Goal: Information Seeking & Learning: Learn about a topic

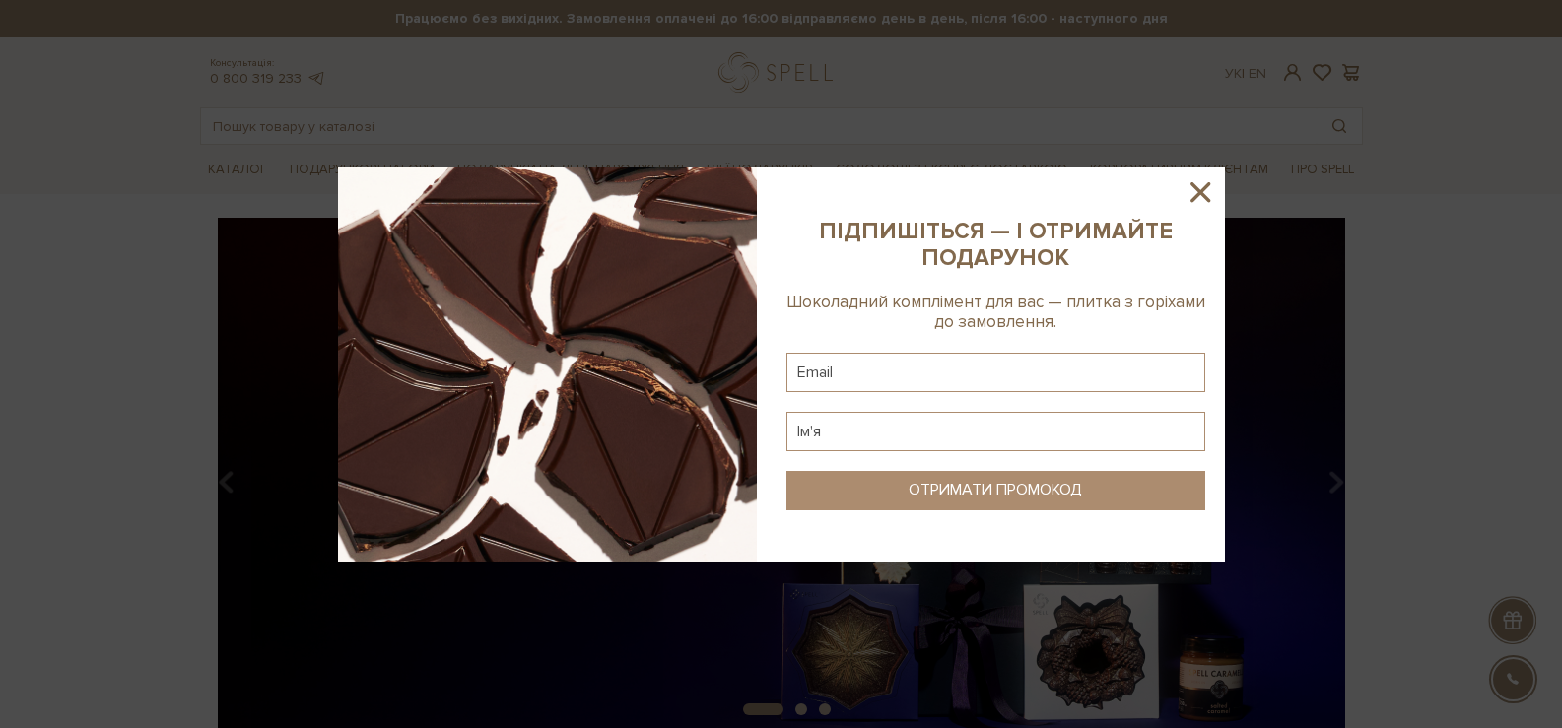
drag, startPoint x: 1200, startPoint y: 205, endPoint x: 1186, endPoint y: 181, distance: 27.4
click at [1202, 204] on icon at bounding box center [1201, 192] width 34 height 34
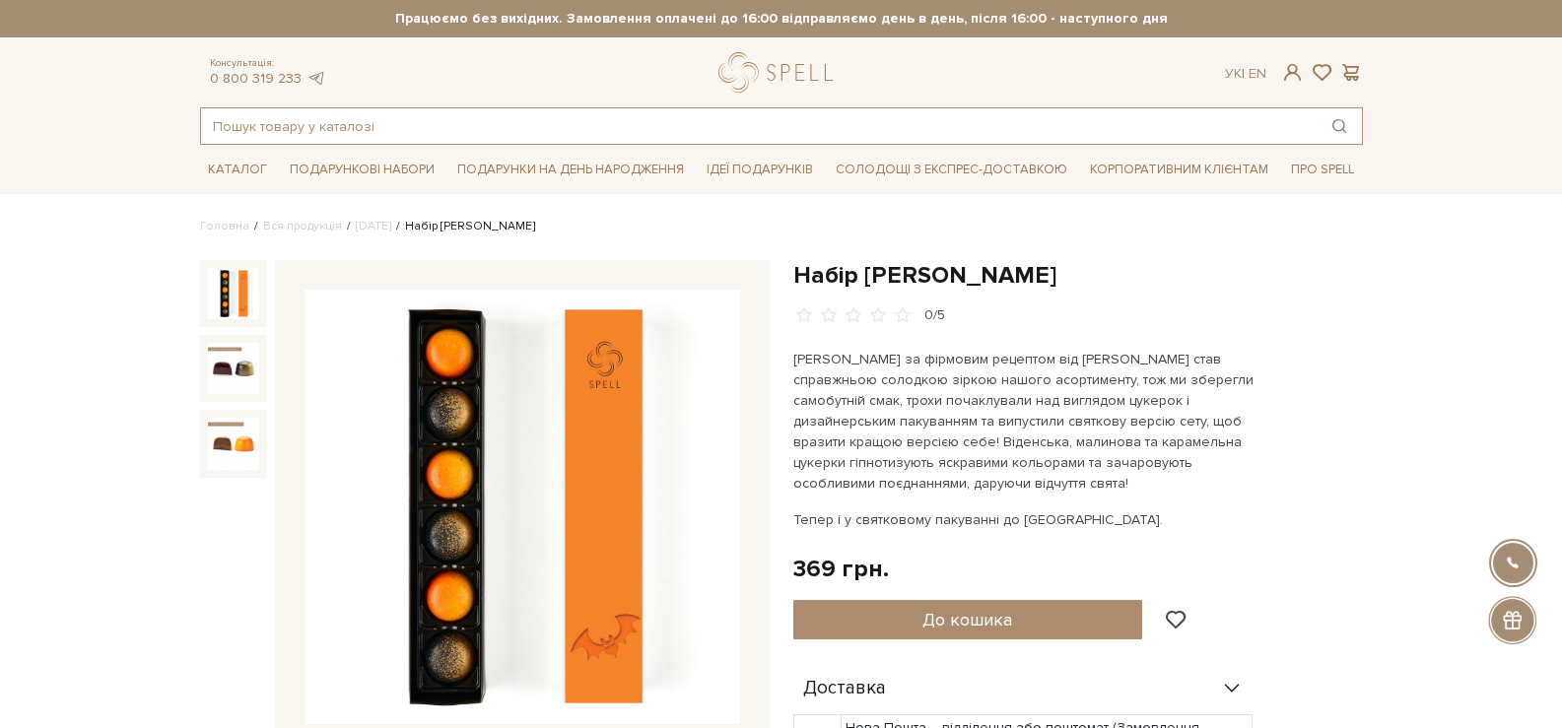
click at [449, 137] on input "text" at bounding box center [759, 125] width 1116 height 35
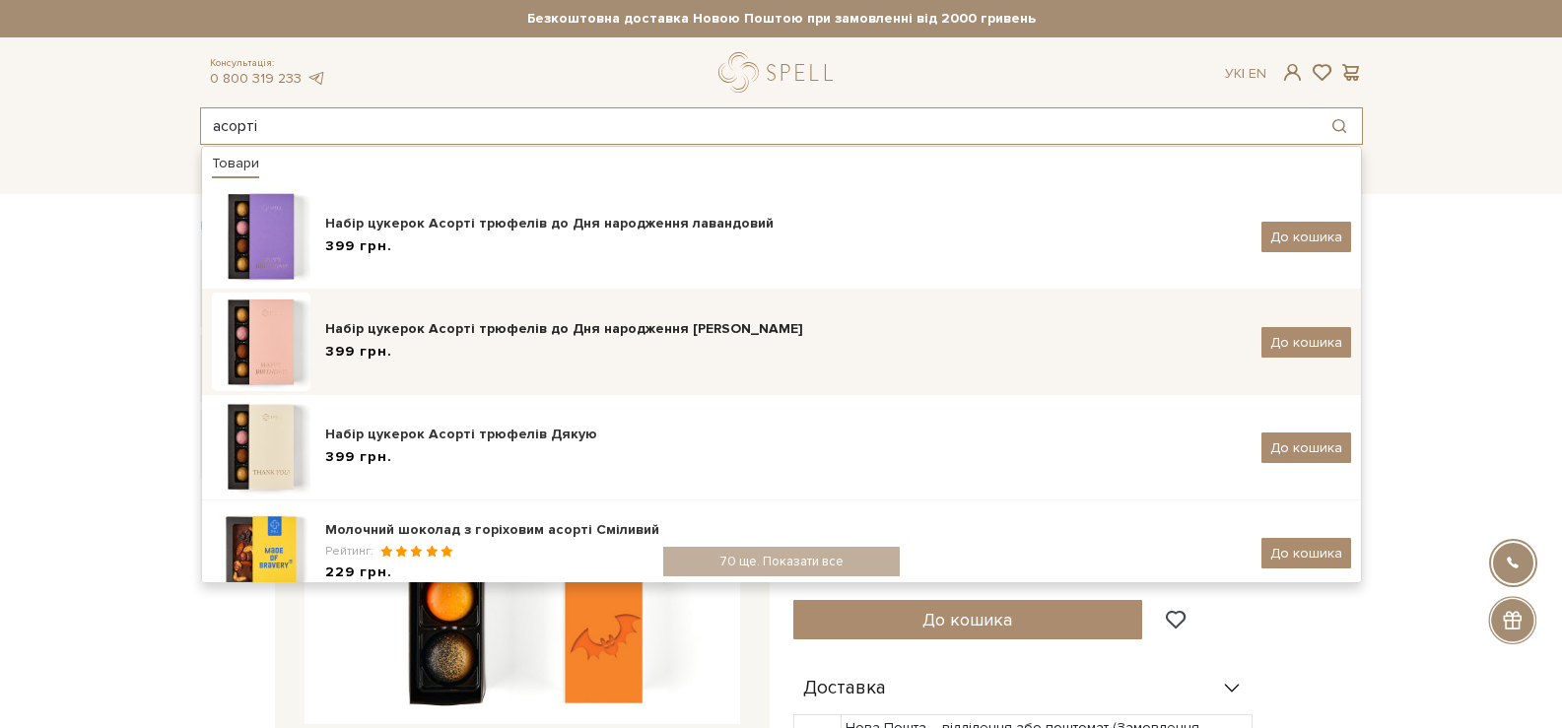
type input "асорті"
click at [521, 326] on div "Набір цукерок Асорті трюфелів до Дня народження [PERSON_NAME]" at bounding box center [786, 329] width 922 height 20
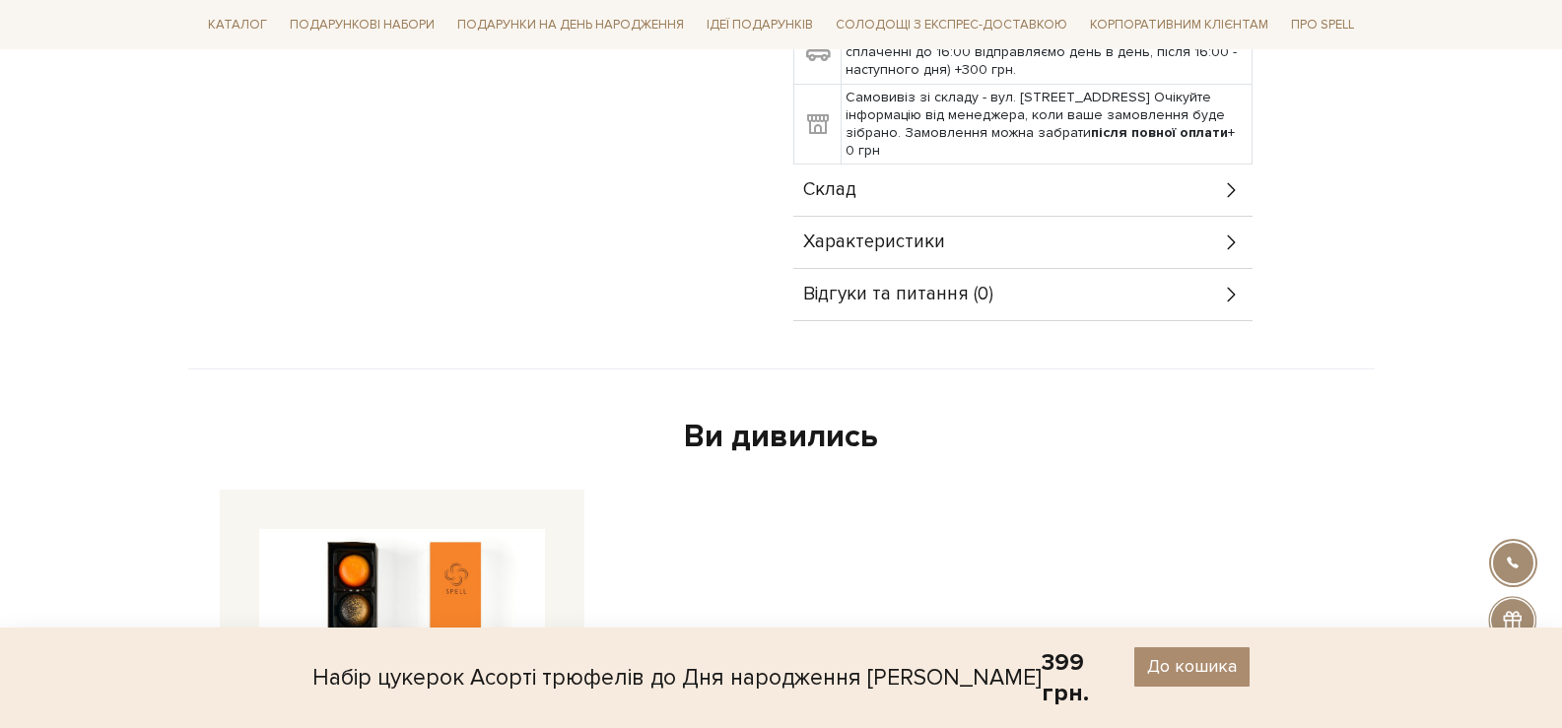
scroll to position [1084, 0]
click at [966, 203] on div "Склад" at bounding box center [1022, 188] width 459 height 51
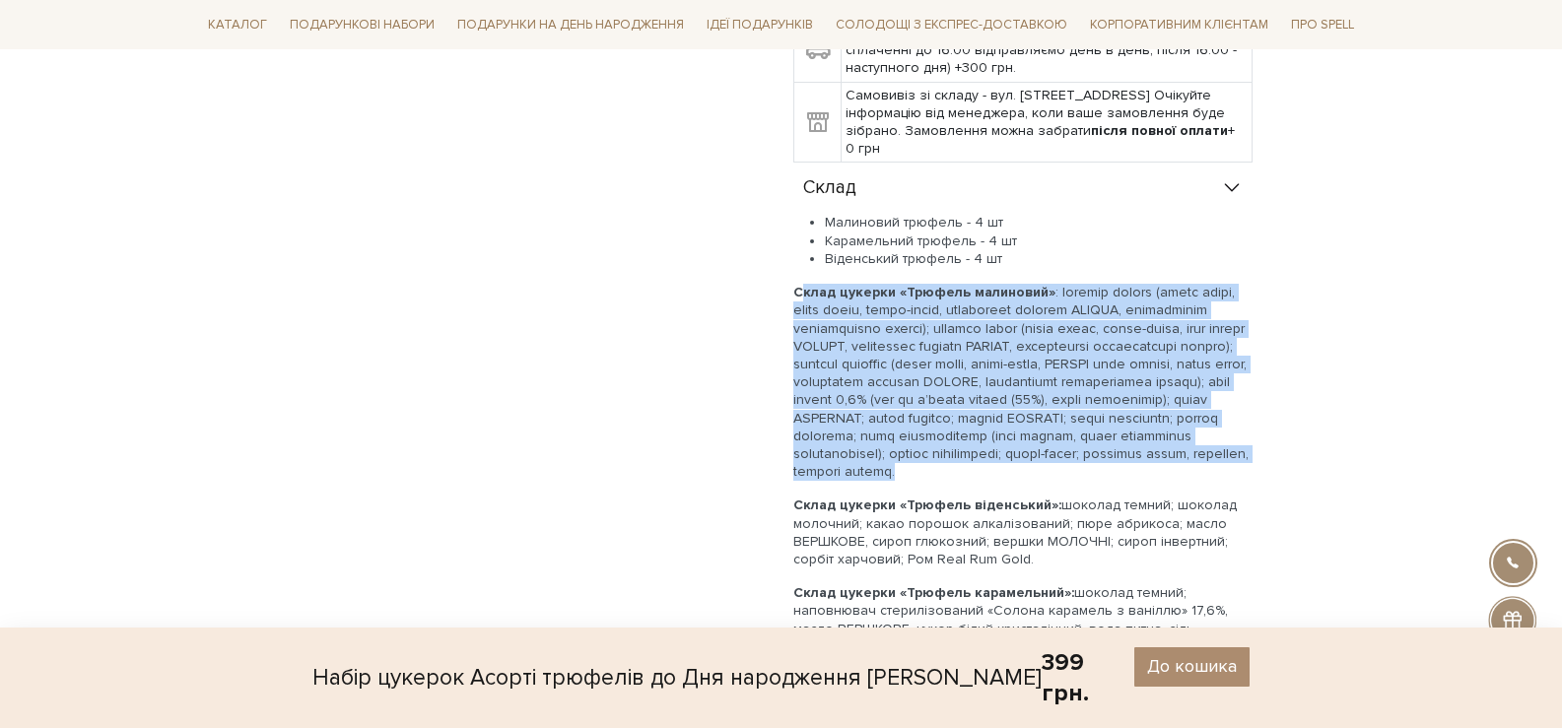
drag, startPoint x: 1235, startPoint y: 473, endPoint x: 787, endPoint y: 301, distance: 480.5
click at [787, 301] on div "Набір цукерок Асорті трюфелів до Дня народження рожевий 0/5 399 грн. Оплата час…" at bounding box center [1078, 123] width 593 height 1895
copy p "Склад цукерки «Трюфель малиновий» : шоколад темний (какао терте, цукор білий, к…"
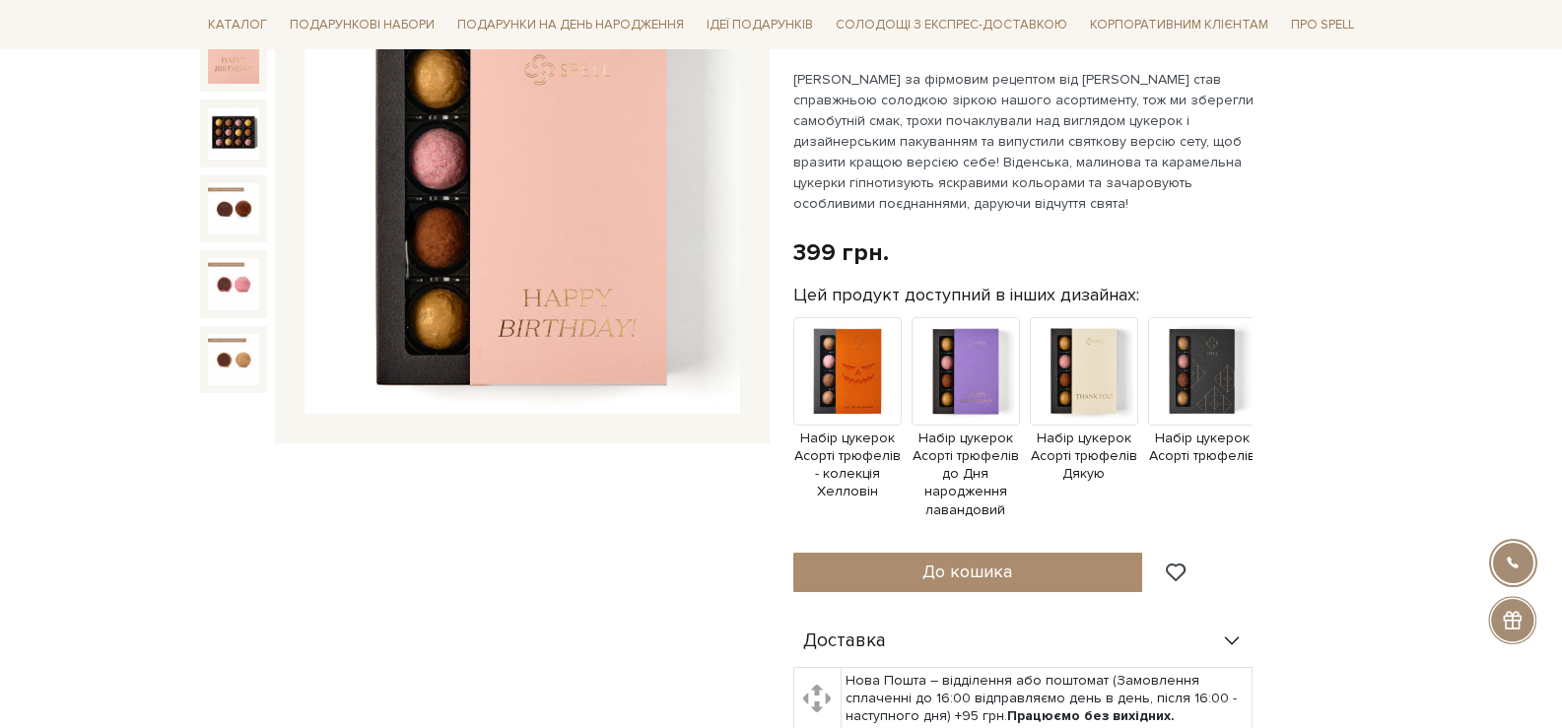
scroll to position [0, 0]
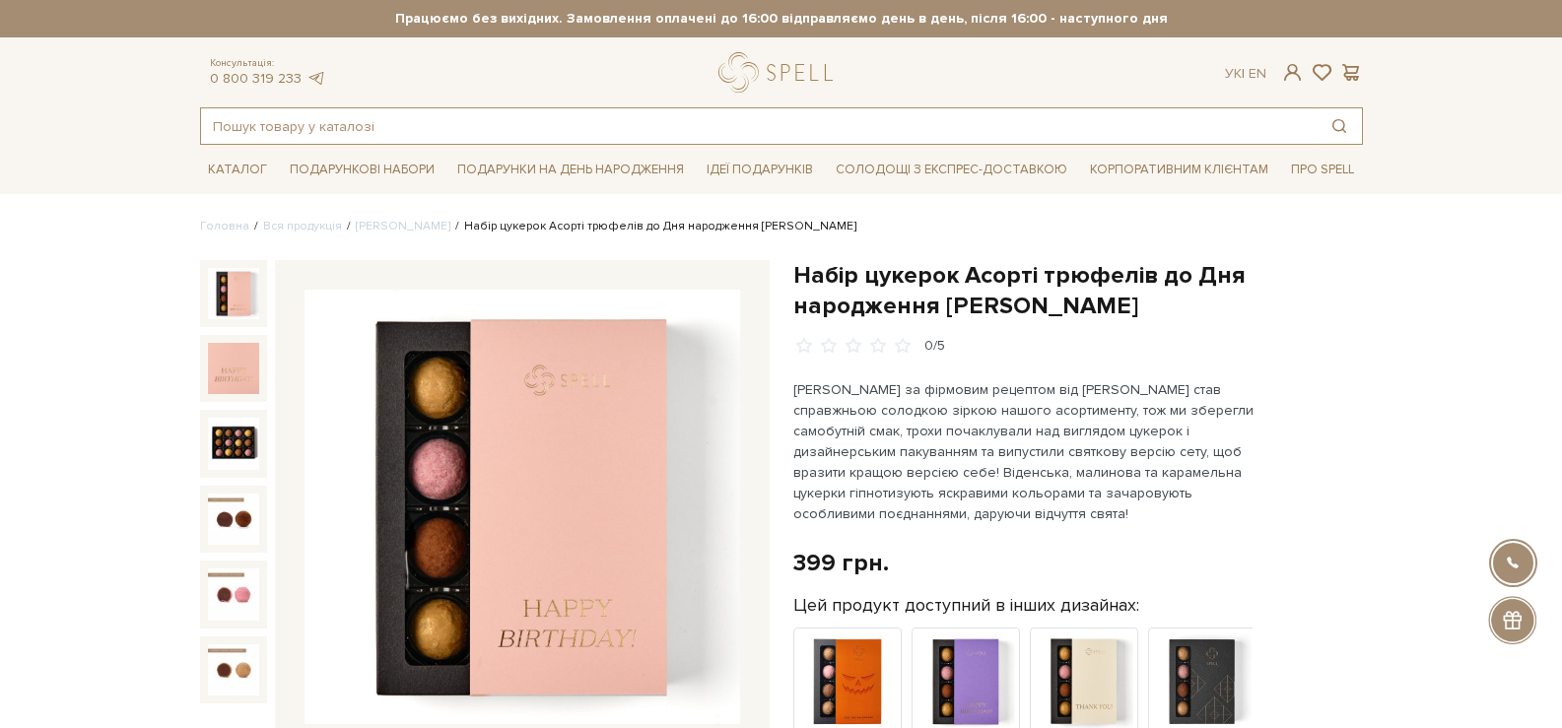
click at [498, 129] on input "text" at bounding box center [759, 125] width 1116 height 35
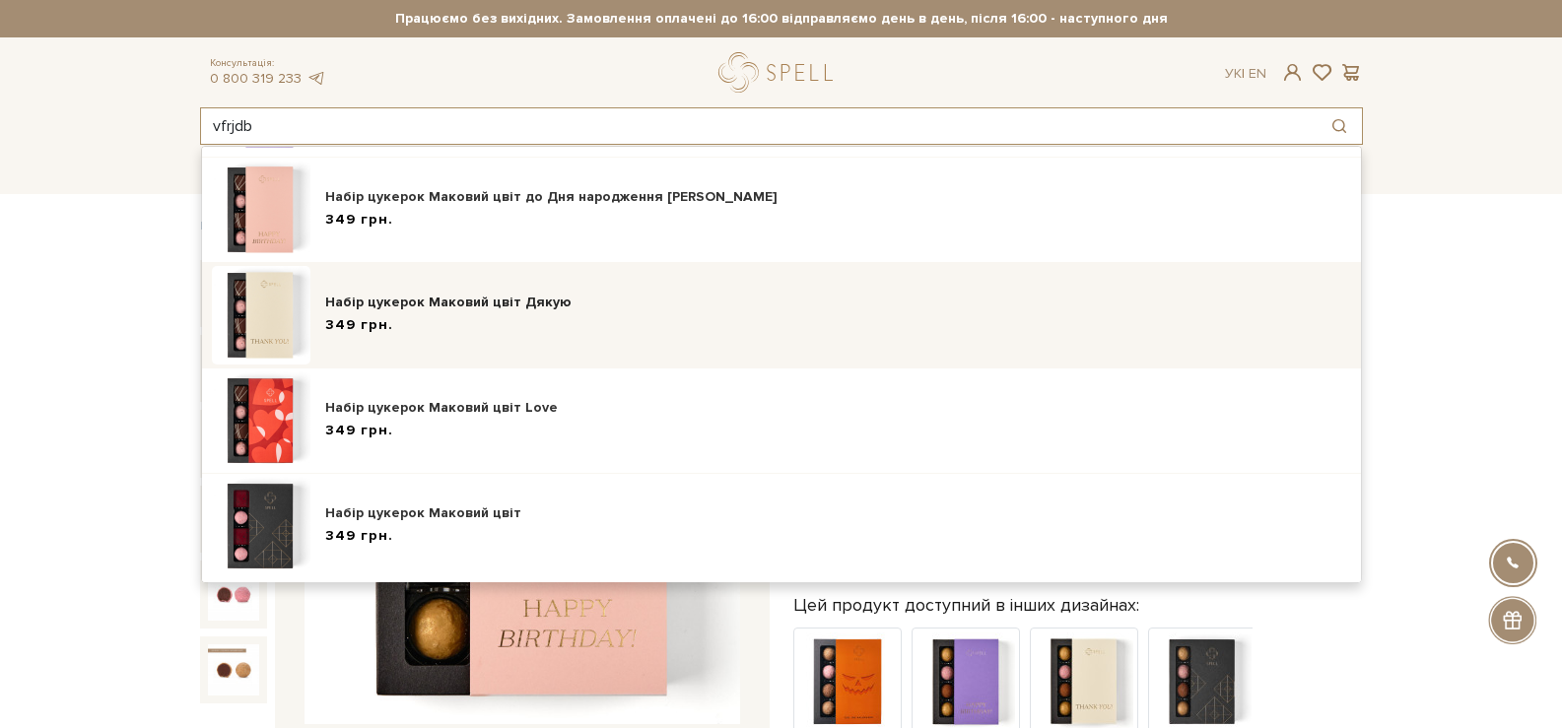
scroll to position [133, 0]
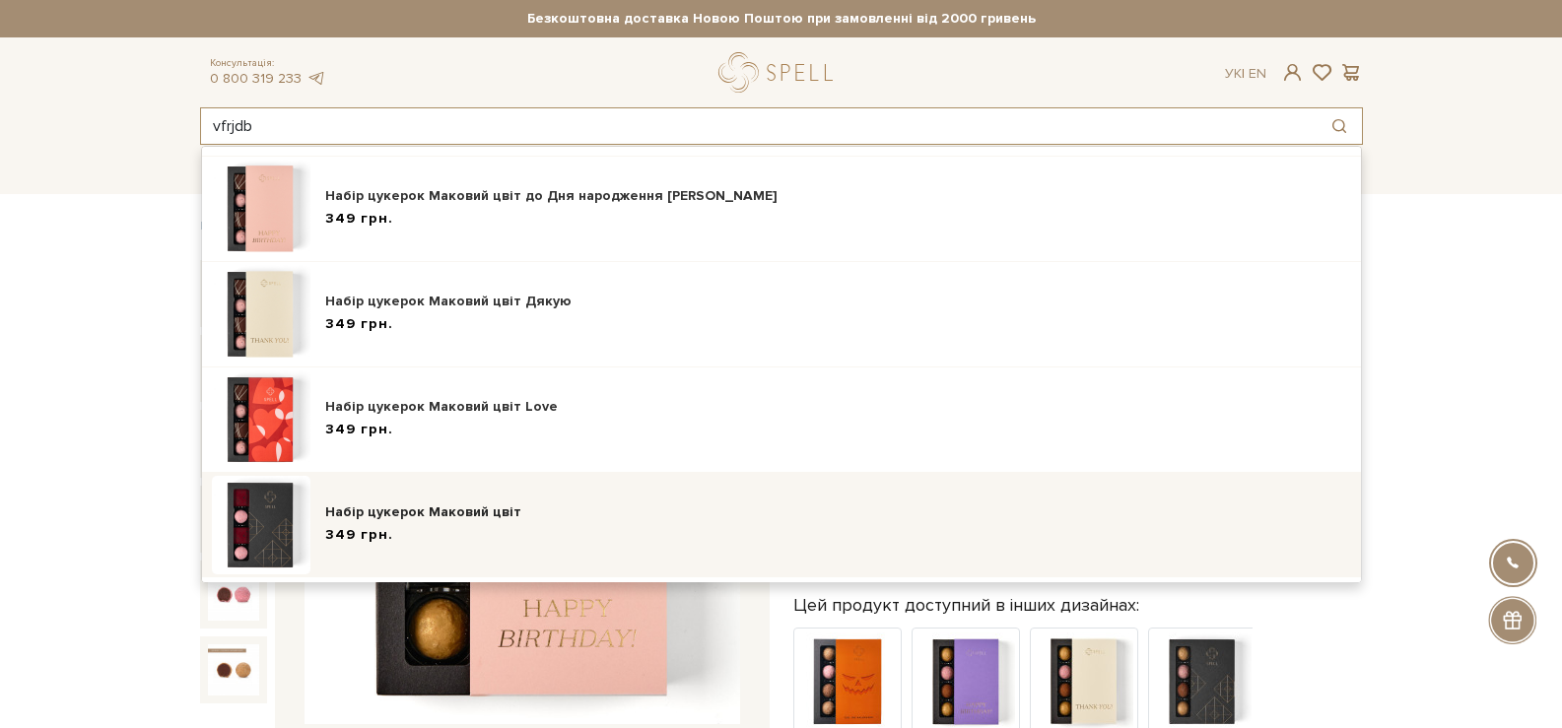
type input "vfrjdb"
click at [484, 544] on div "349 грн." at bounding box center [838, 535] width 1026 height 21
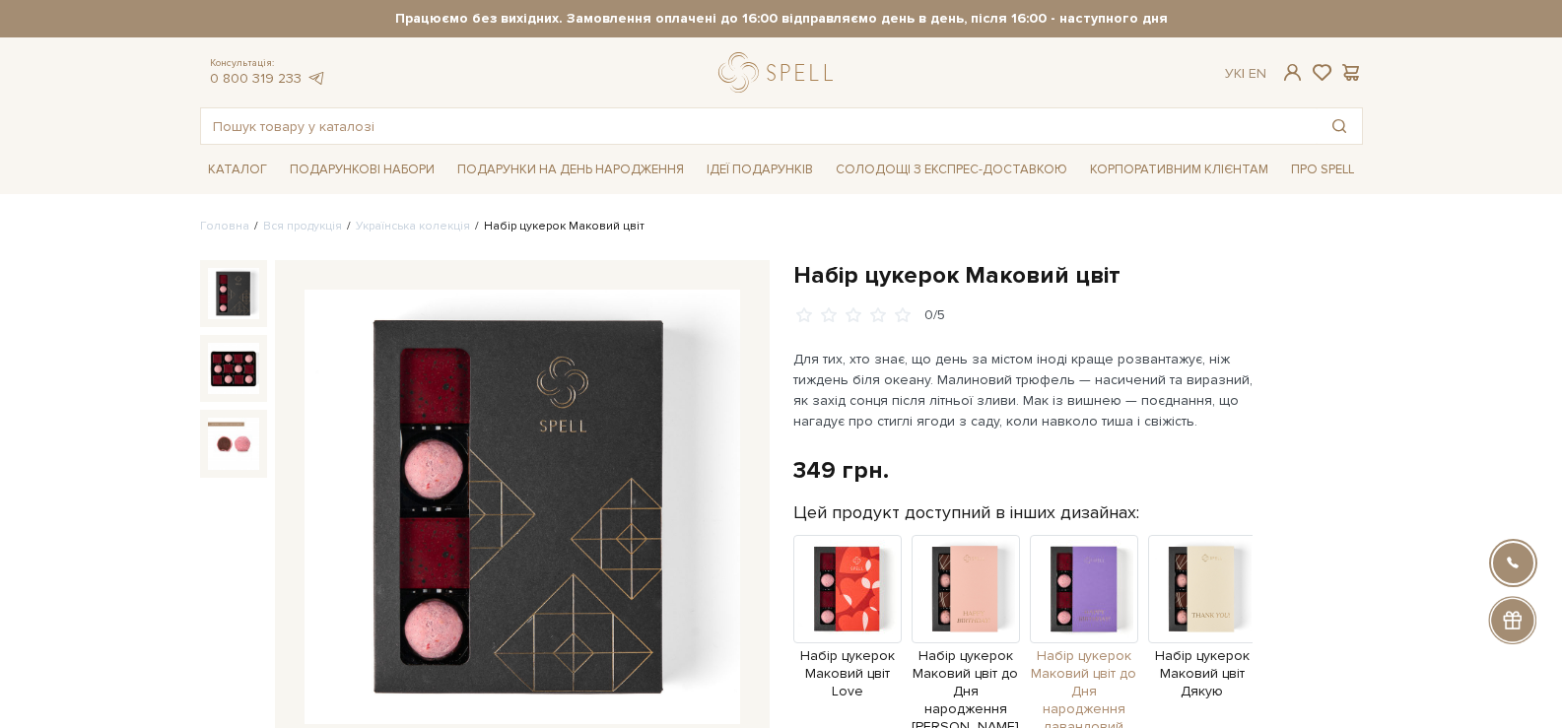
click at [1097, 661] on span "Набір цукерок Маковий цвіт до Дня народження лавандовий" at bounding box center [1084, 693] width 108 height 90
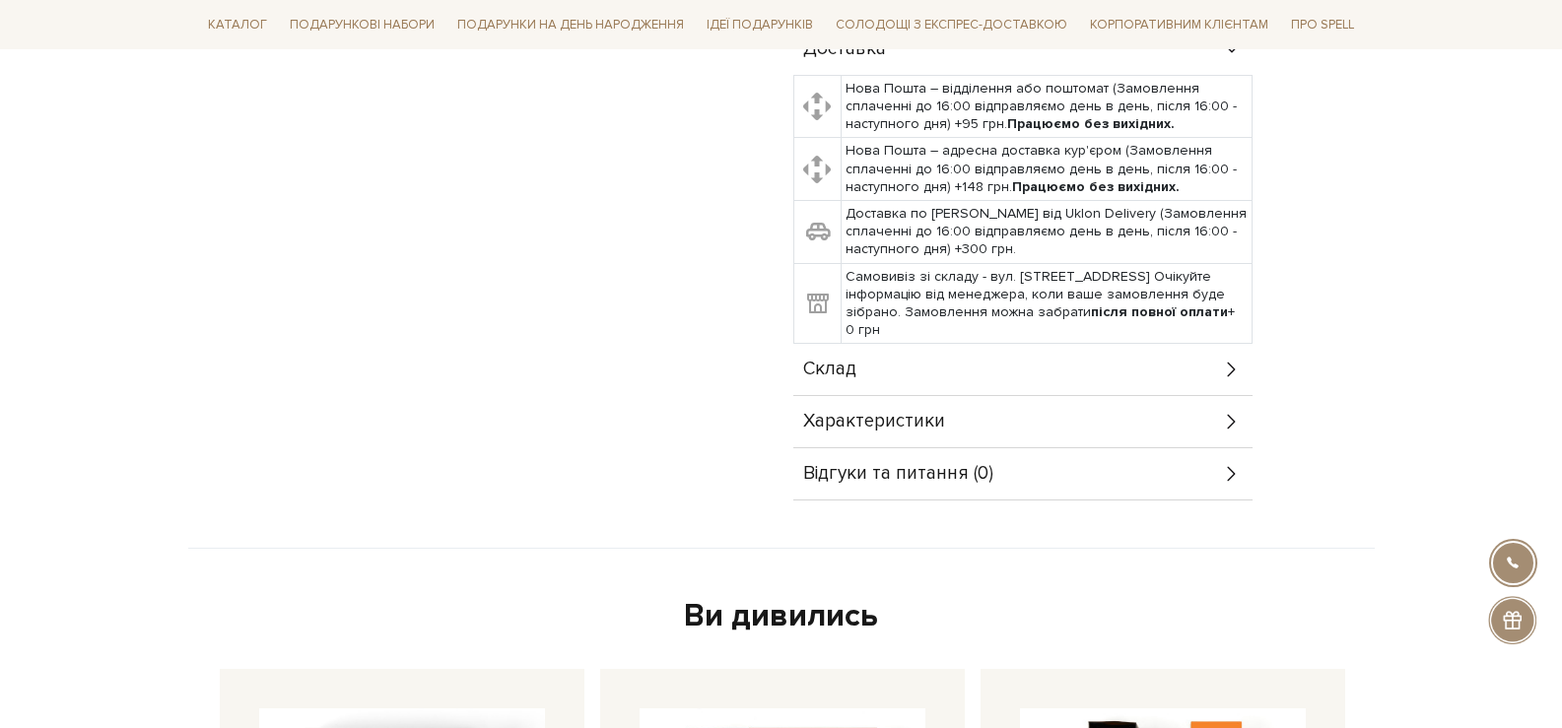
scroll to position [887, 0]
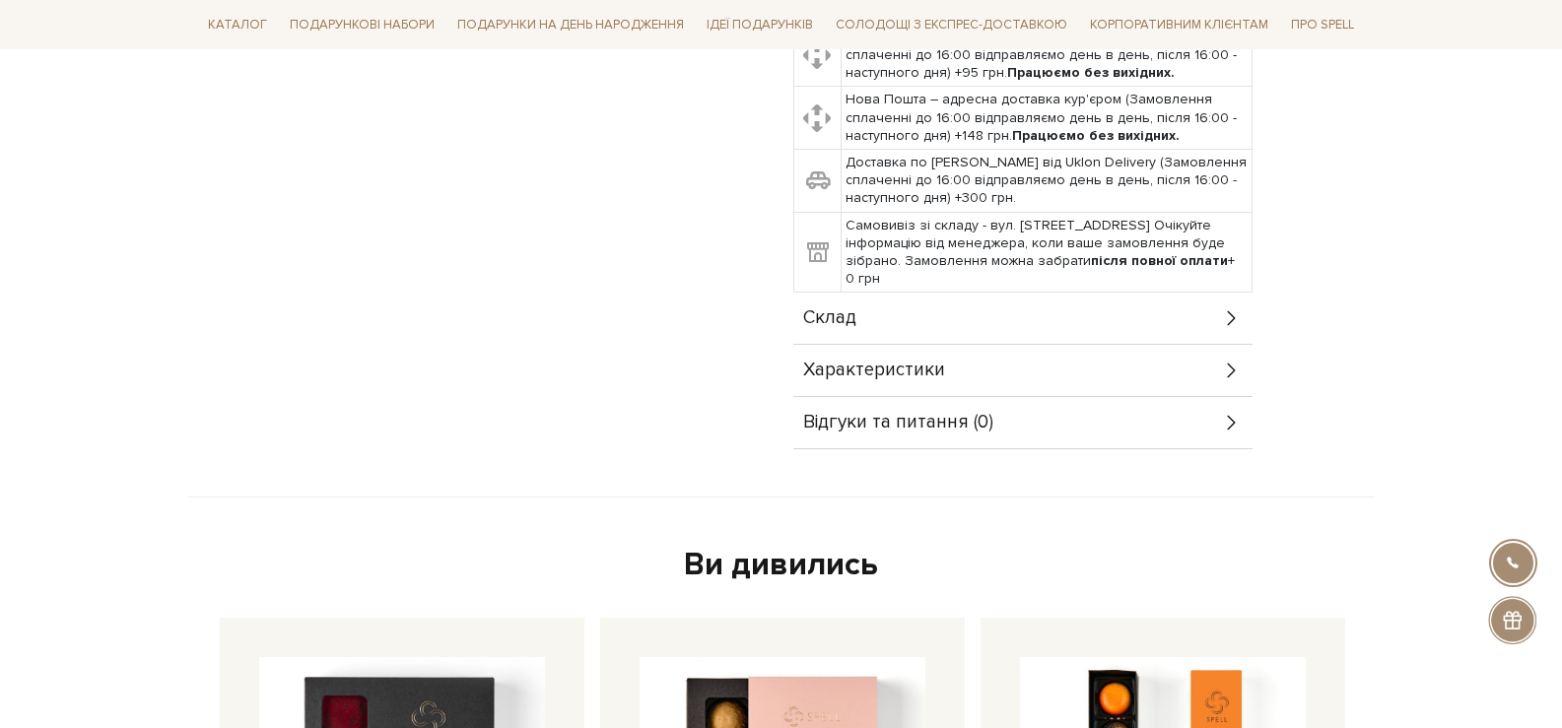
click at [1070, 319] on div "Склад" at bounding box center [1022, 318] width 459 height 51
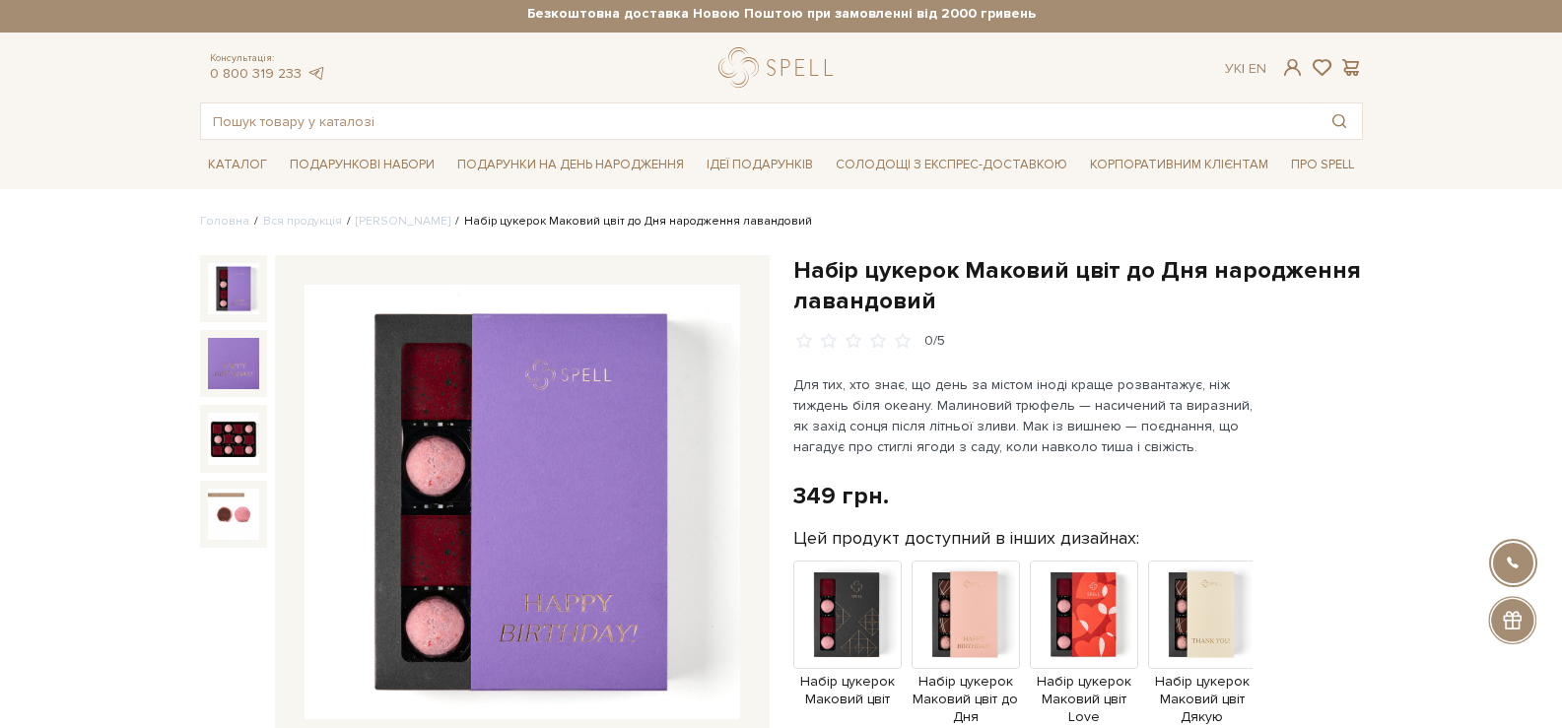
scroll to position [0, 0]
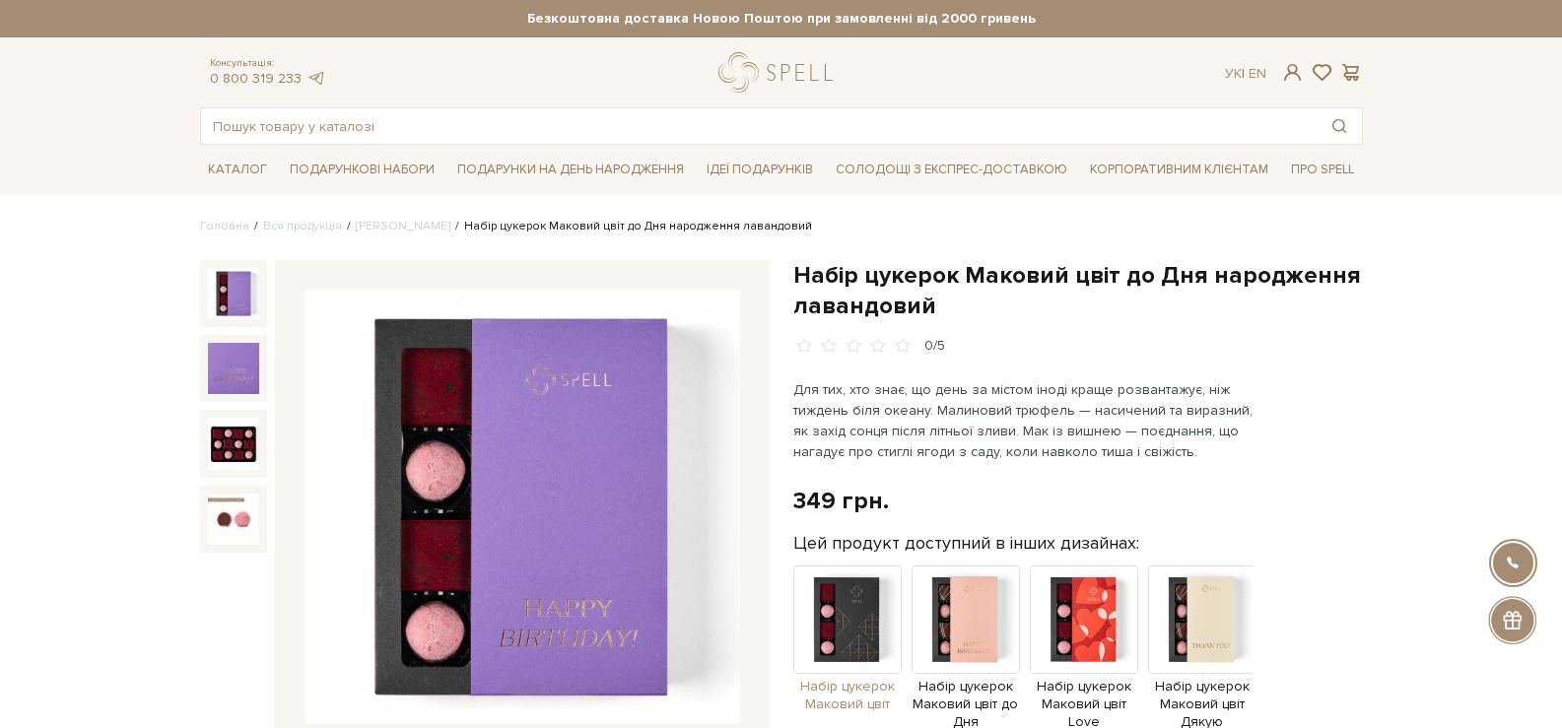
click at [844, 670] on img at bounding box center [847, 620] width 108 height 108
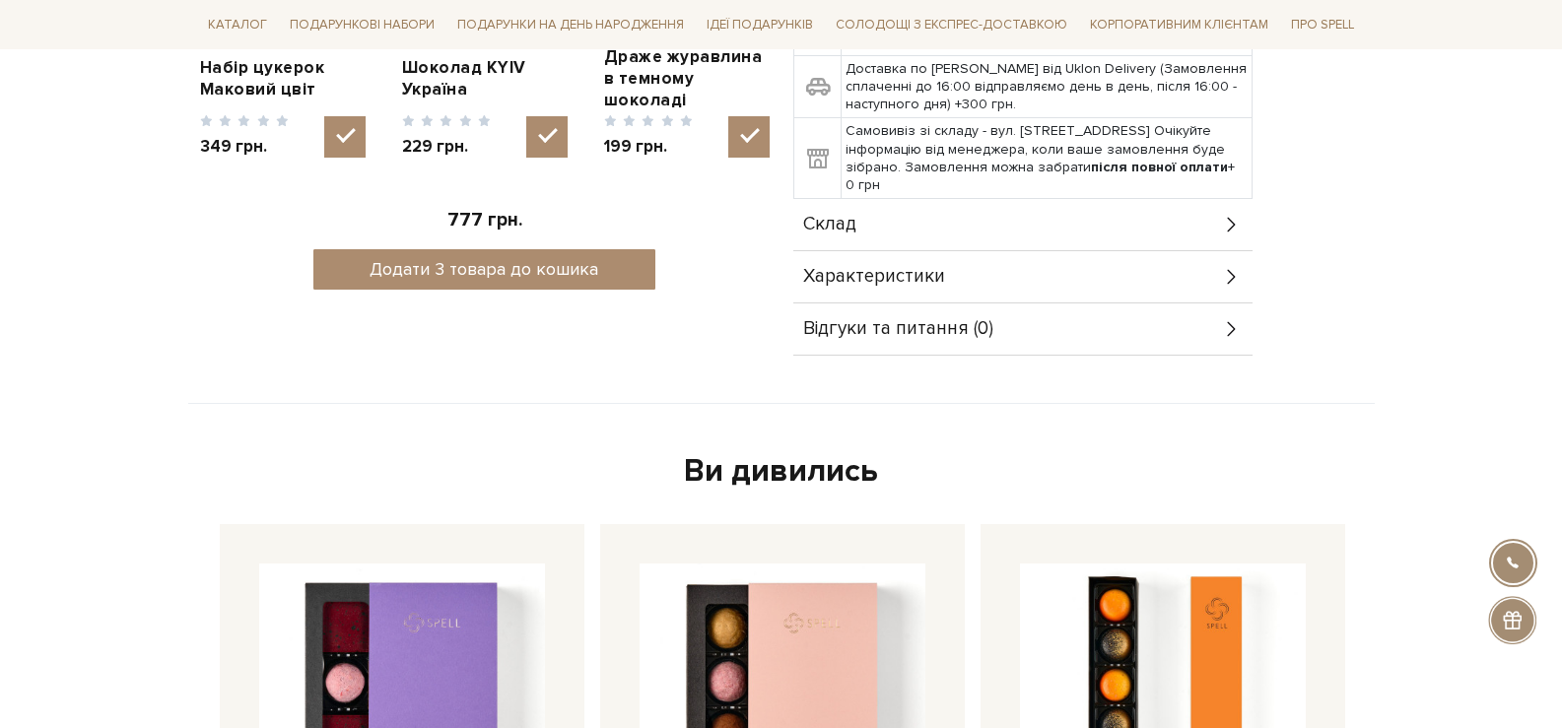
scroll to position [887, 0]
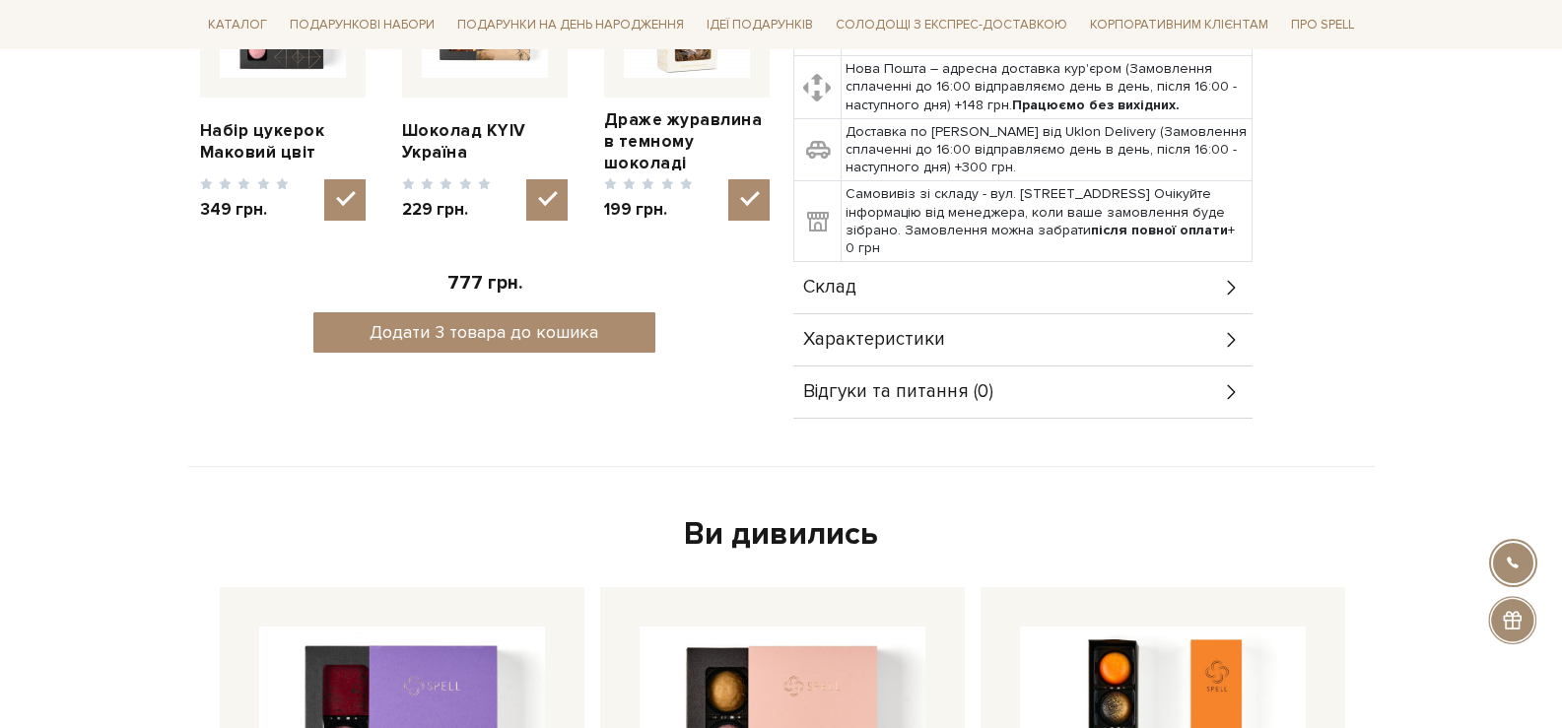
click at [1085, 324] on div "Характеристики" at bounding box center [1022, 339] width 459 height 51
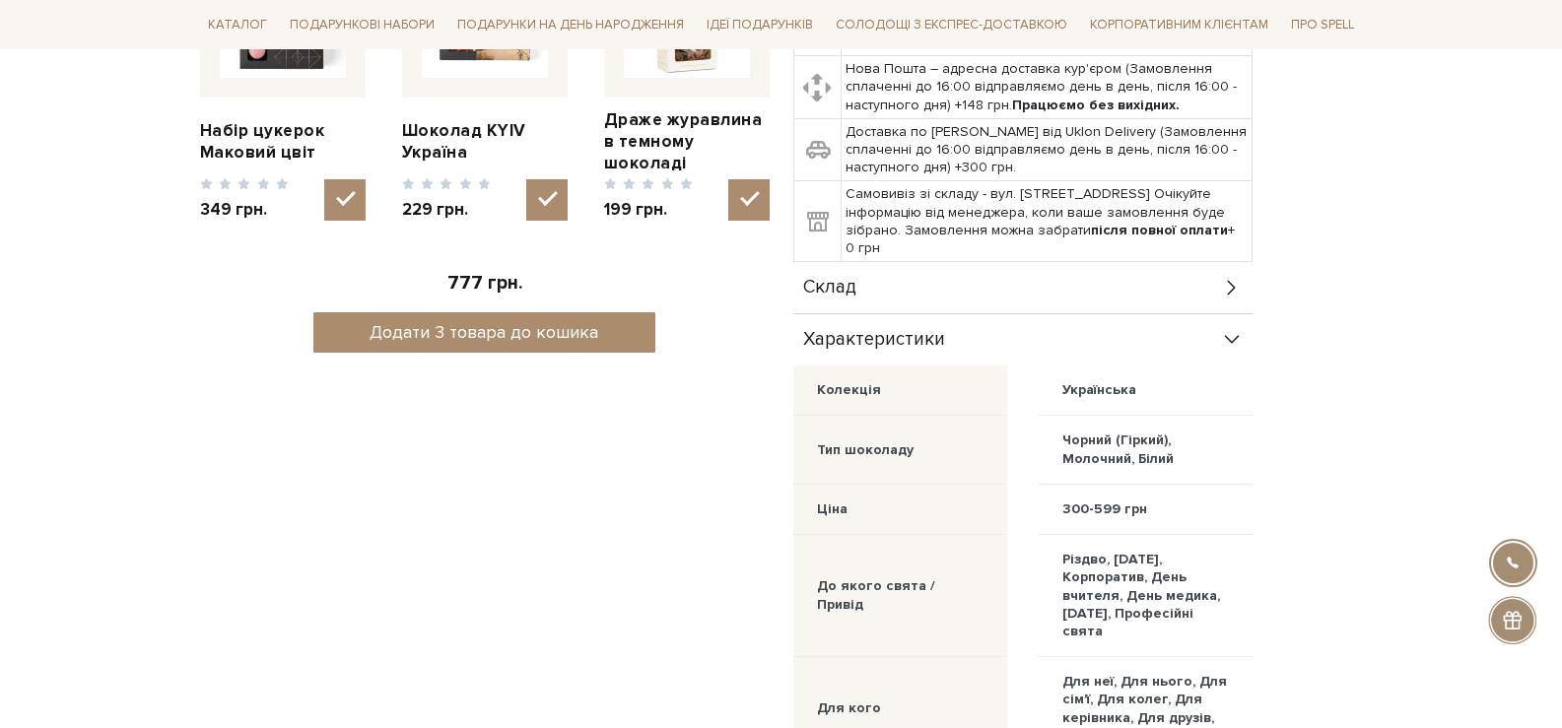
click at [1092, 273] on div "Склад" at bounding box center [1022, 287] width 459 height 51
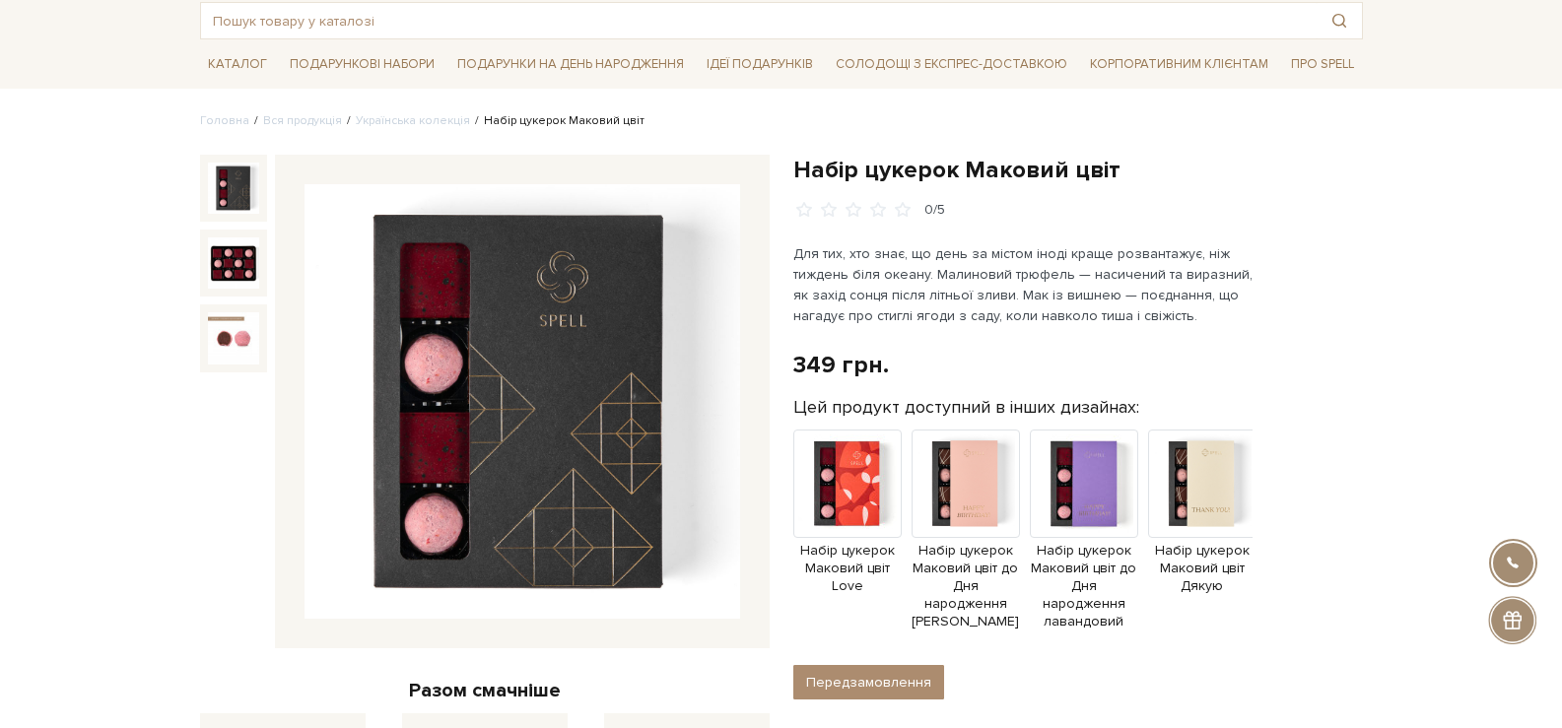
scroll to position [99, 0]
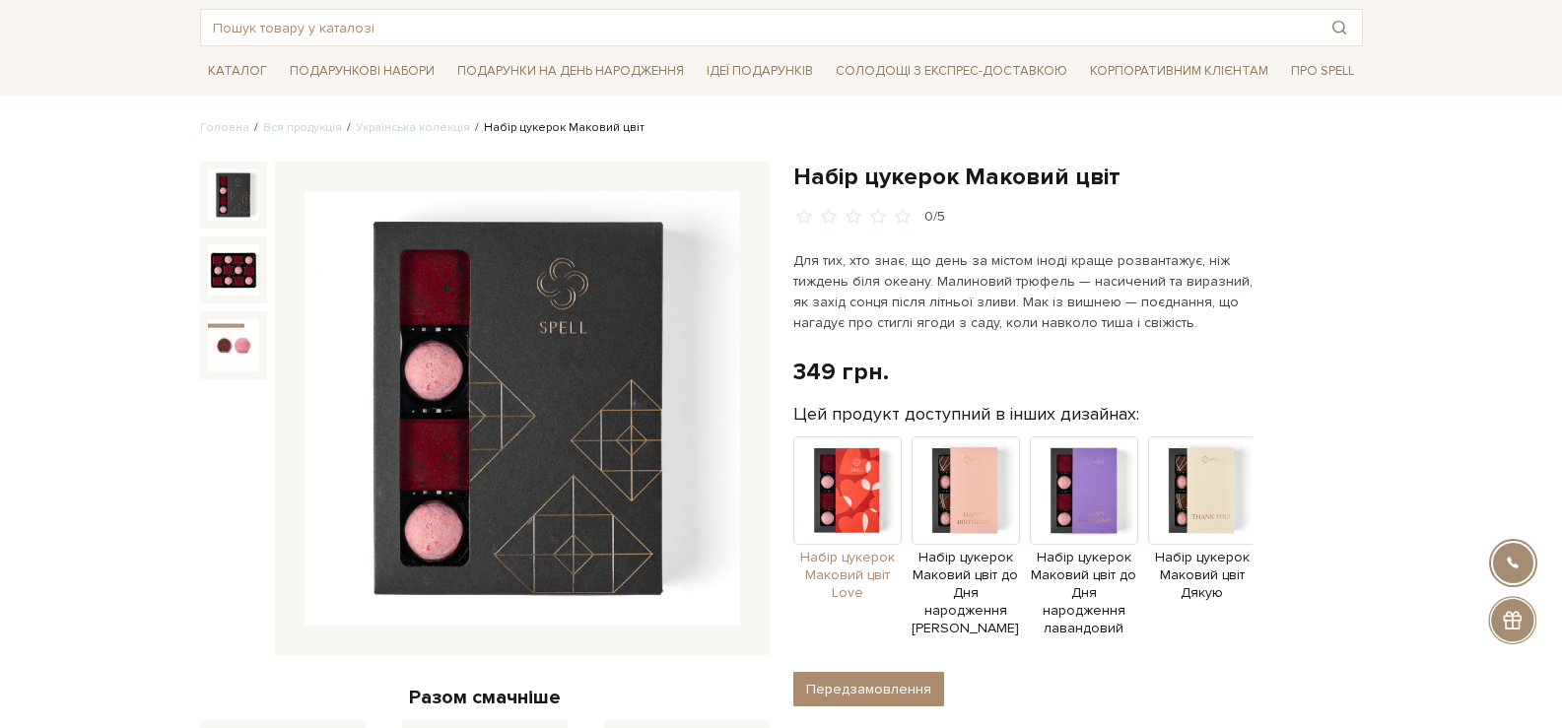
click at [843, 509] on img at bounding box center [847, 491] width 108 height 108
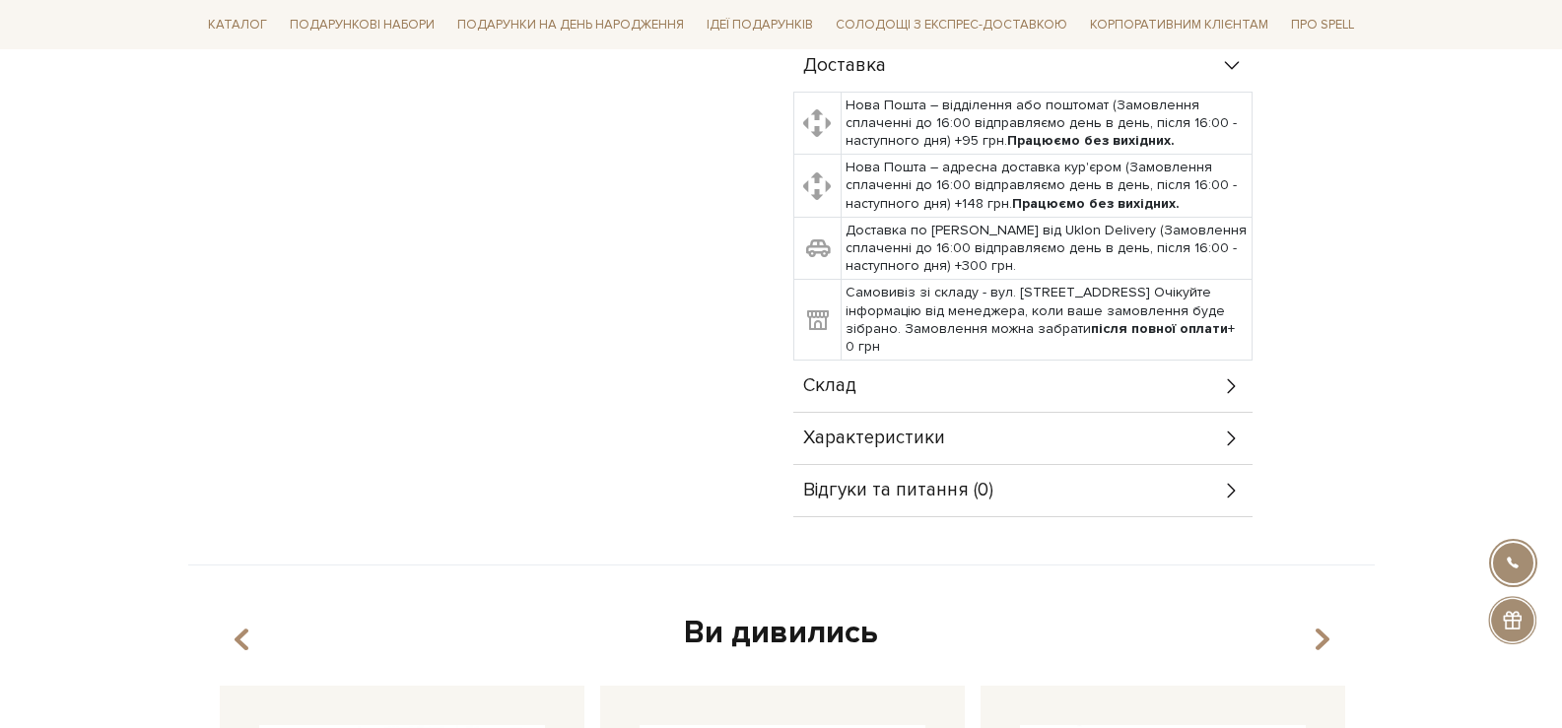
click at [1181, 361] on div "Склад" at bounding box center [1022, 386] width 459 height 51
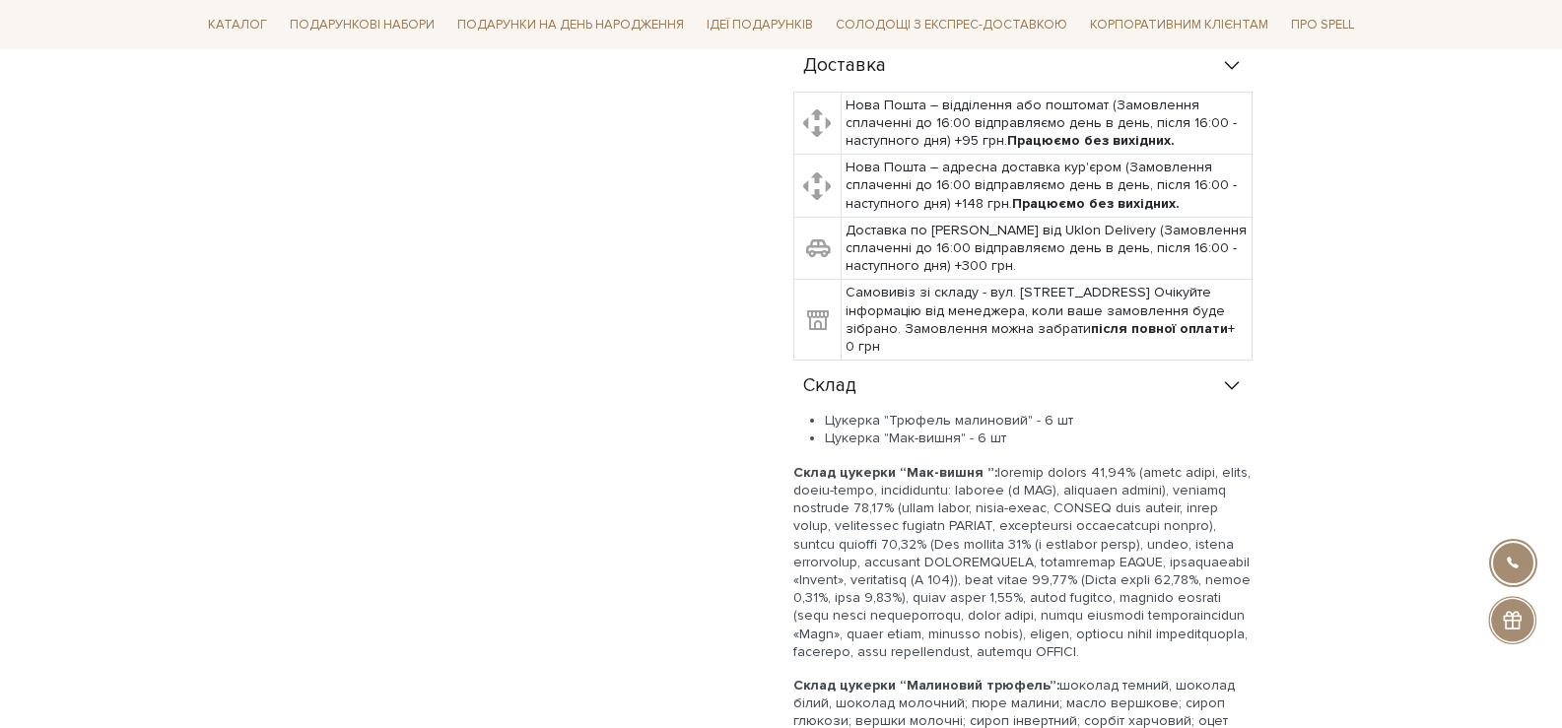
click at [1205, 365] on div "Склад" at bounding box center [1022, 386] width 459 height 51
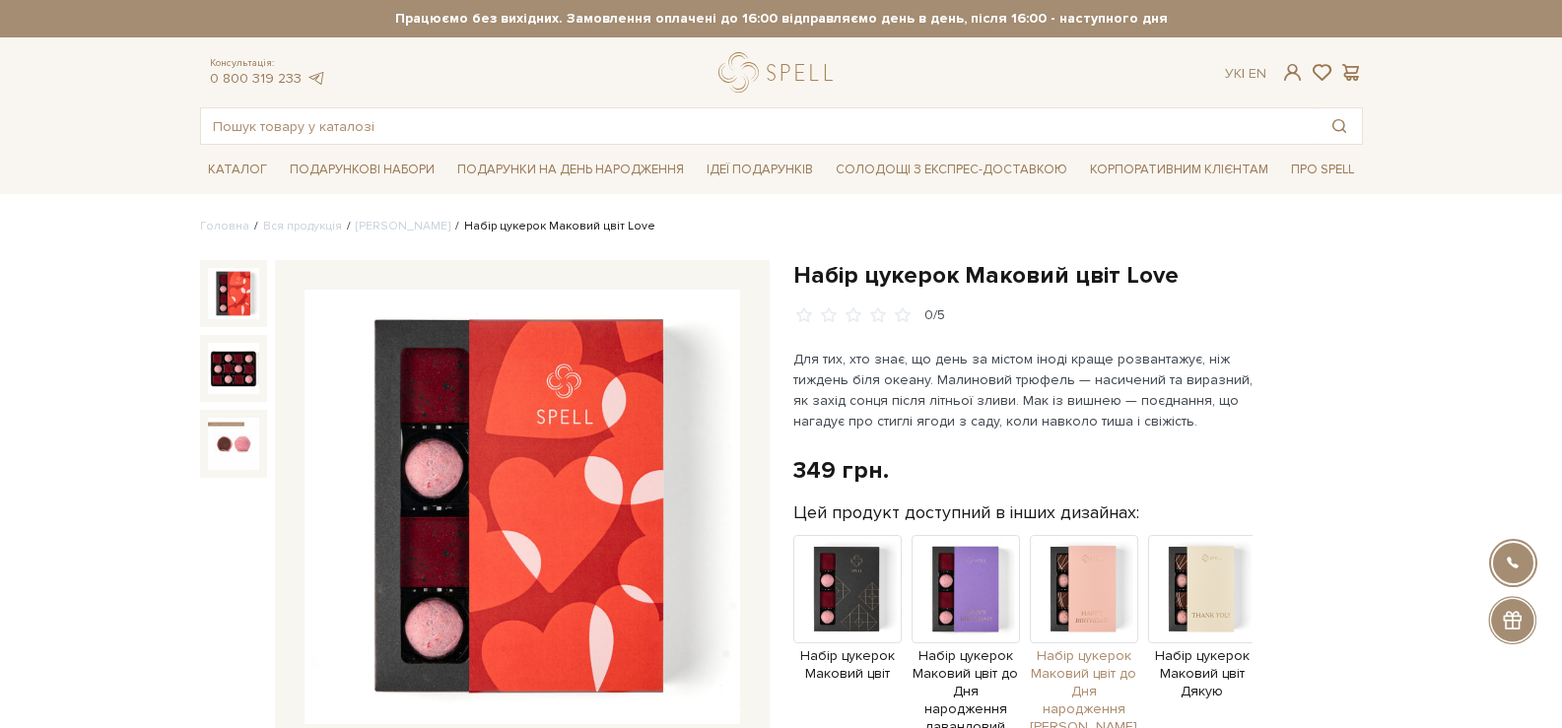
click at [1086, 624] on img at bounding box center [1084, 589] width 108 height 108
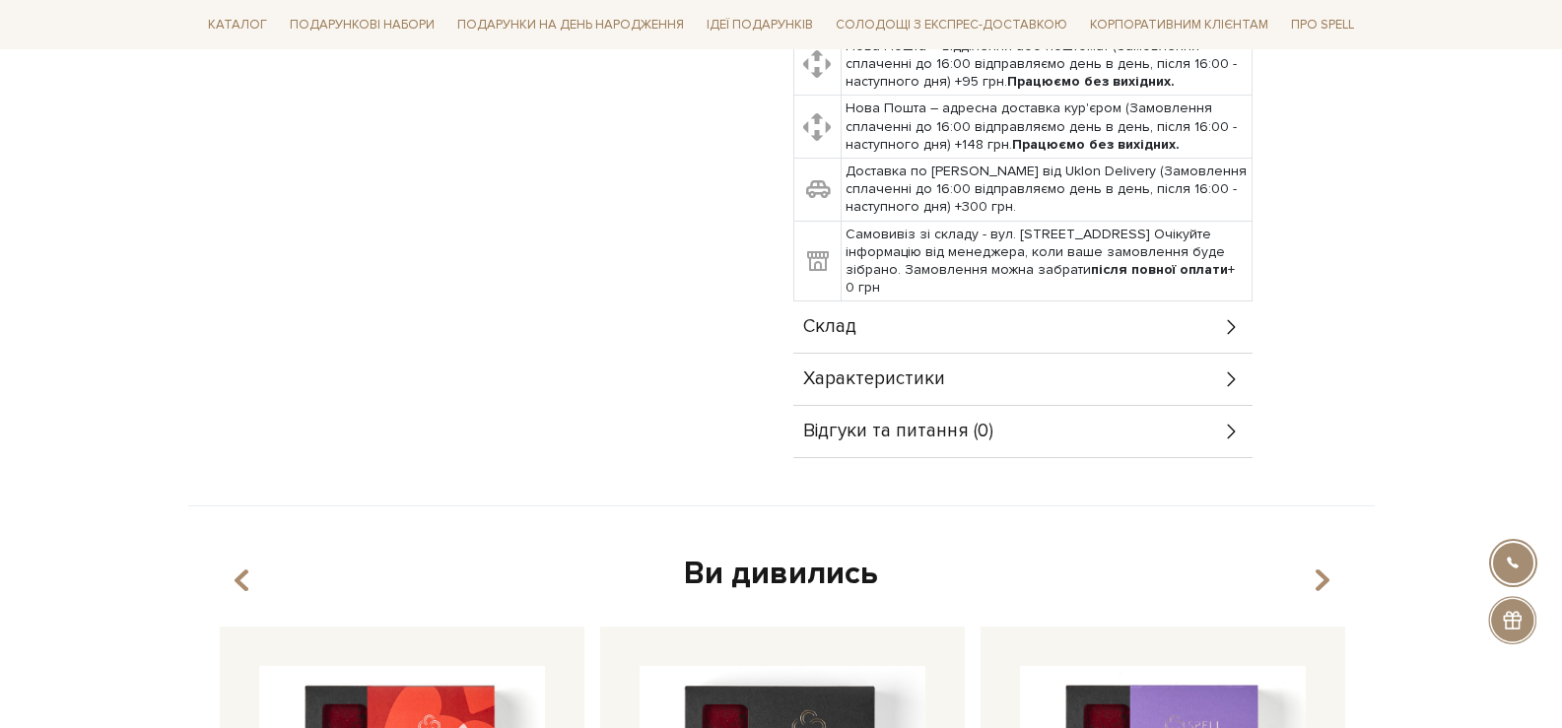
scroll to position [887, 0]
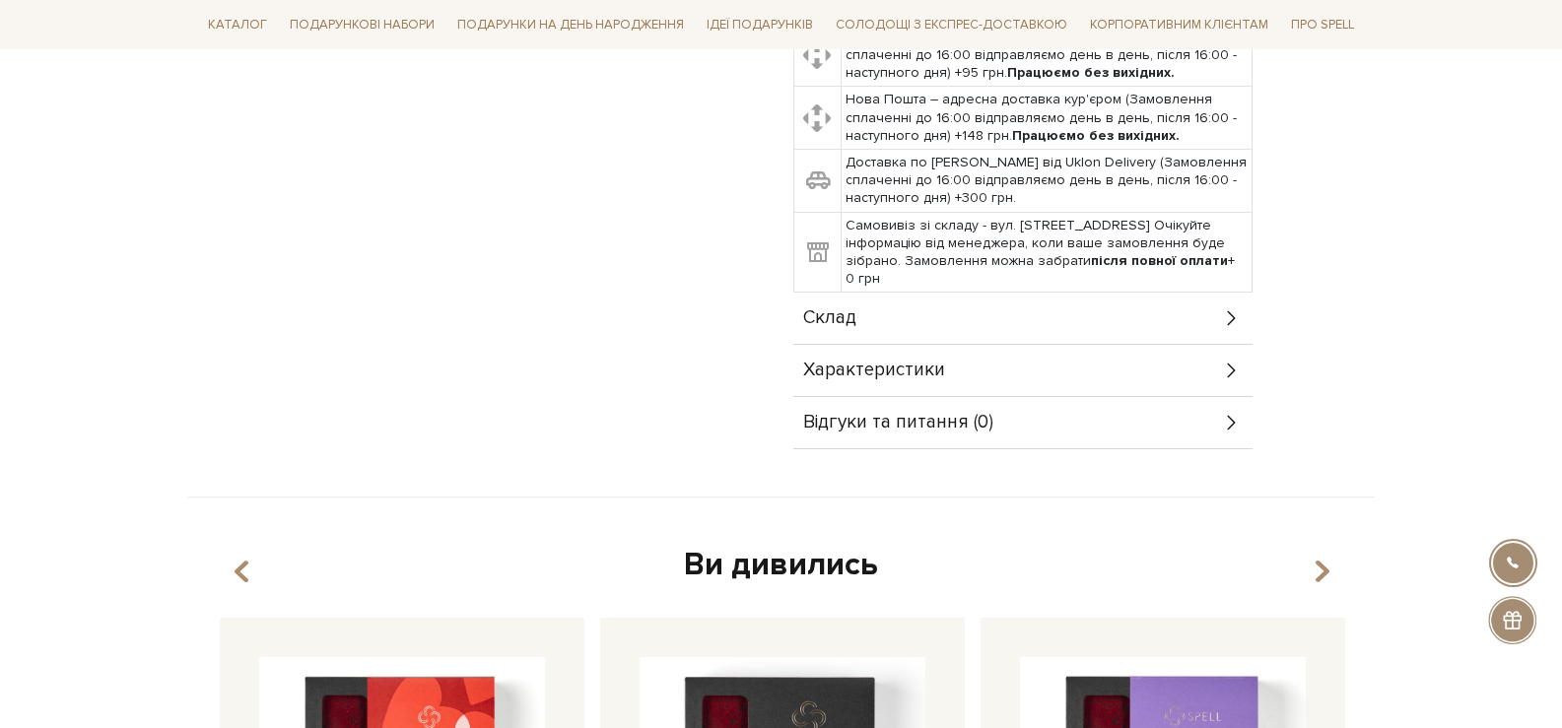
click at [1013, 318] on div "Склад" at bounding box center [1022, 318] width 459 height 51
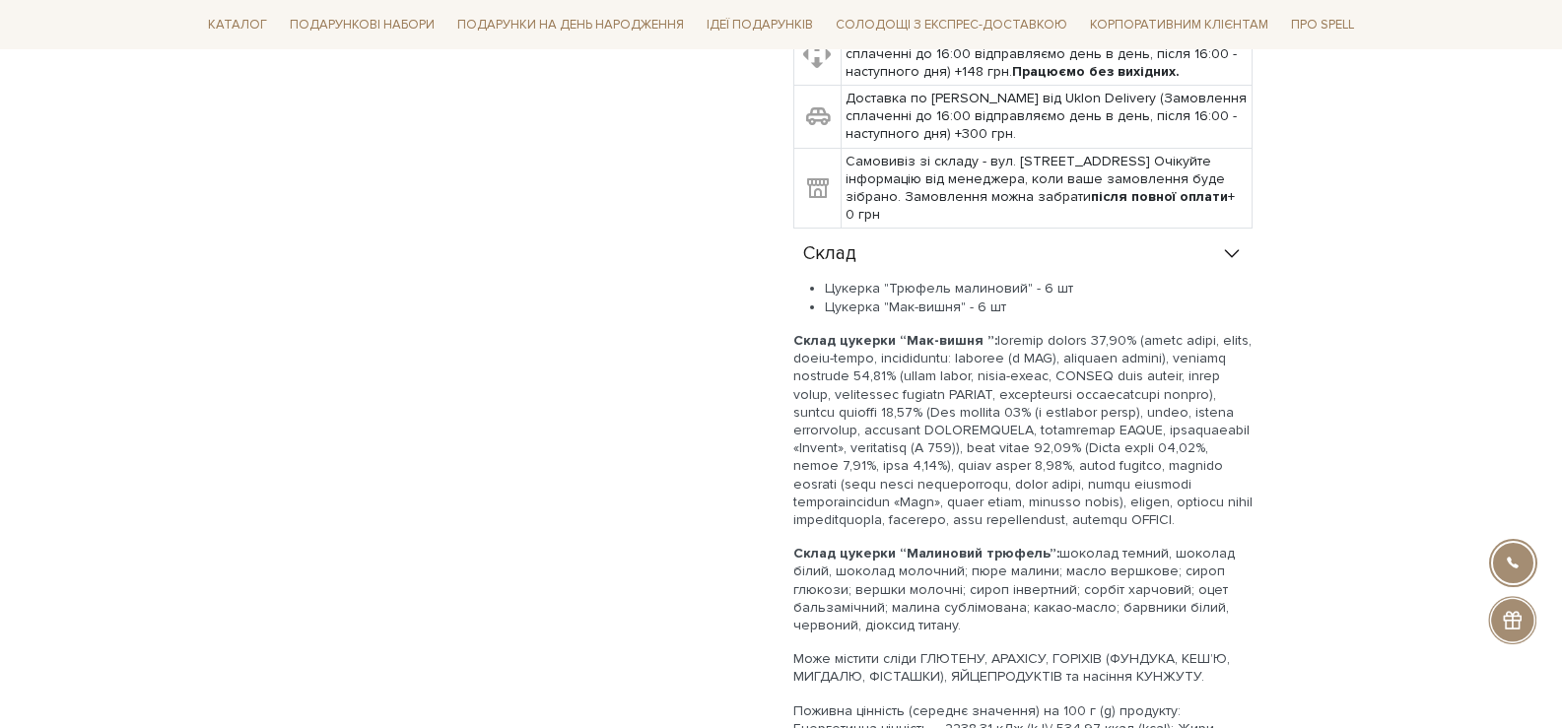
scroll to position [986, 0]
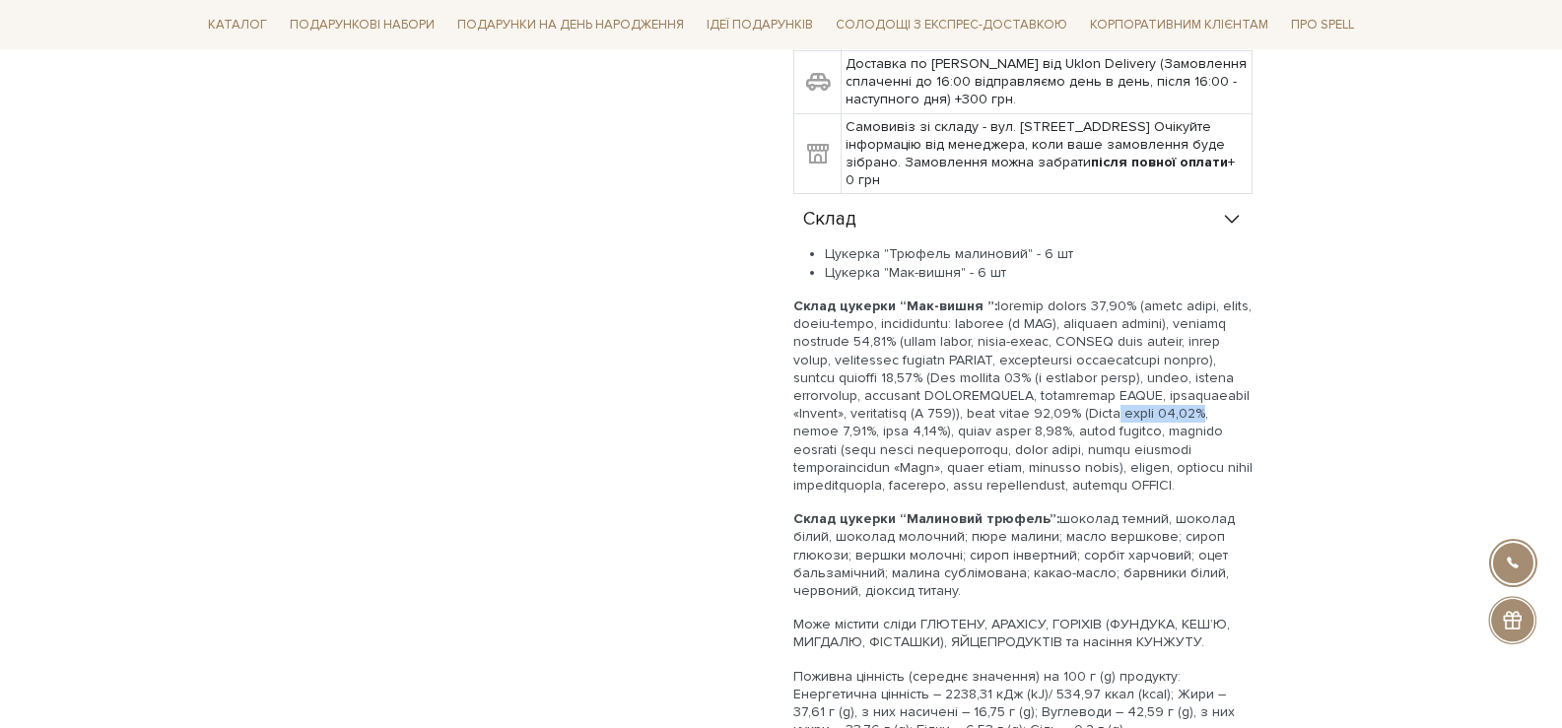
drag, startPoint x: 914, startPoint y: 410, endPoint x: 1012, endPoint y: 413, distance: 98.6
click at [1012, 413] on p "Склад цукерки “Мак-вишня ”:" at bounding box center [1022, 396] width 459 height 197
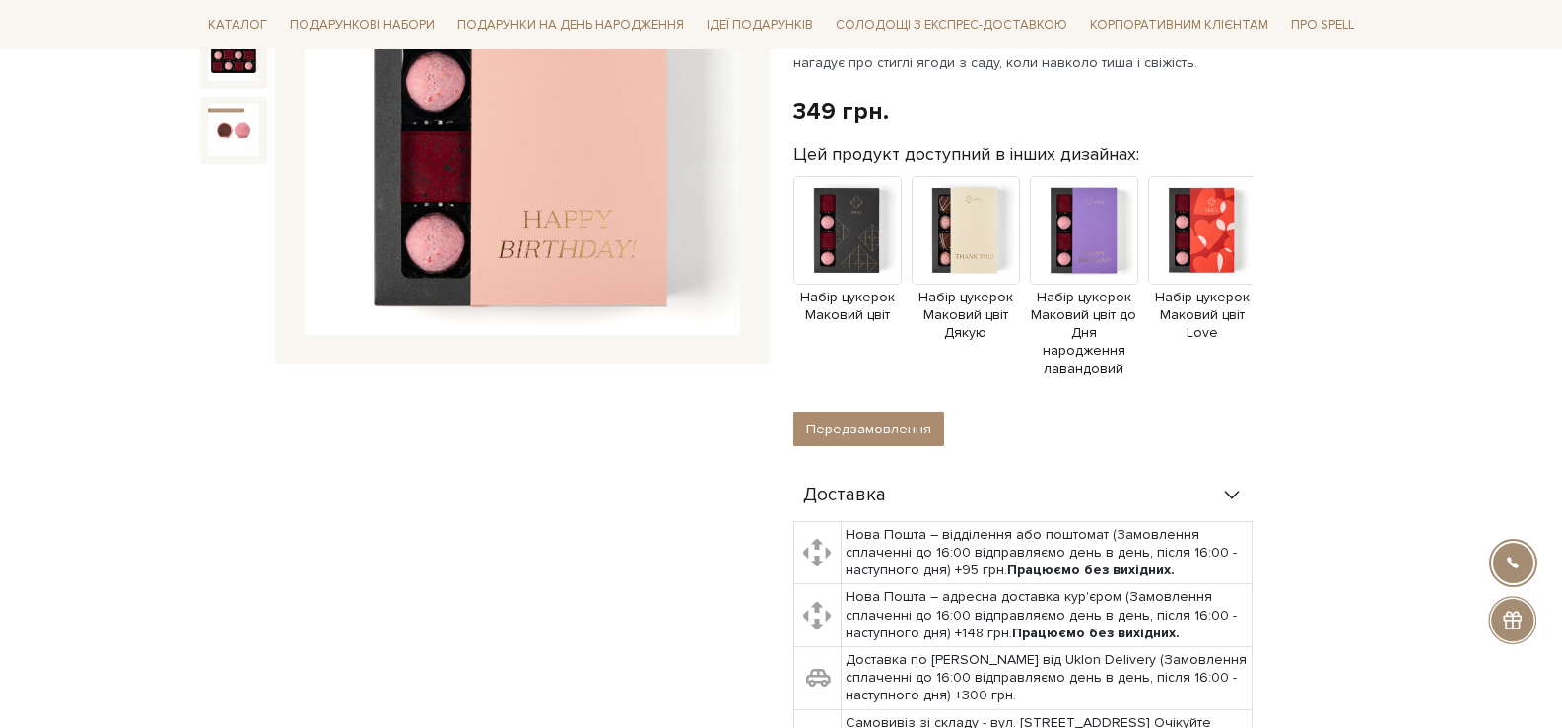
scroll to position [197, 0]
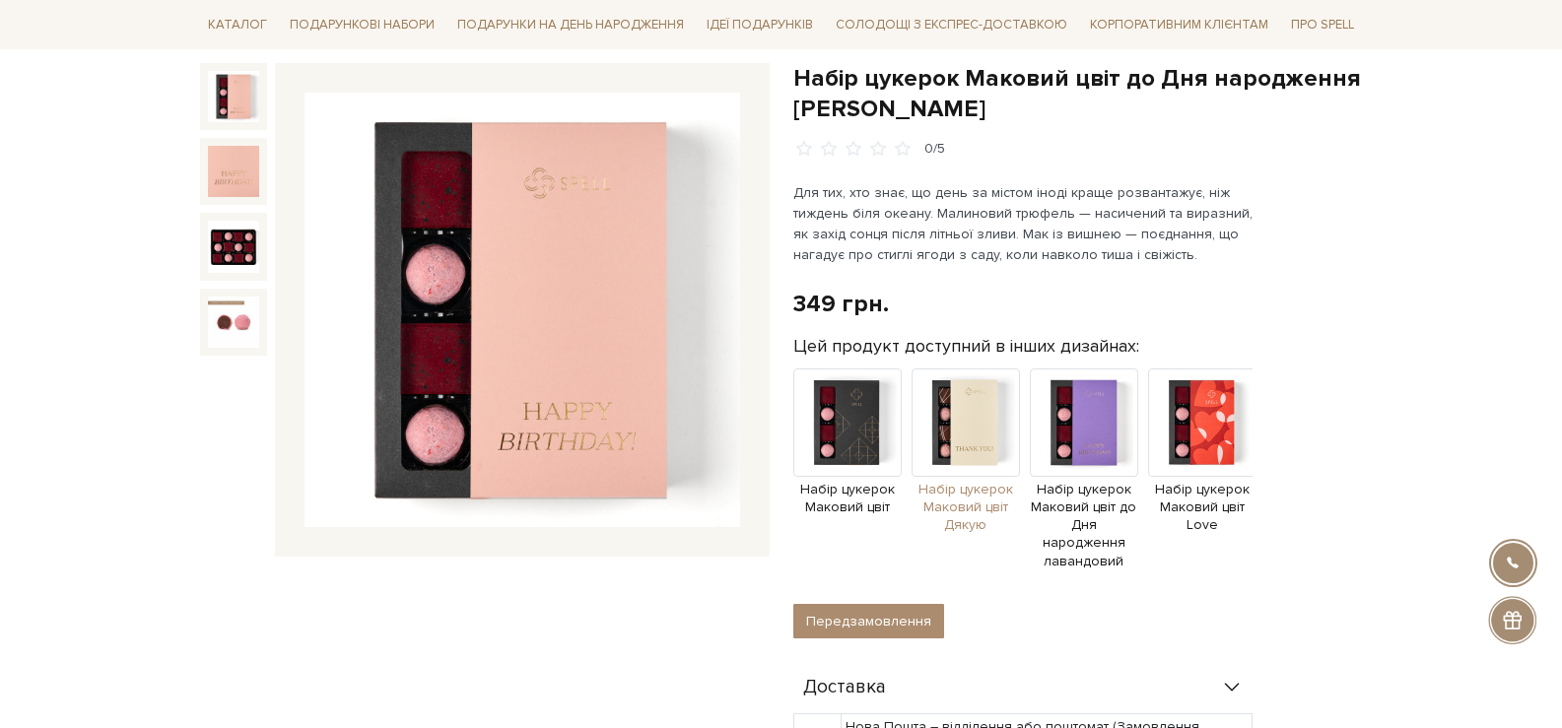
click at [948, 500] on span "Набір цукерок Маковий цвіт Дякую" at bounding box center [966, 508] width 108 height 54
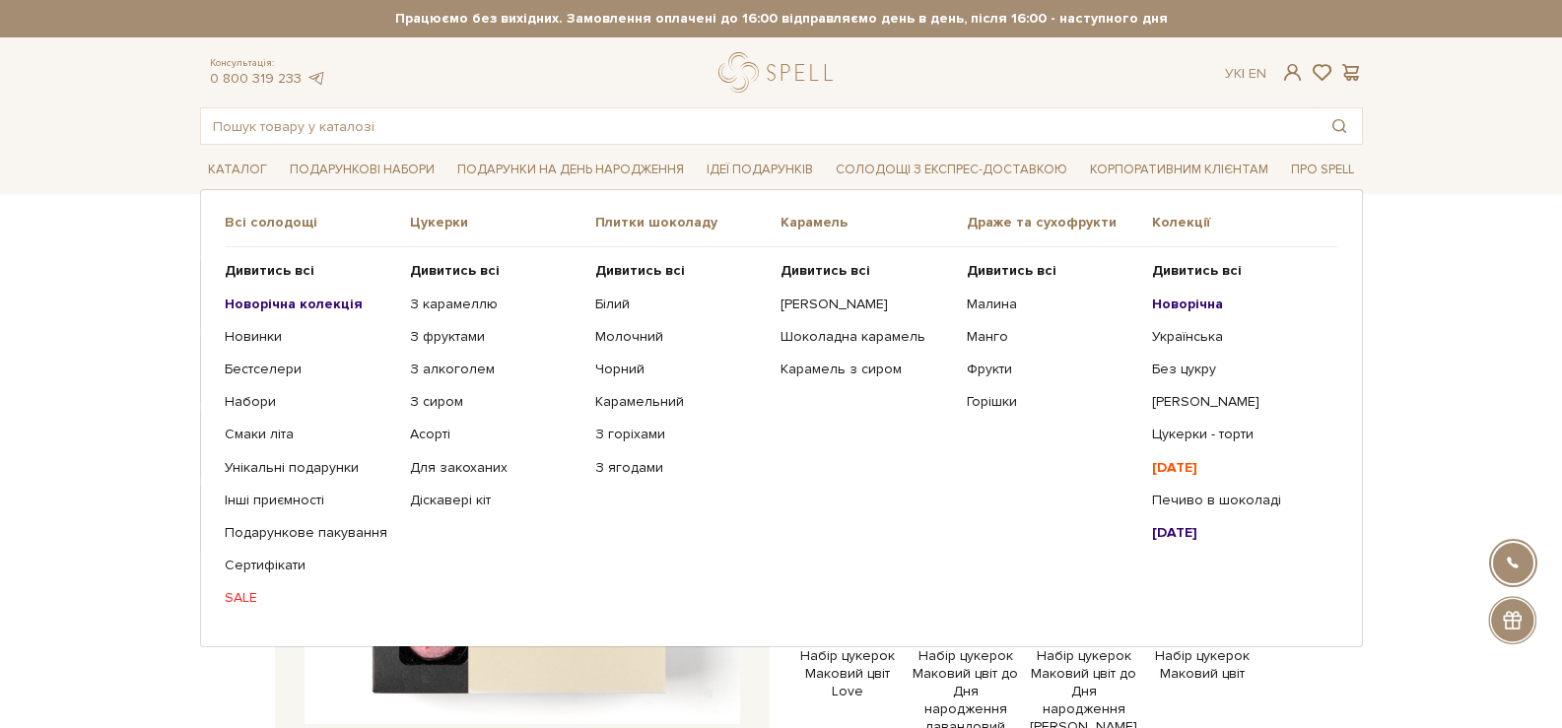
click at [246, 593] on link "SALE" at bounding box center [310, 598] width 171 height 18
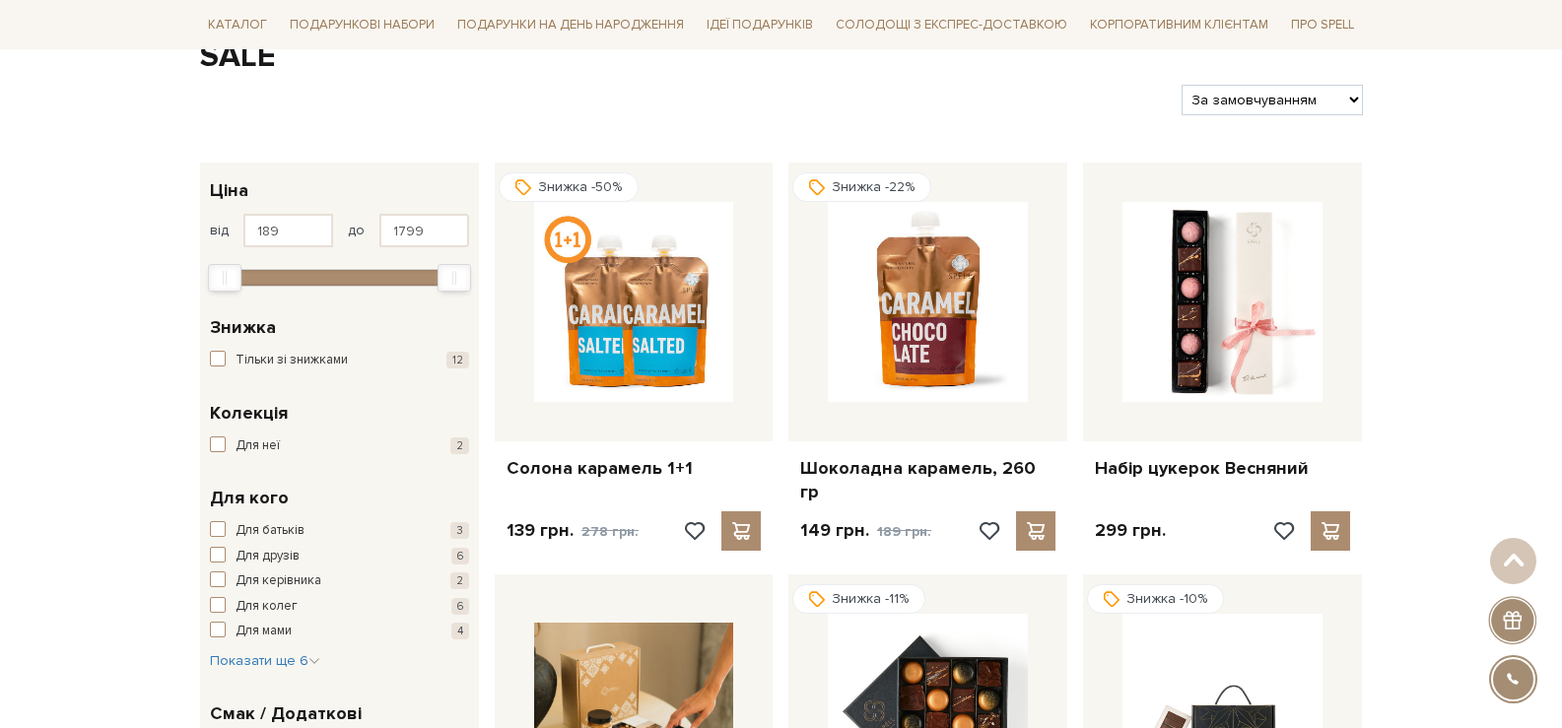
scroll to position [197, 0]
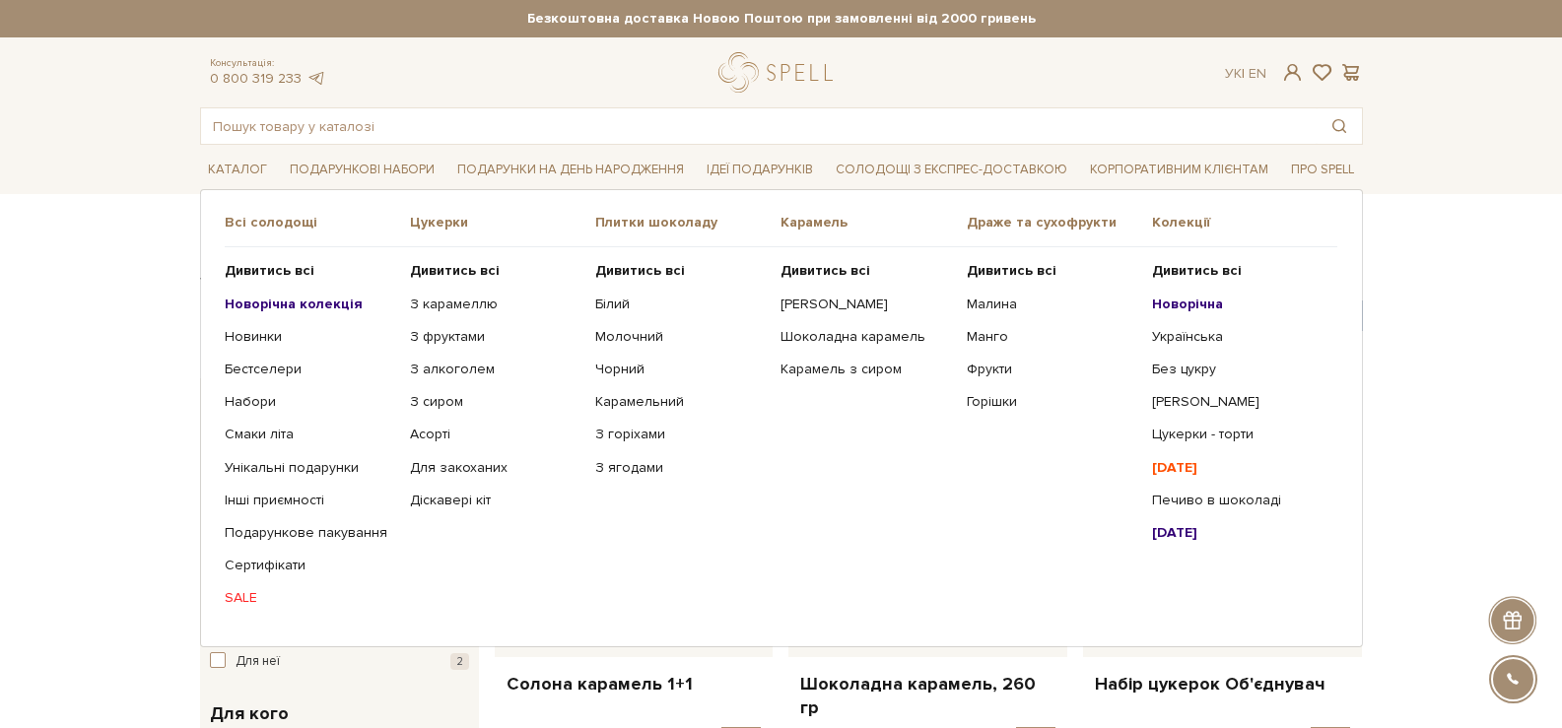
click at [1197, 461] on b "[DATE]" at bounding box center [1174, 467] width 45 height 17
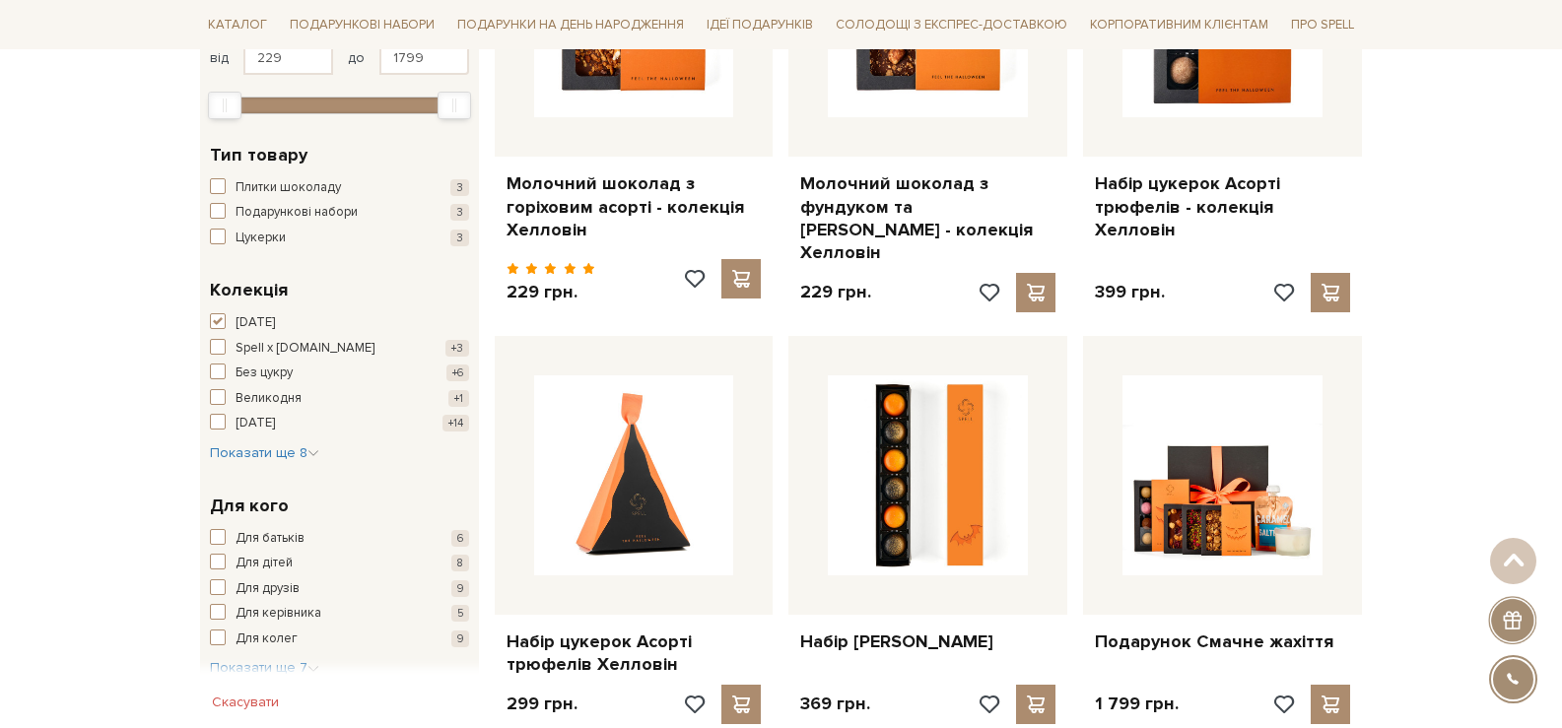
scroll to position [591, 0]
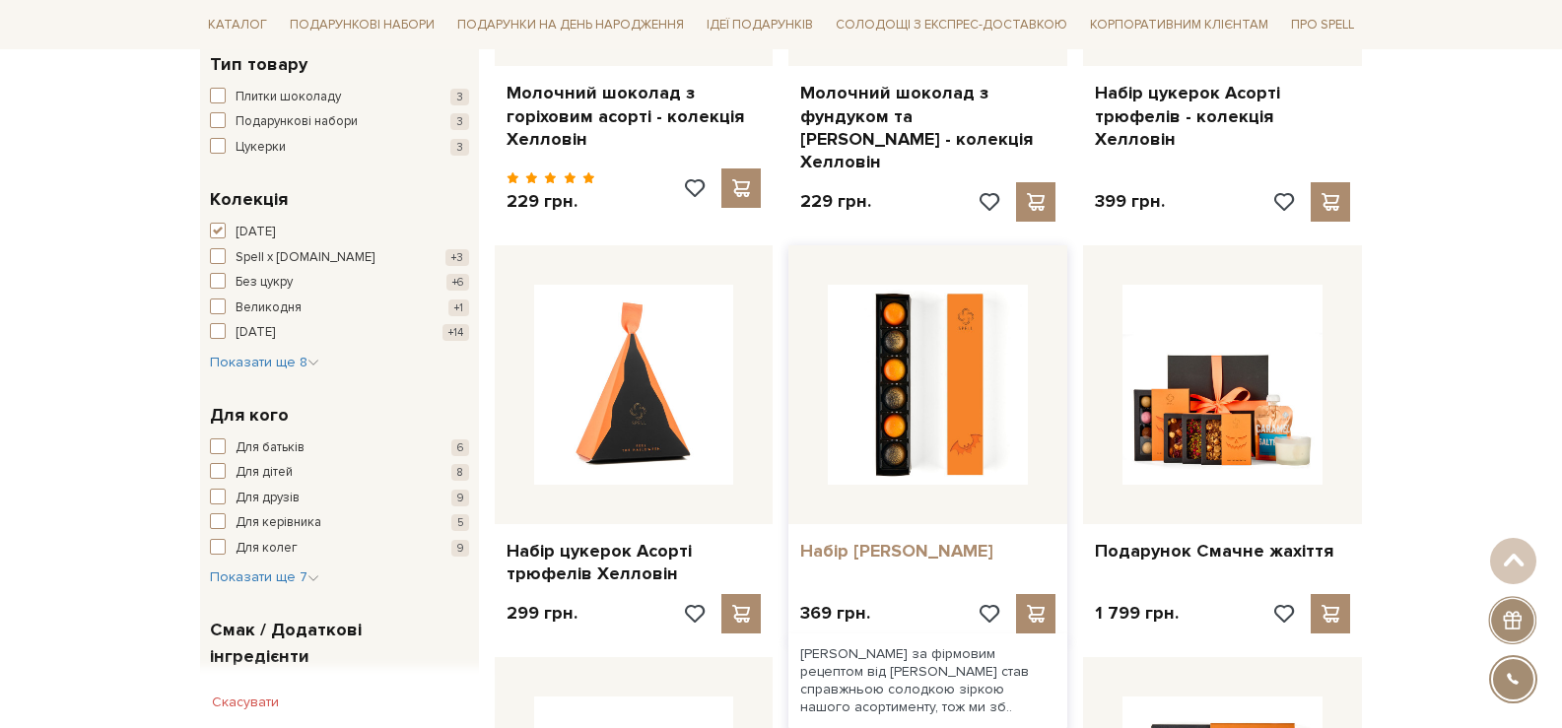
click at [920, 554] on link "Набір [PERSON_NAME]" at bounding box center [927, 551] width 255 height 23
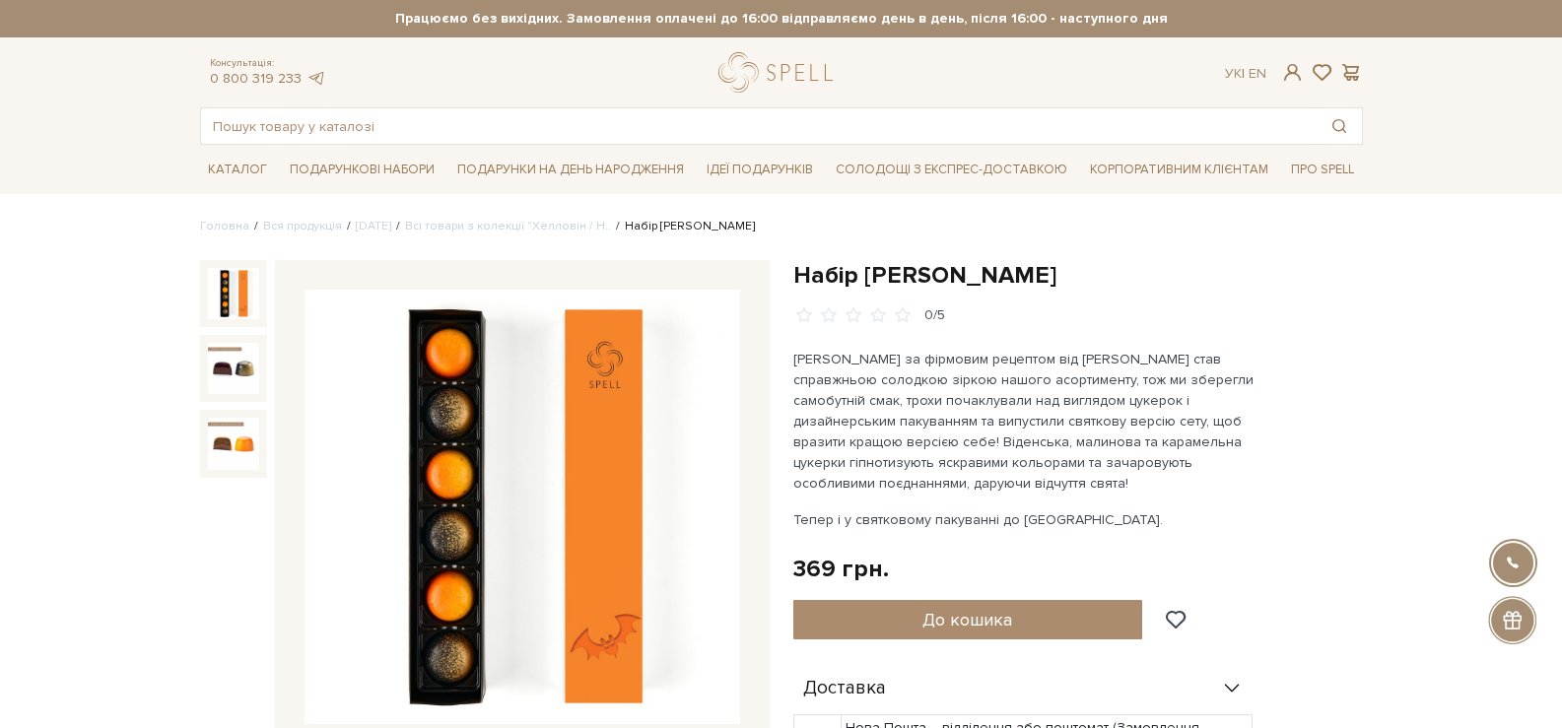
drag, startPoint x: 1058, startPoint y: 280, endPoint x: 801, endPoint y: 281, distance: 256.3
click at [797, 281] on h1 "Набір [PERSON_NAME]" at bounding box center [1078, 275] width 570 height 31
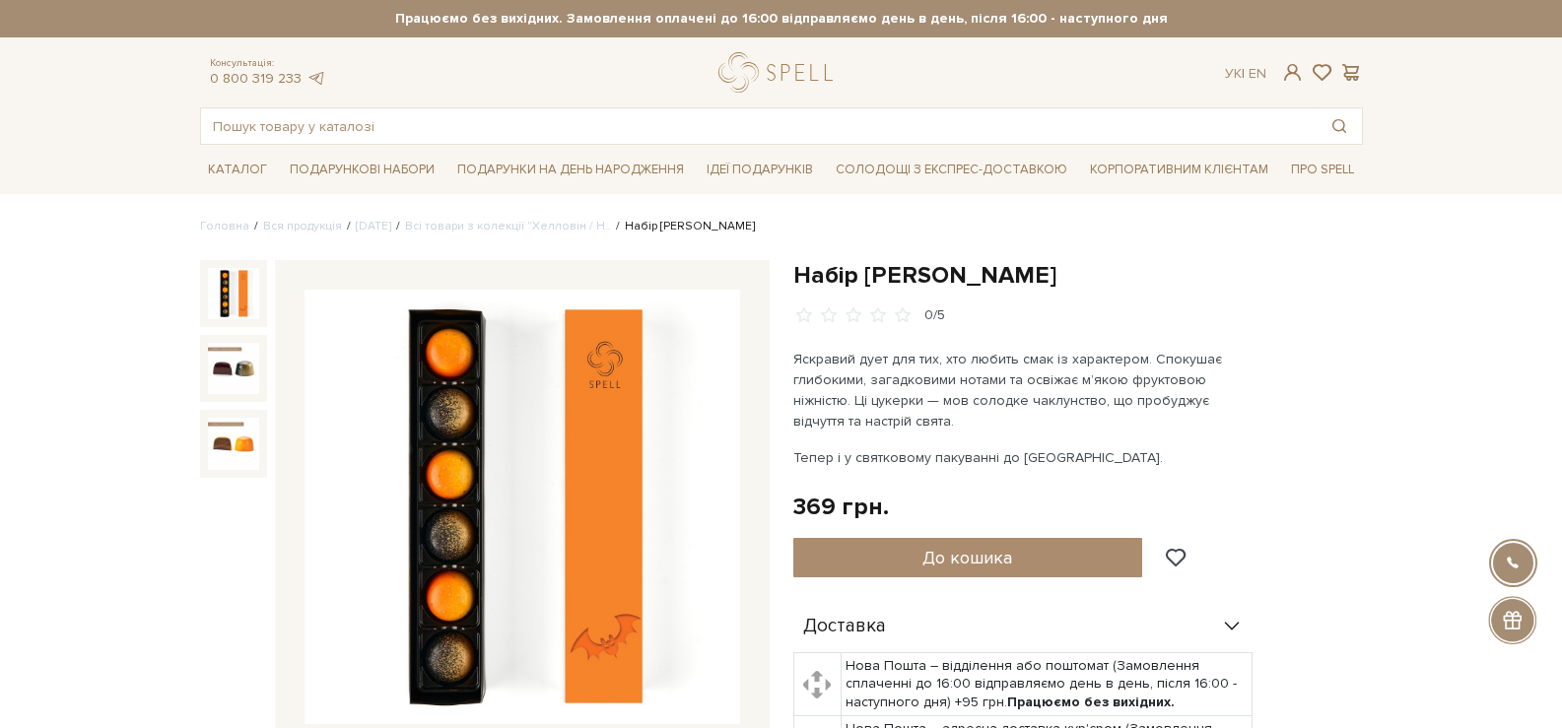
drag, startPoint x: 921, startPoint y: 258, endPoint x: 791, endPoint y: 266, distance: 130.3
click at [791, 266] on div "Набір цукерок Хелловін 0/5 Яскравий дует для тих, хто любить смак із характером…" at bounding box center [1078, 643] width 593 height 767
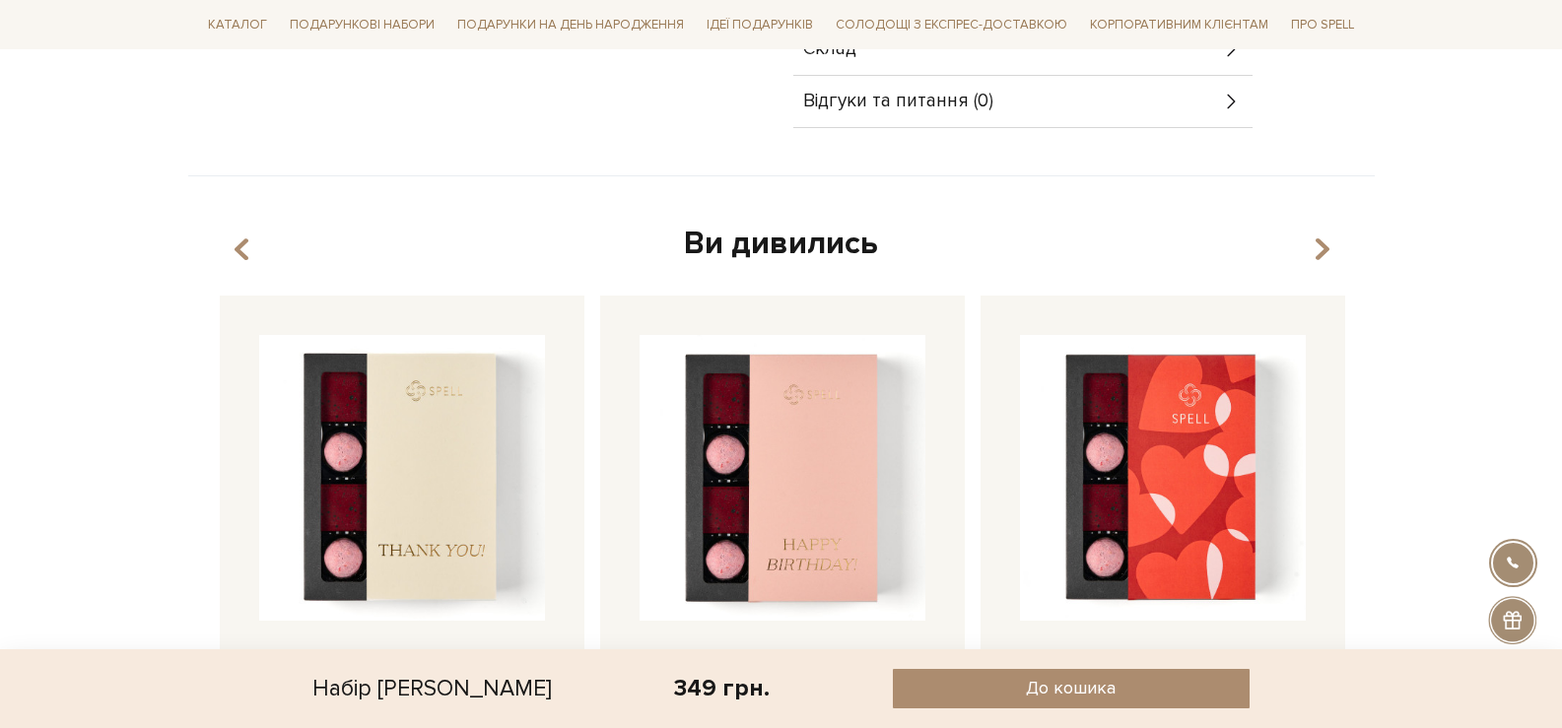
scroll to position [690, 0]
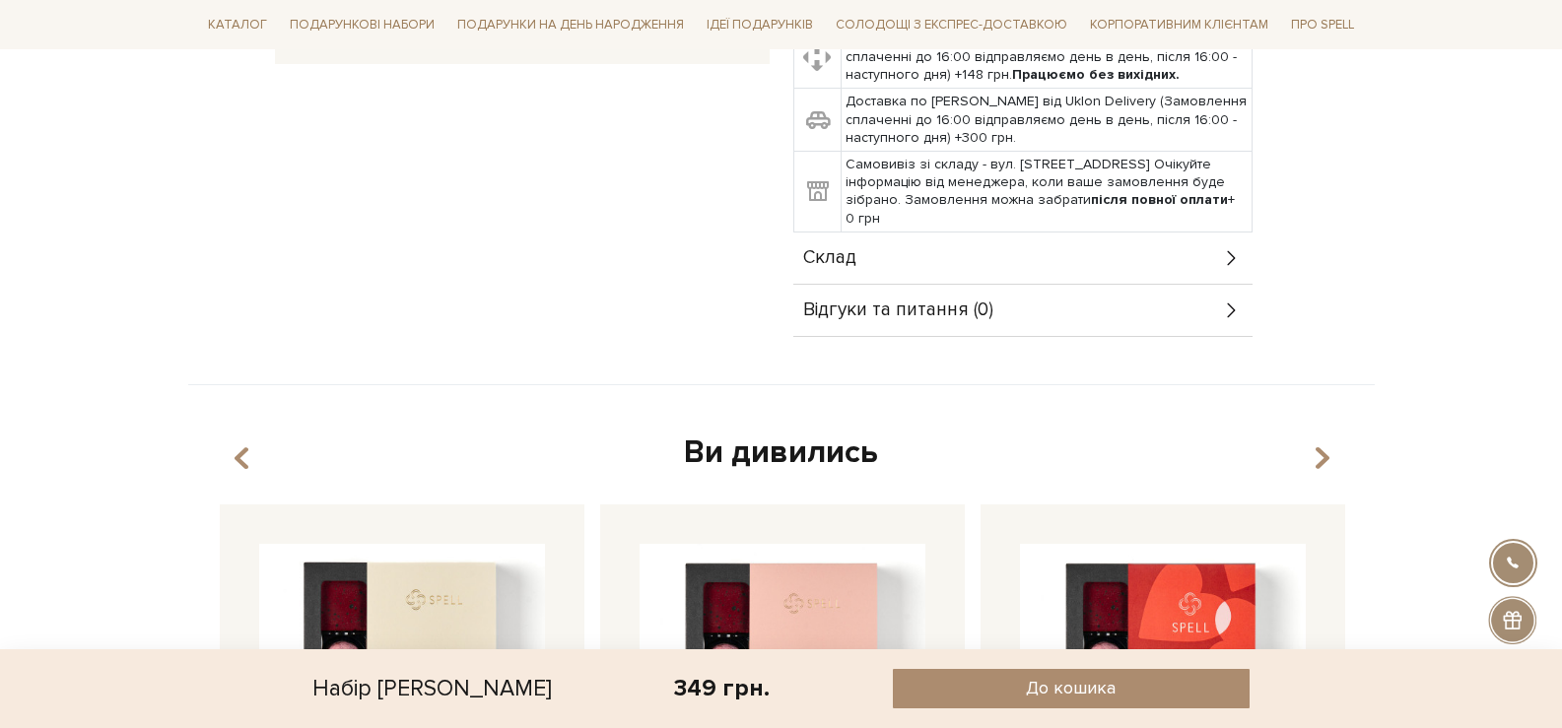
click at [936, 250] on div "Склад" at bounding box center [1022, 258] width 459 height 51
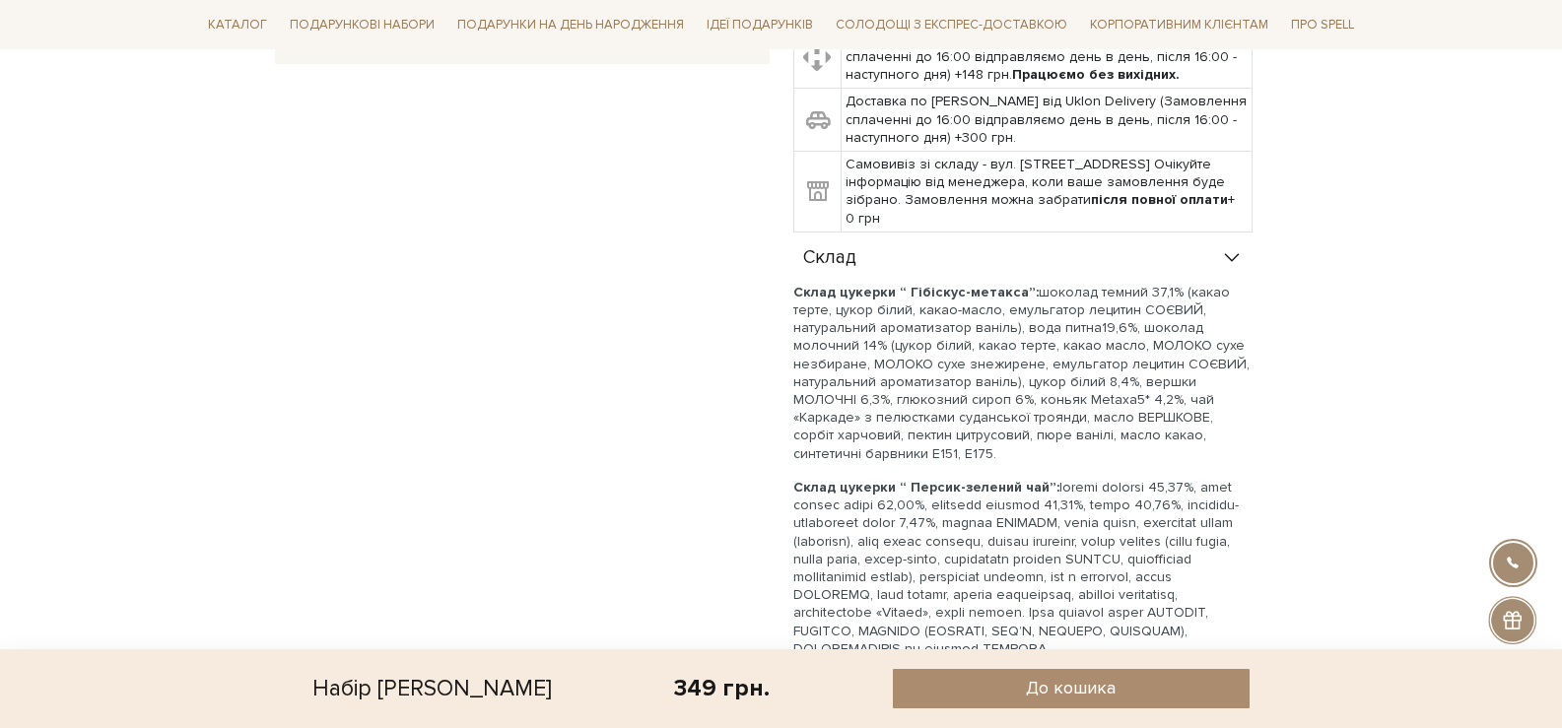
click at [933, 250] on div "Склад" at bounding box center [1022, 258] width 459 height 51
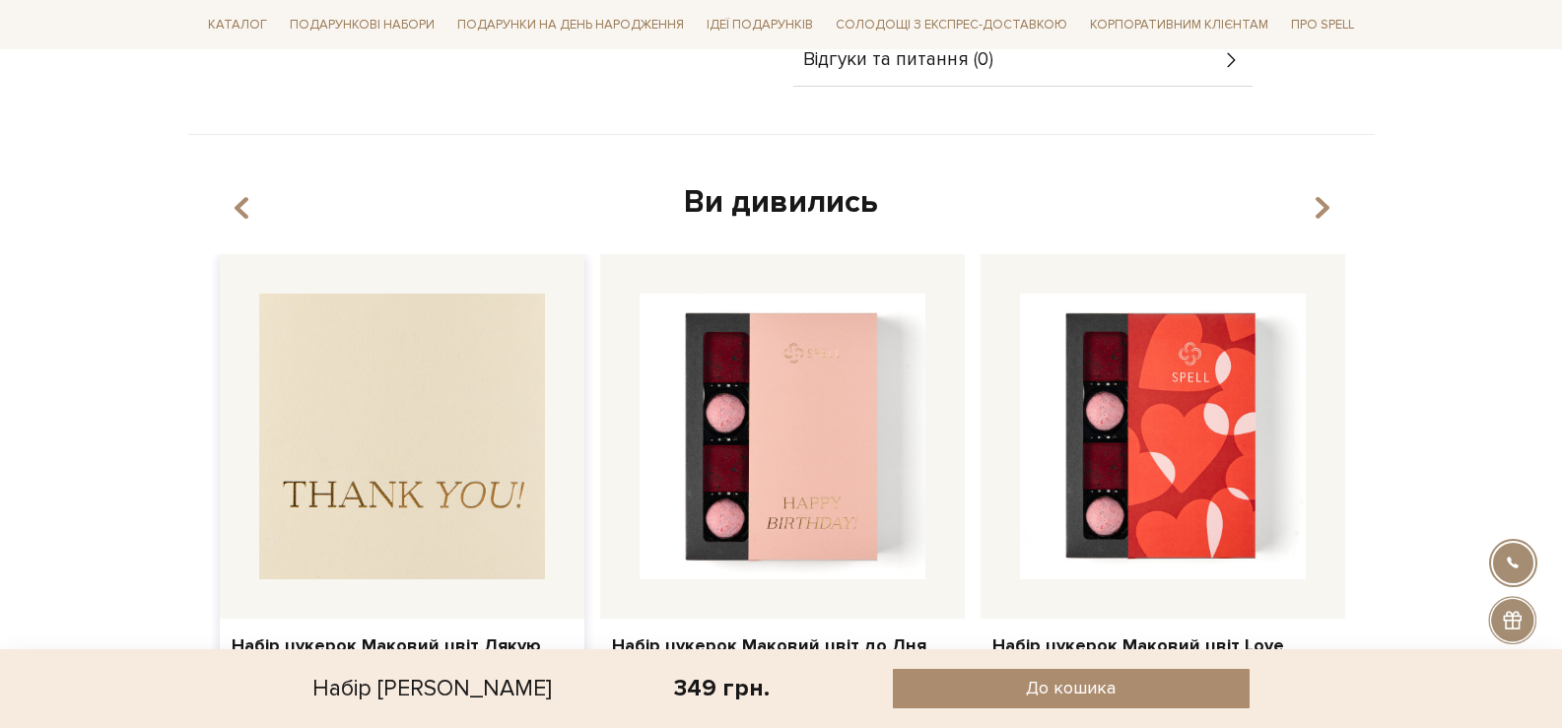
scroll to position [986, 0]
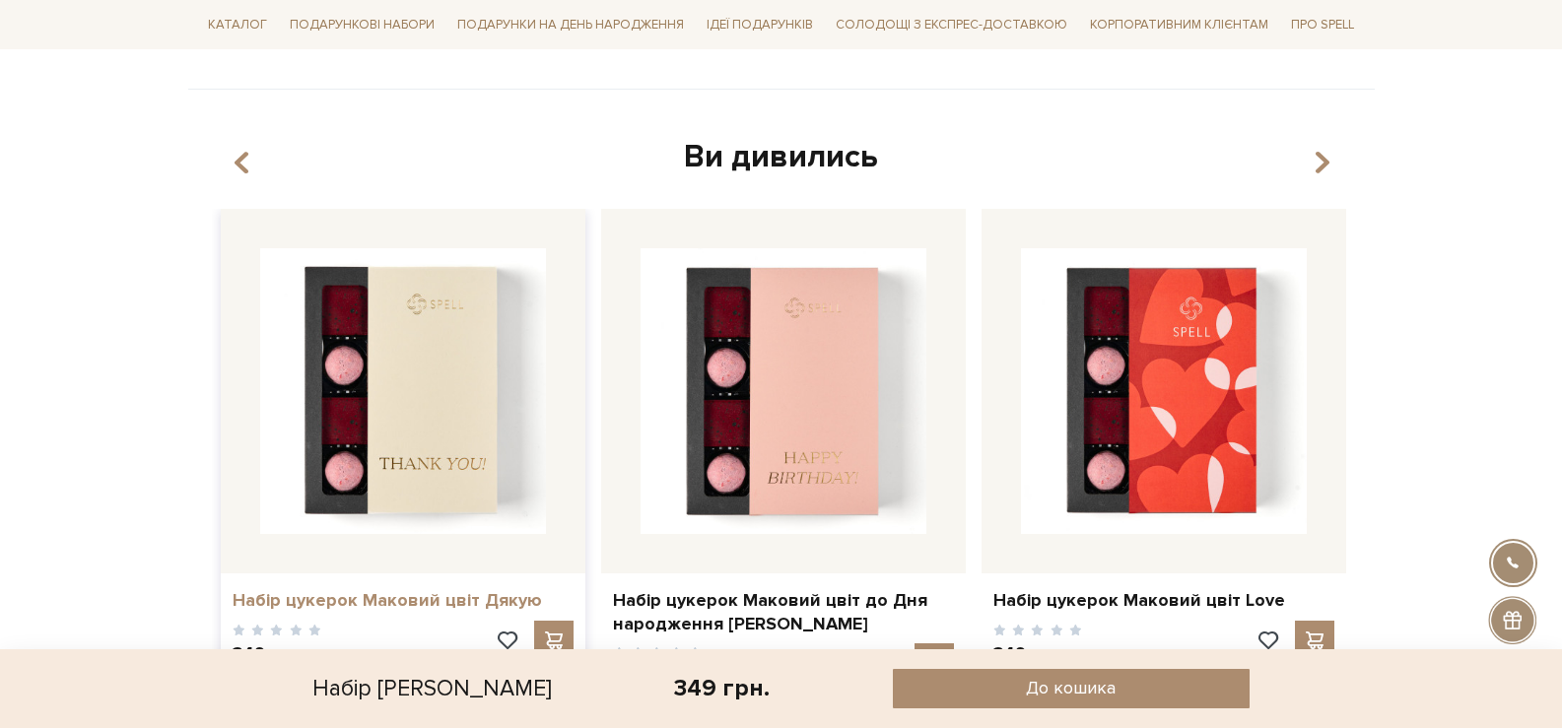
click at [467, 601] on link "Набір цукерок Маковий цвіт Дякую" at bounding box center [403, 600] width 341 height 23
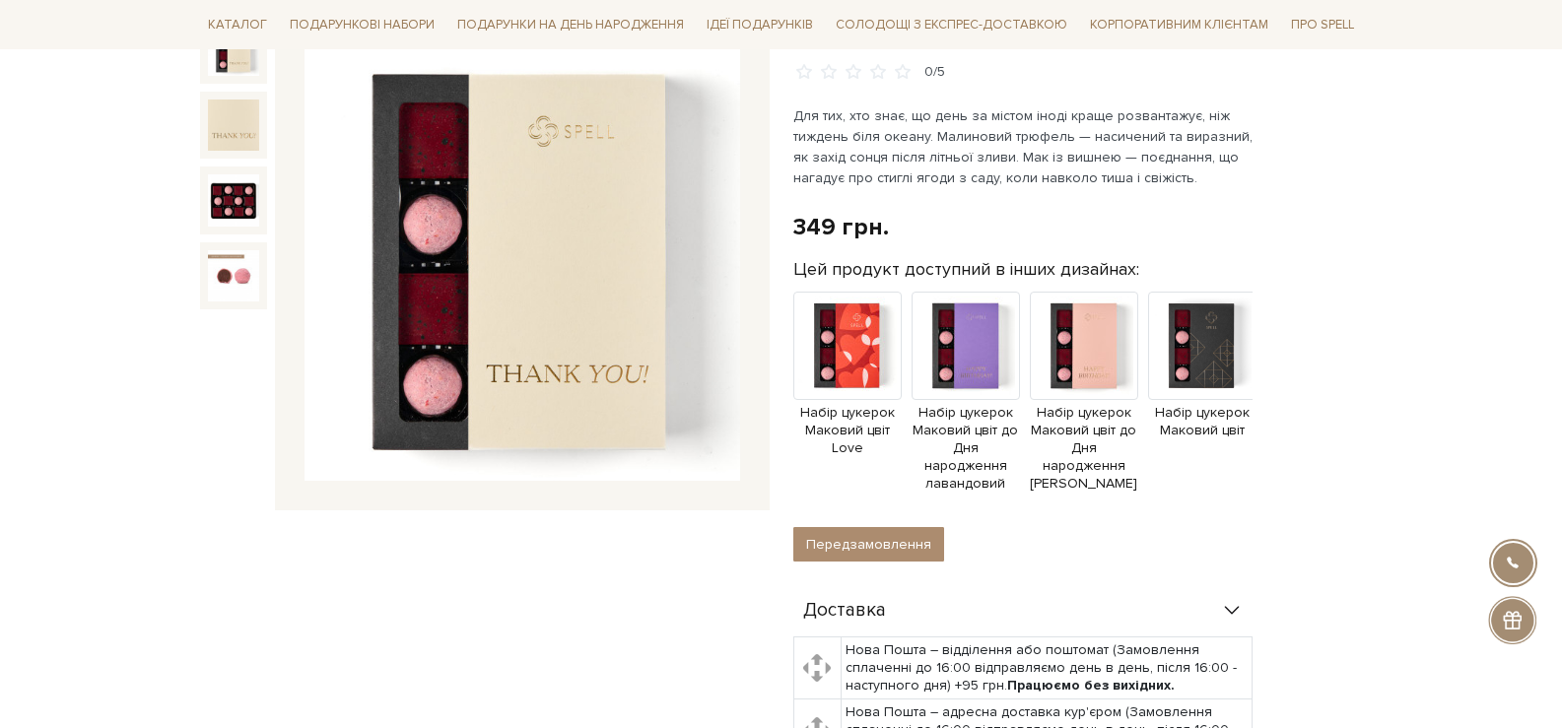
scroll to position [296, 0]
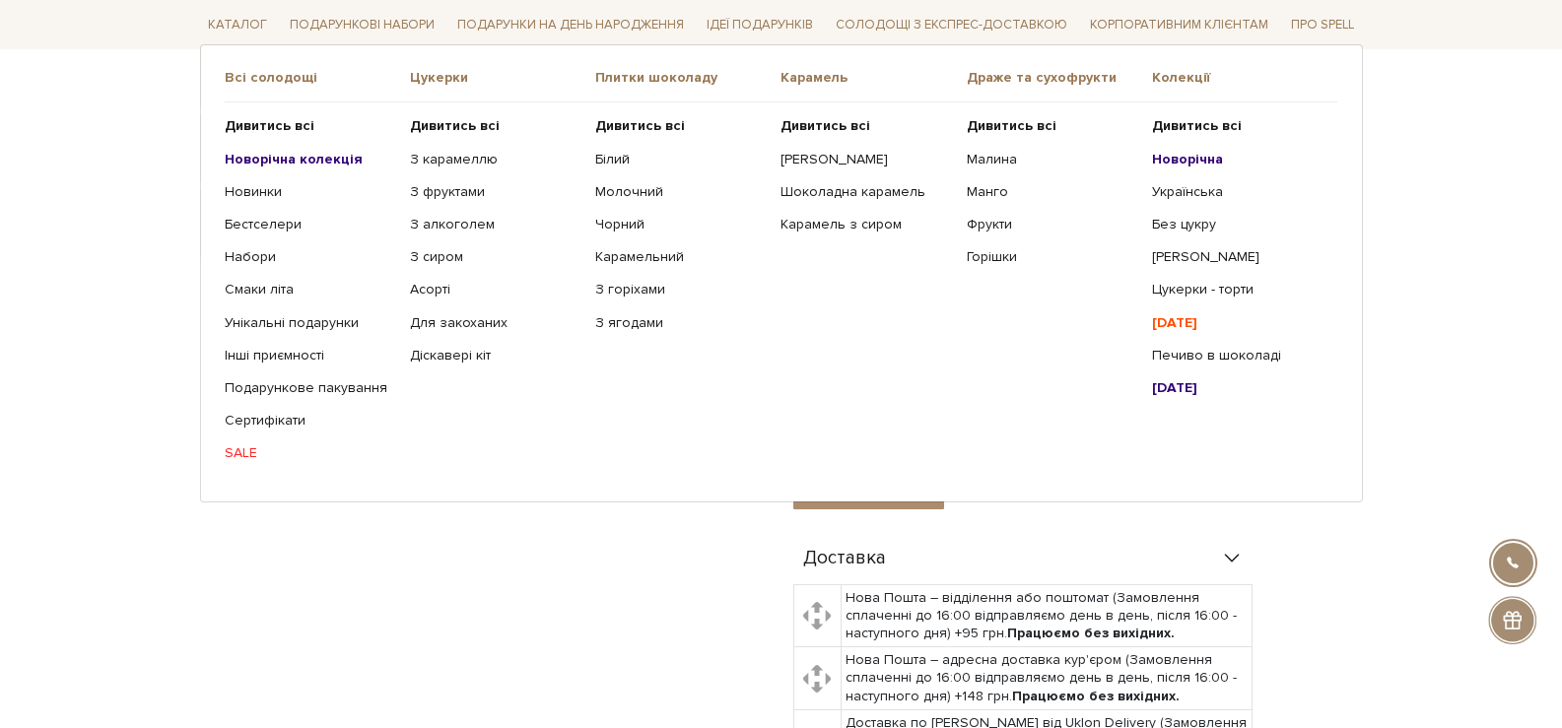
click at [1175, 157] on b "Новорічна" at bounding box center [1187, 158] width 71 height 17
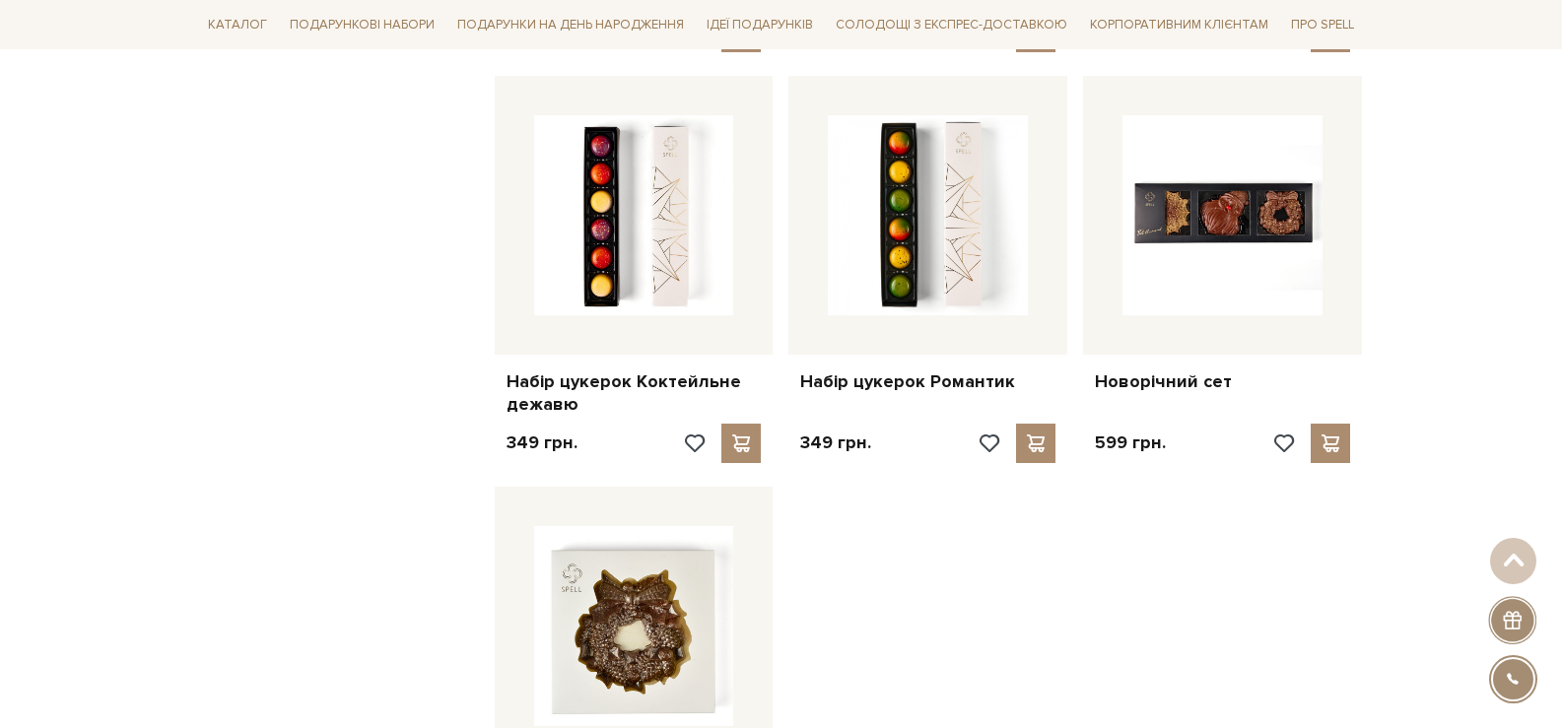
scroll to position [2366, 0]
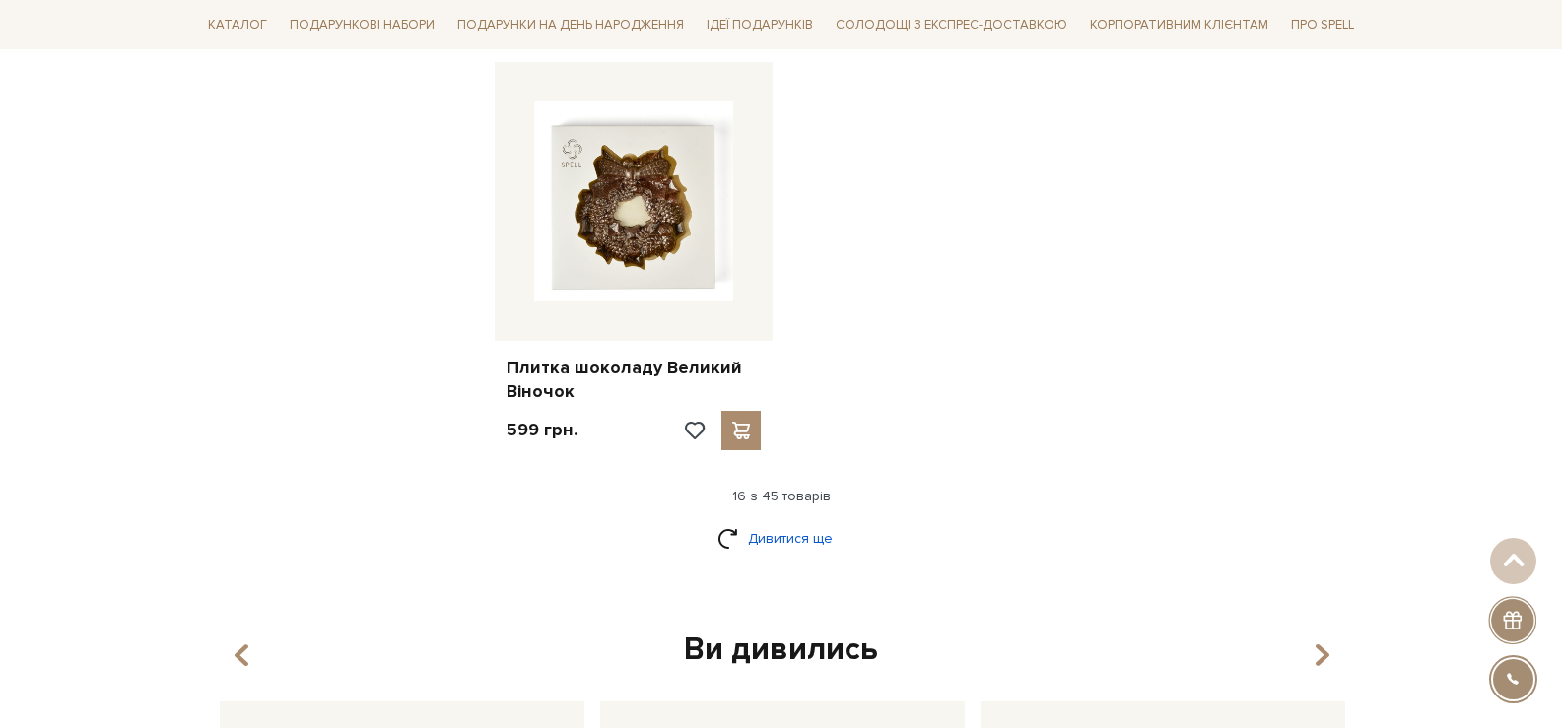
click at [802, 540] on link "Дивитися ще" at bounding box center [782, 538] width 128 height 34
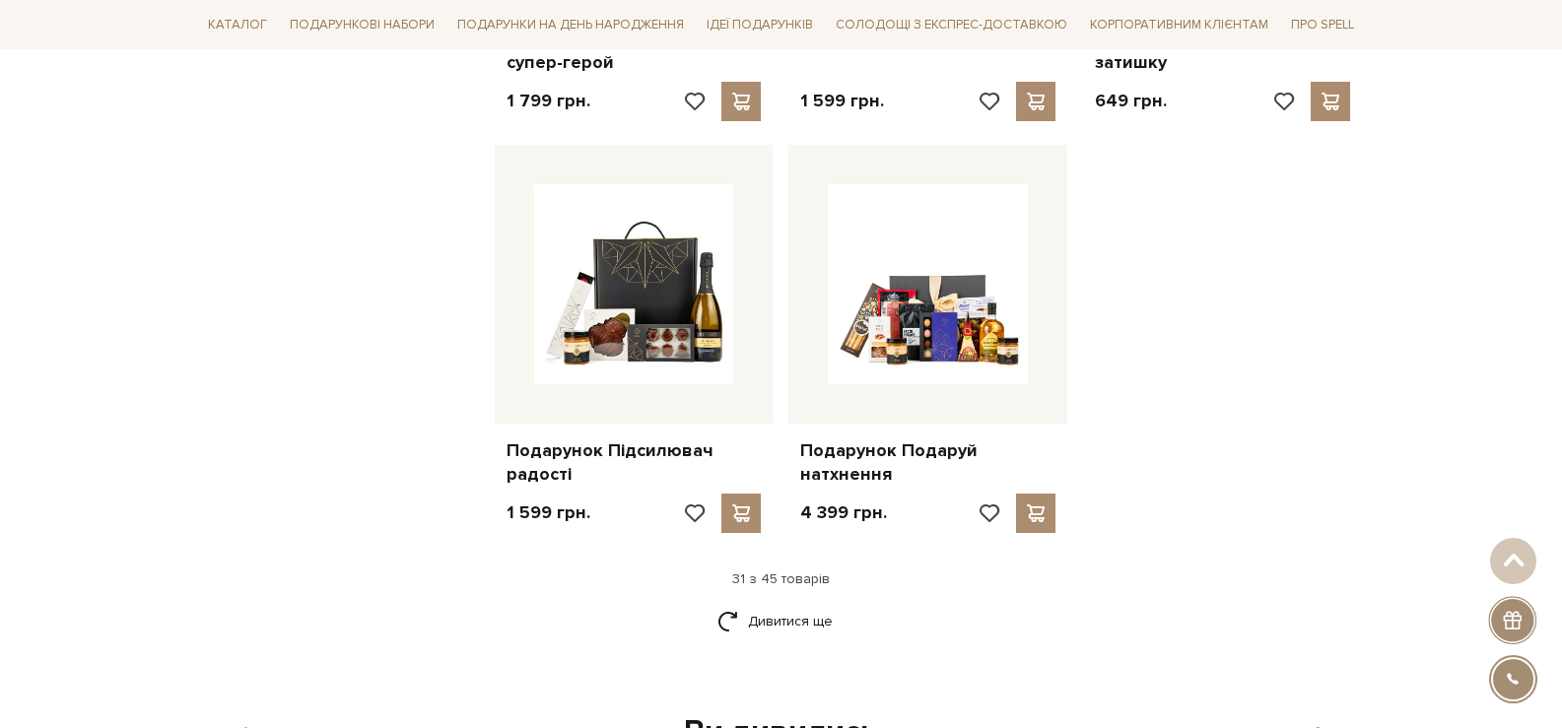
scroll to position [4337, 0]
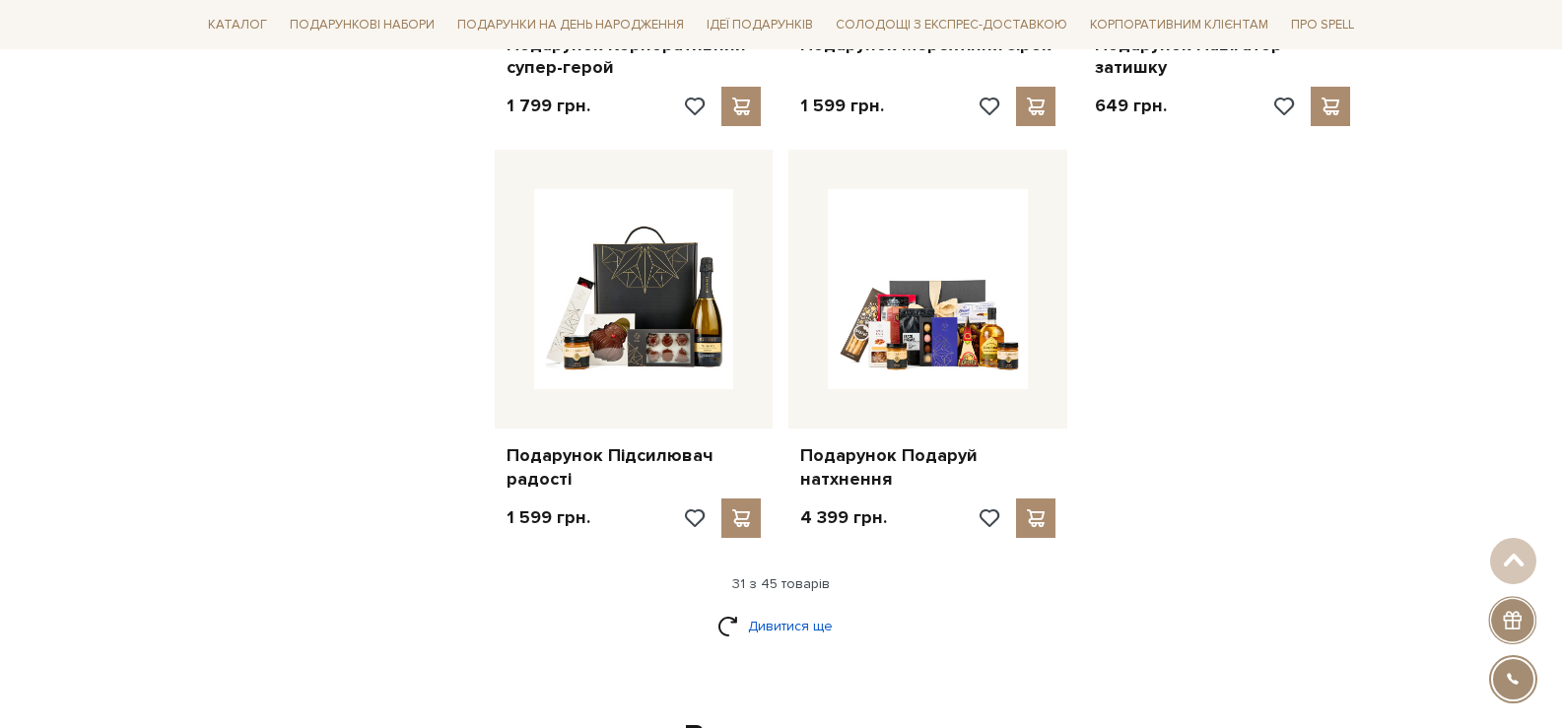
click at [784, 632] on link "Дивитися ще" at bounding box center [782, 626] width 128 height 34
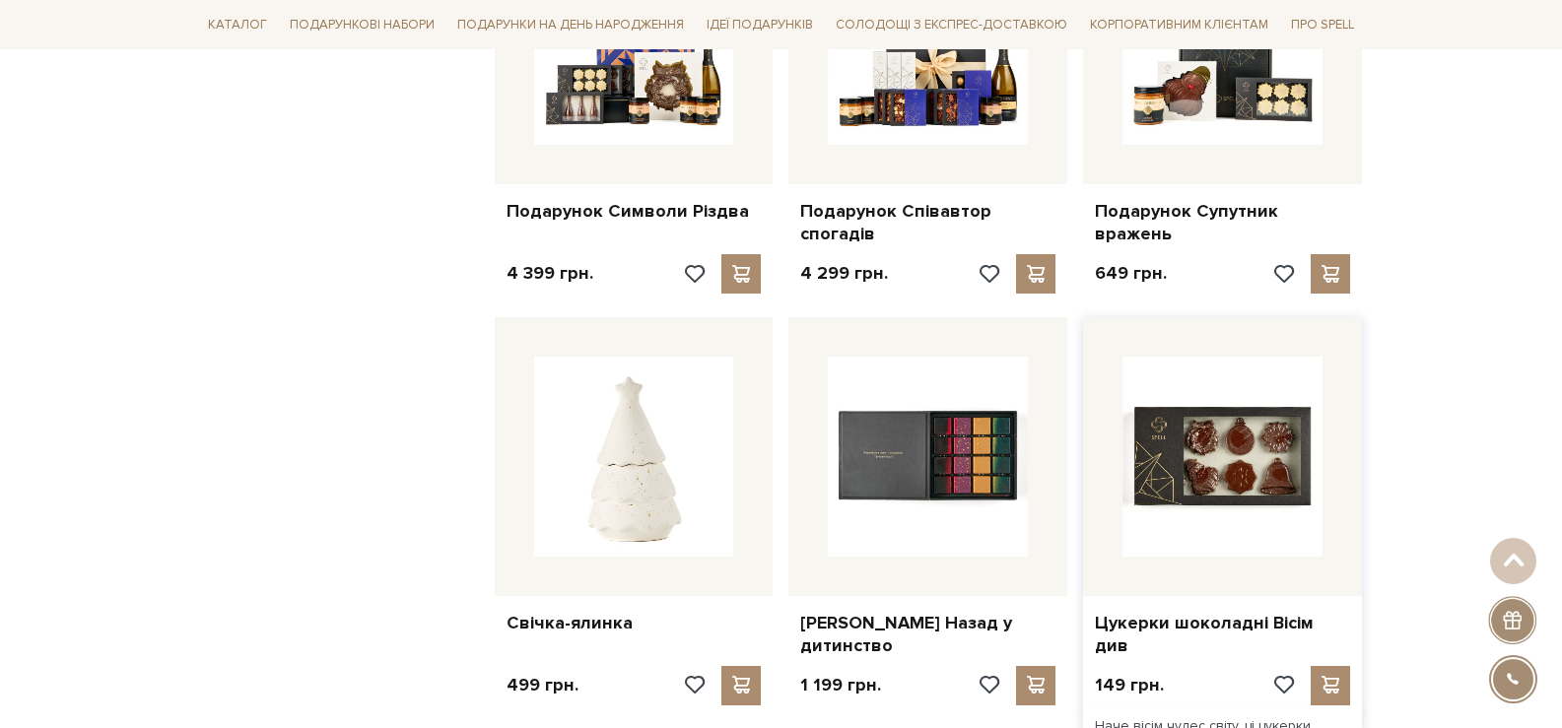
scroll to position [5520, 0]
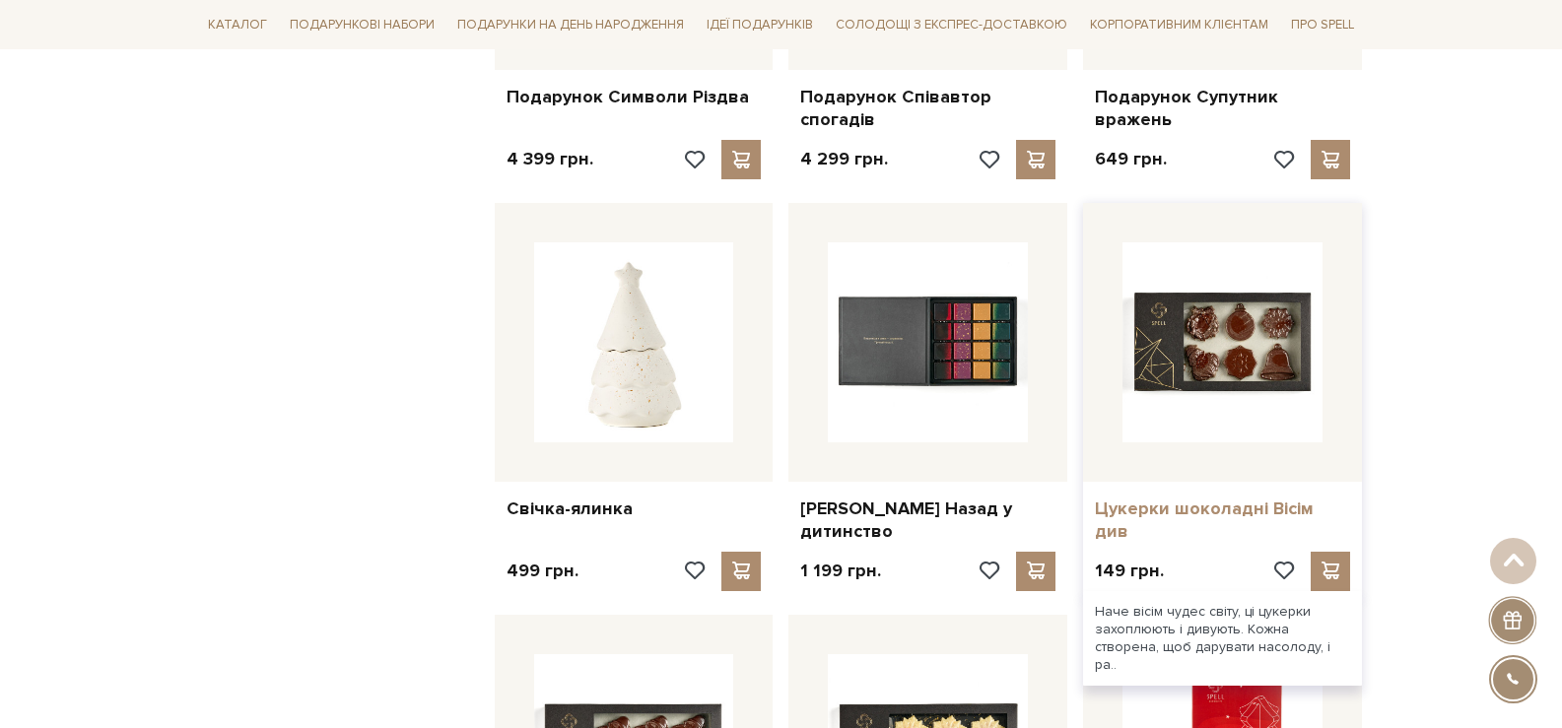
click at [1200, 503] on link "Цукерки шоколадні Вісім див" at bounding box center [1222, 521] width 255 height 46
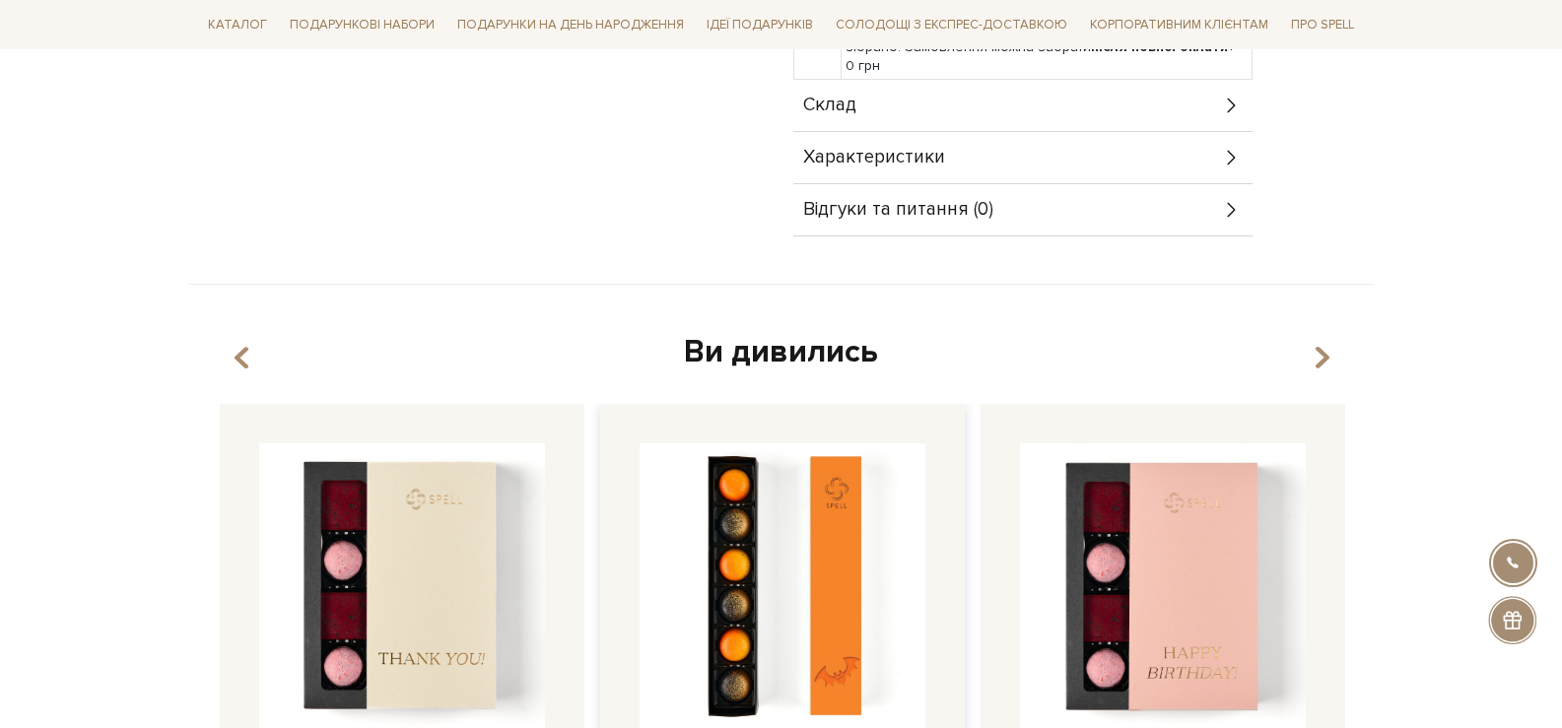
scroll to position [887, 0]
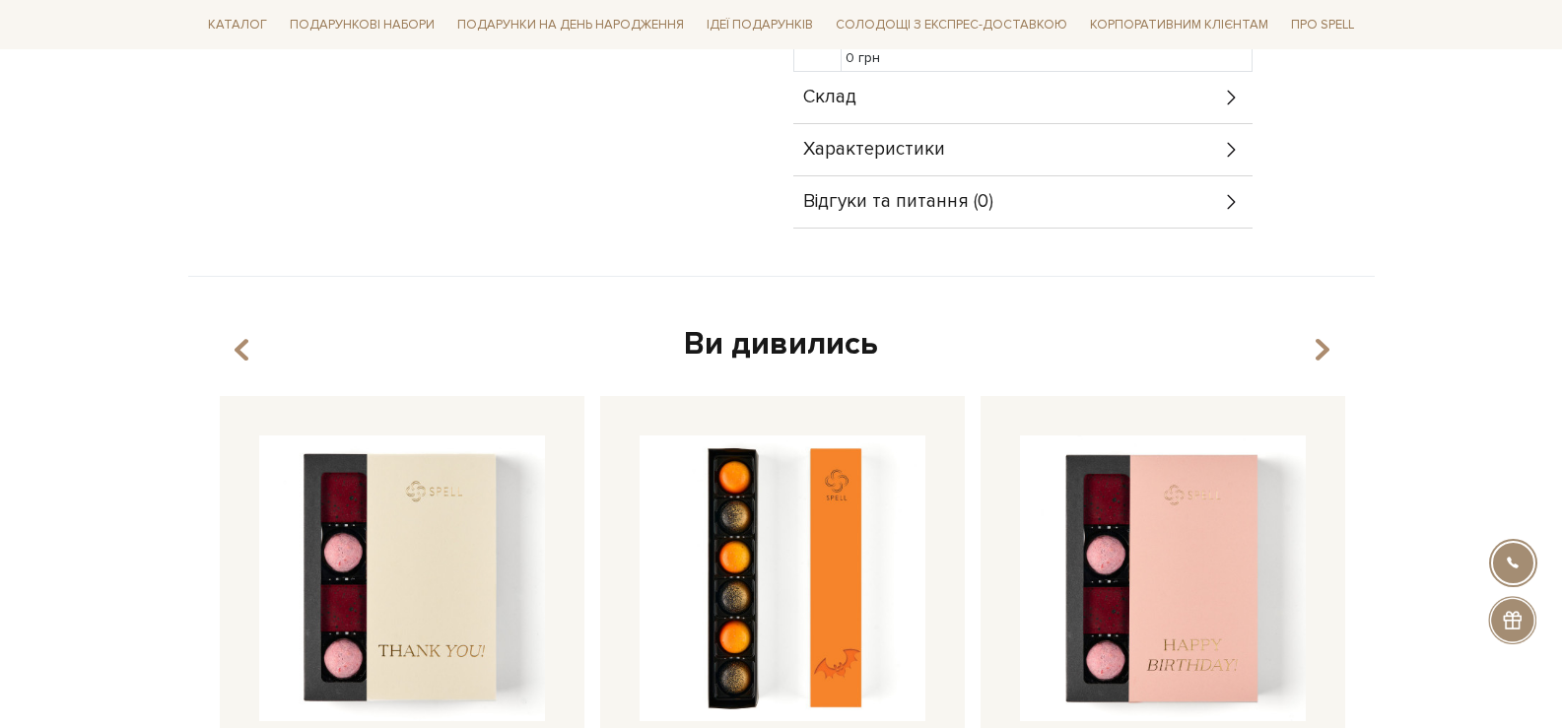
click at [962, 124] on div "Характеристики" at bounding box center [1022, 149] width 459 height 51
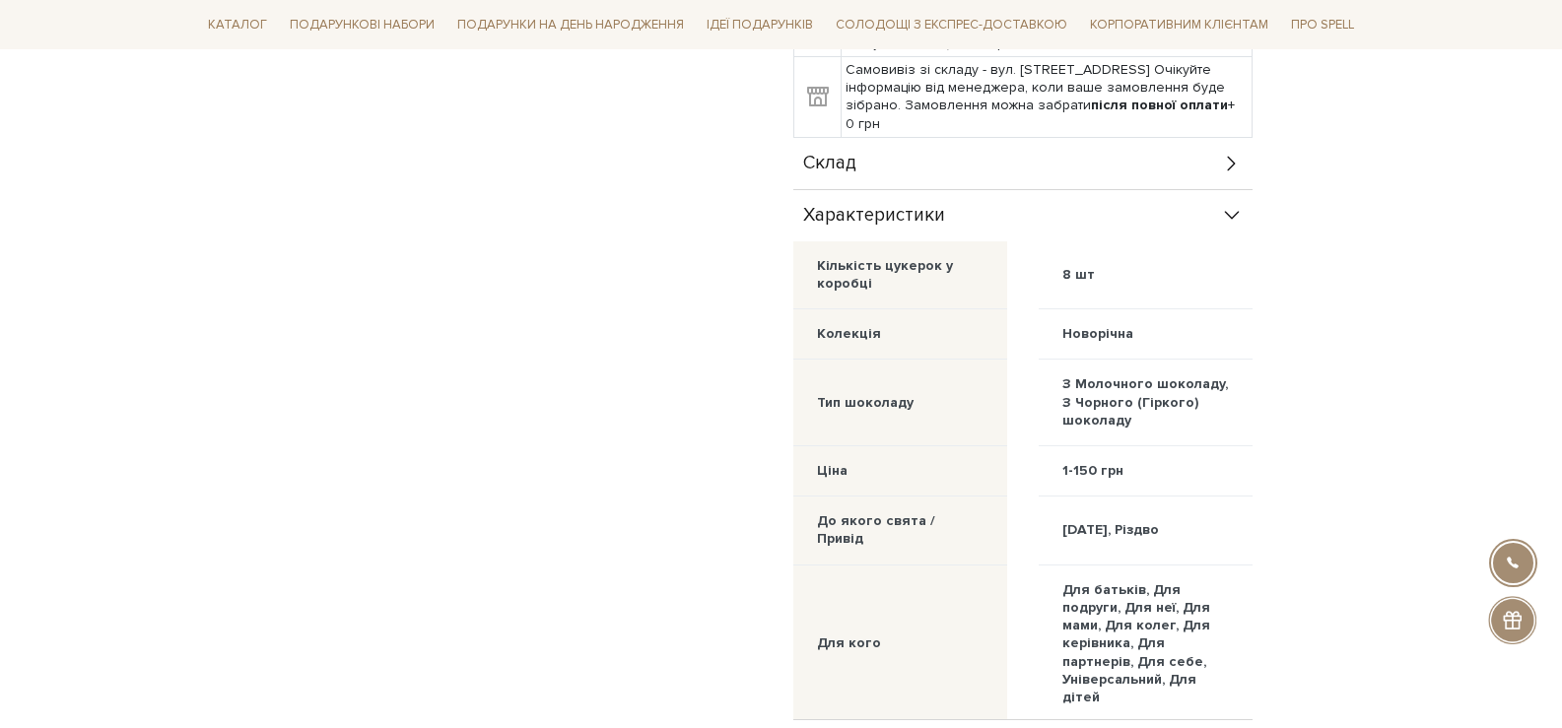
scroll to position [690, 0]
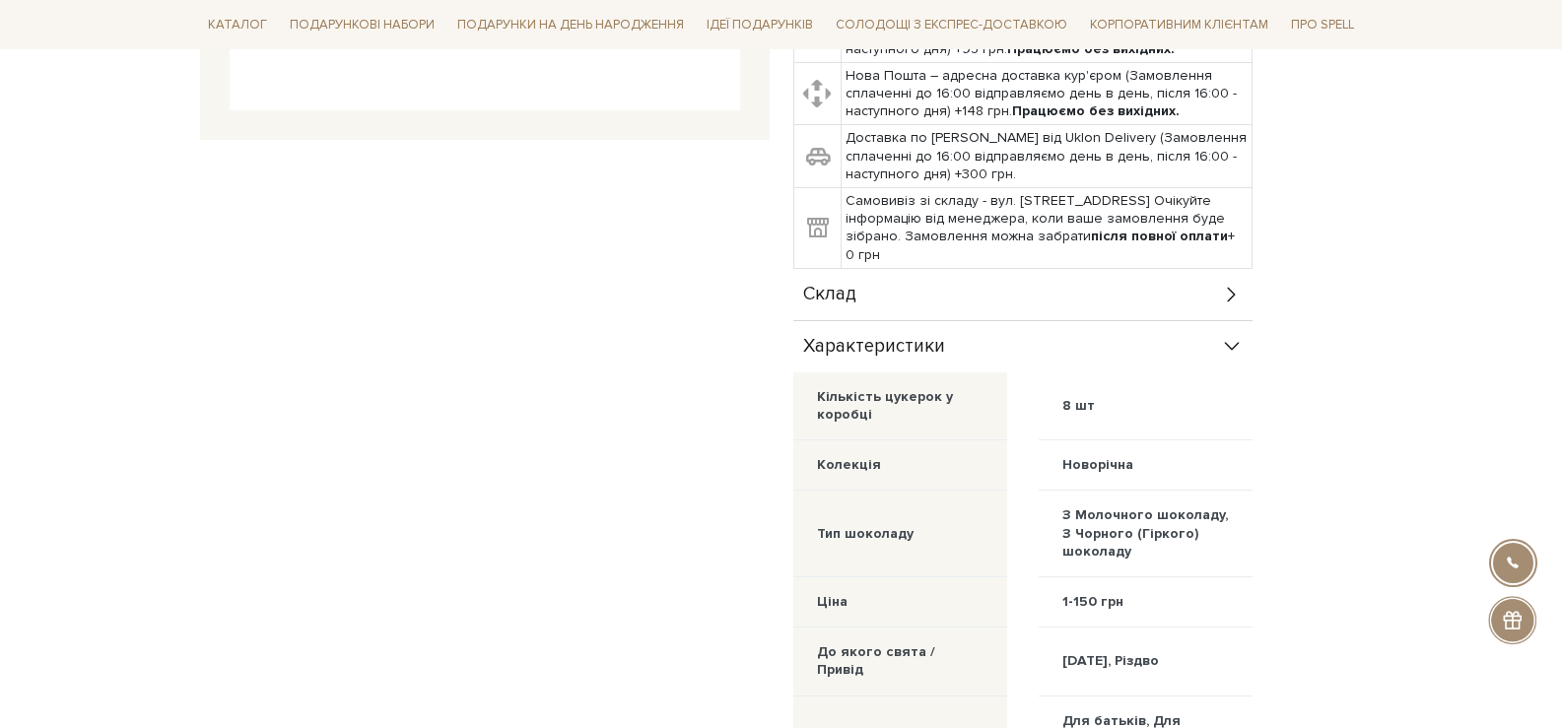
click at [977, 273] on div "Склад" at bounding box center [1022, 294] width 459 height 51
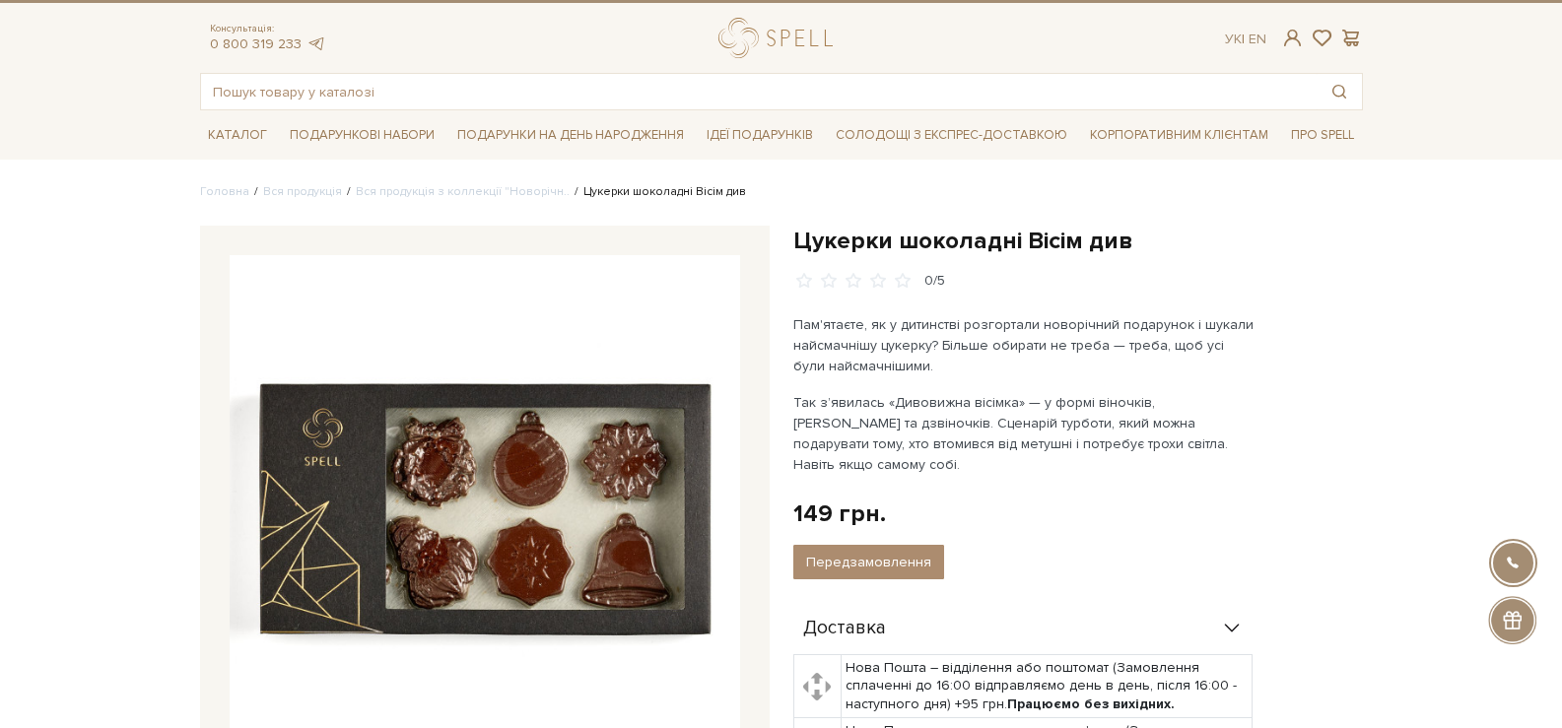
scroll to position [0, 0]
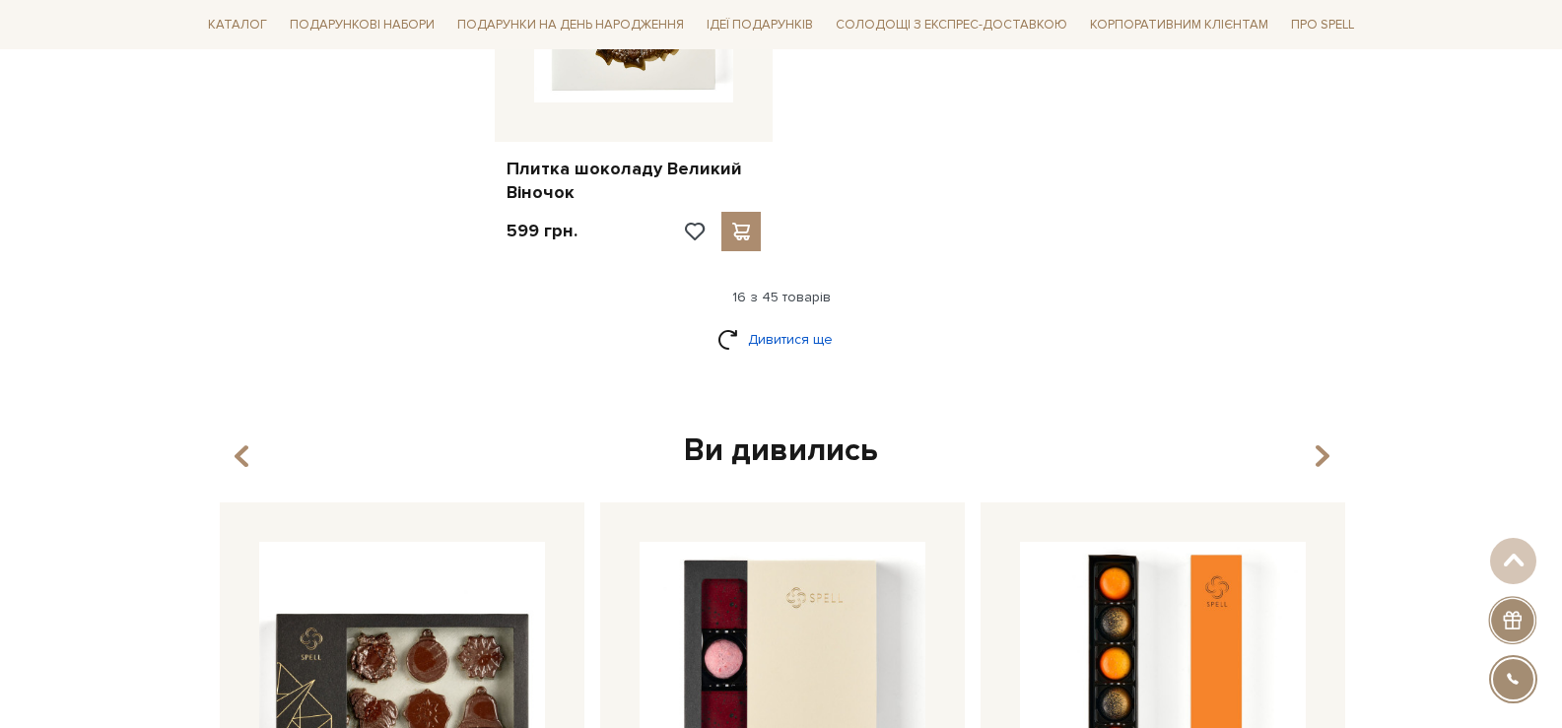
click at [795, 333] on link "Дивитися ще" at bounding box center [782, 339] width 128 height 34
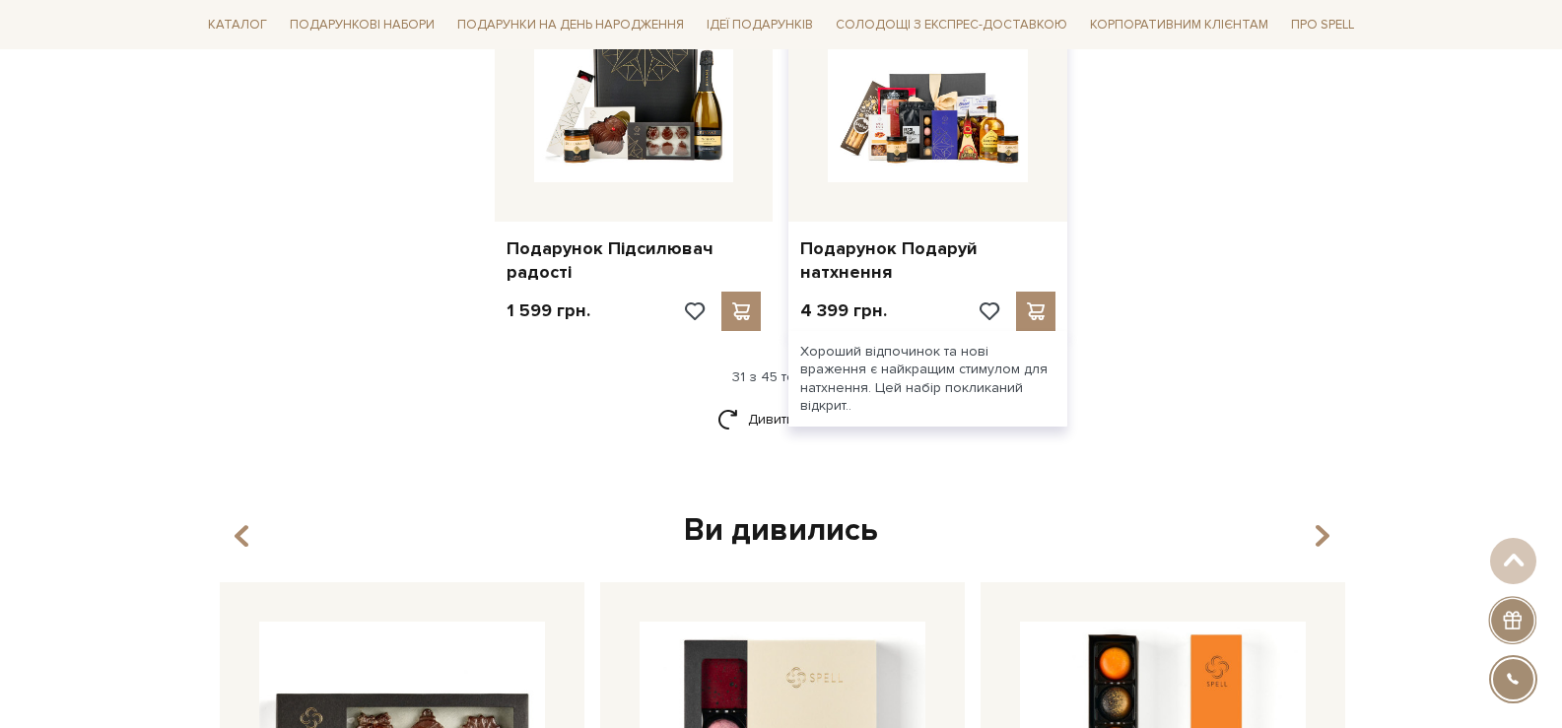
scroll to position [4536, 0]
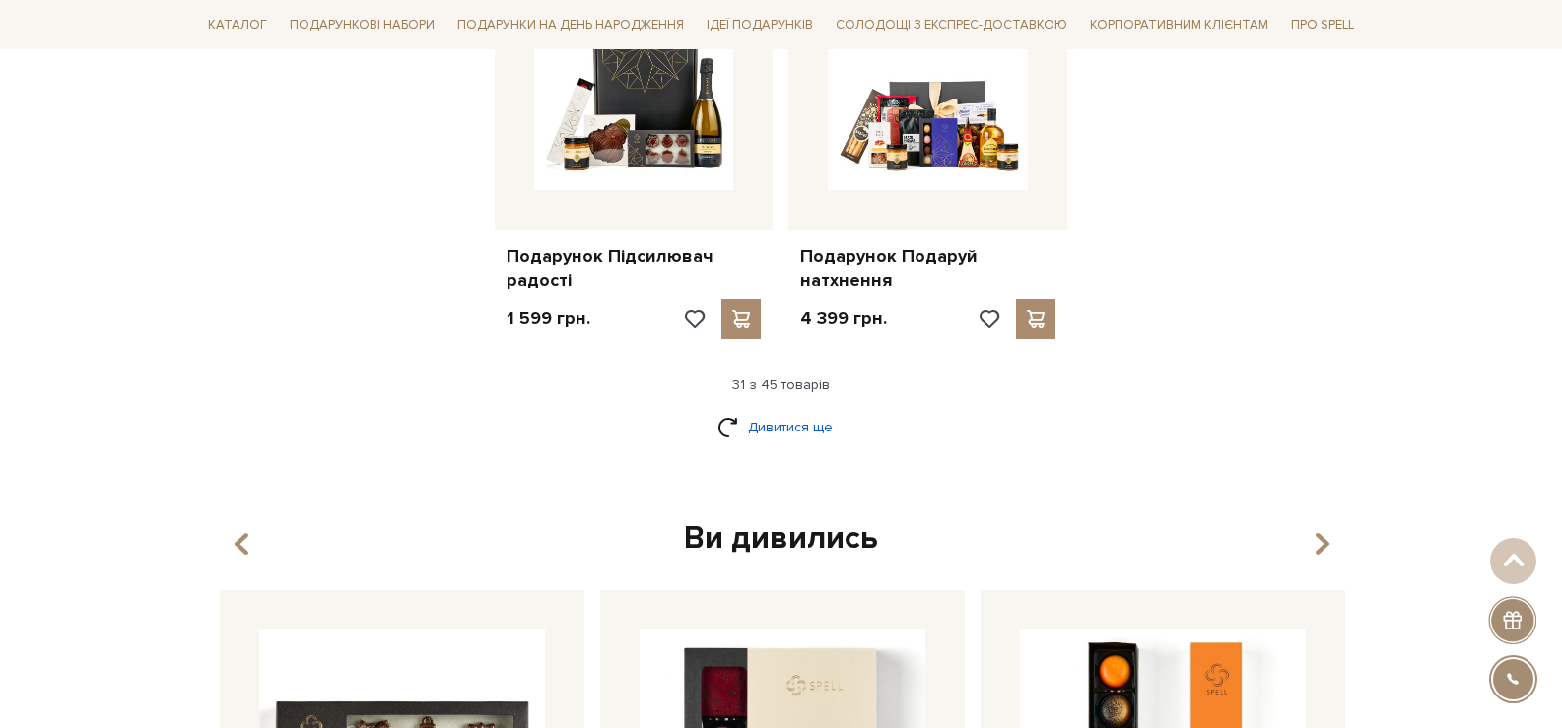
click at [806, 437] on link "Дивитися ще" at bounding box center [782, 427] width 128 height 34
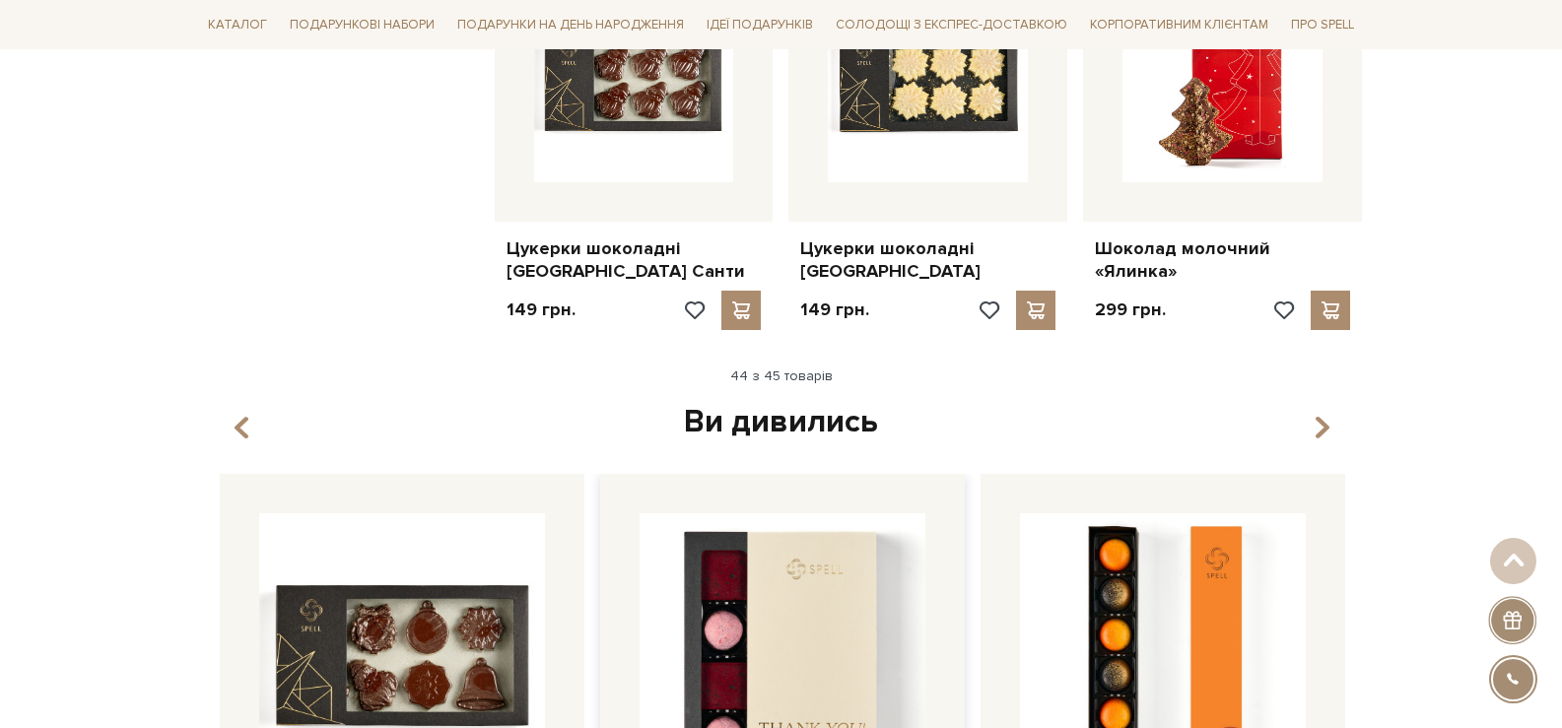
scroll to position [6310, 0]
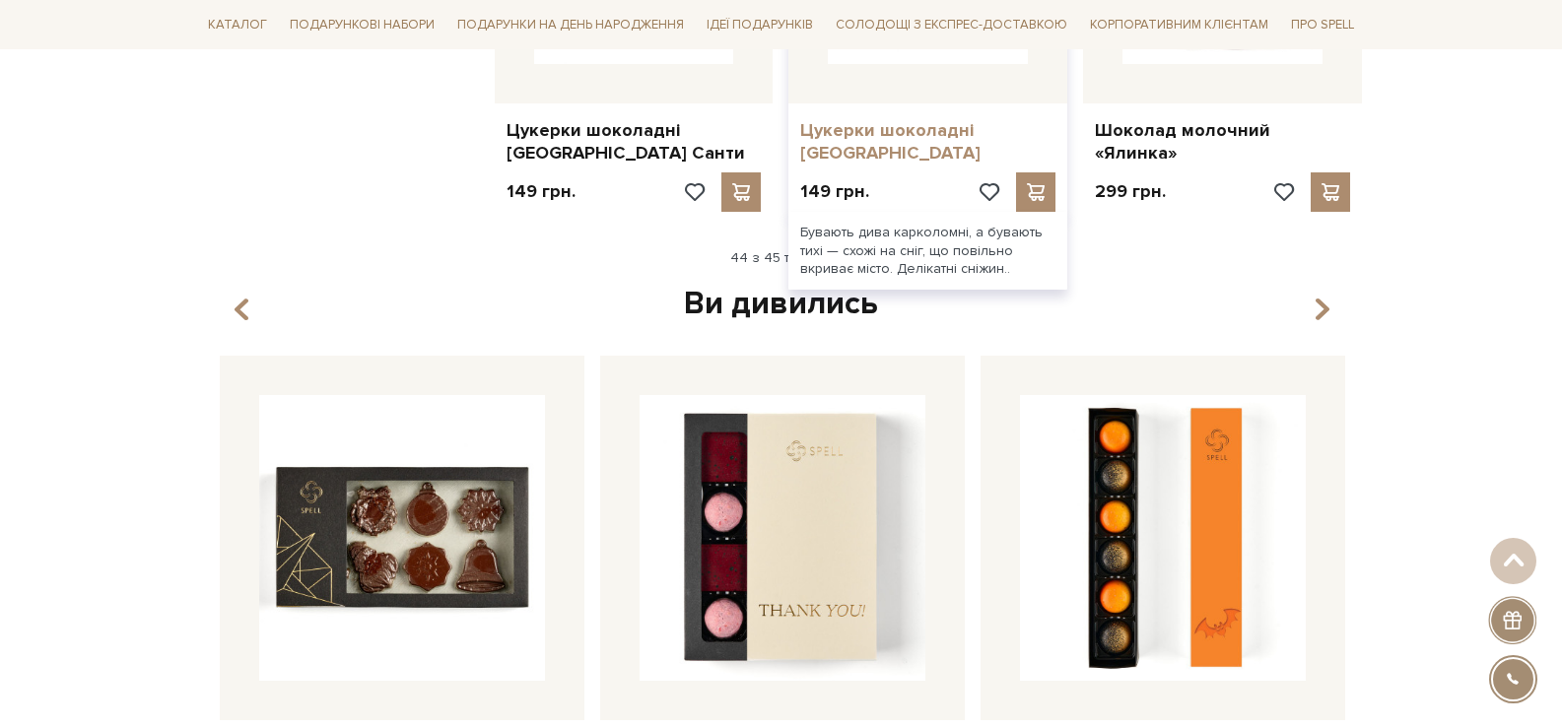
click at [912, 132] on link "Цукерки шоколадні [GEOGRAPHIC_DATA]" at bounding box center [927, 142] width 255 height 46
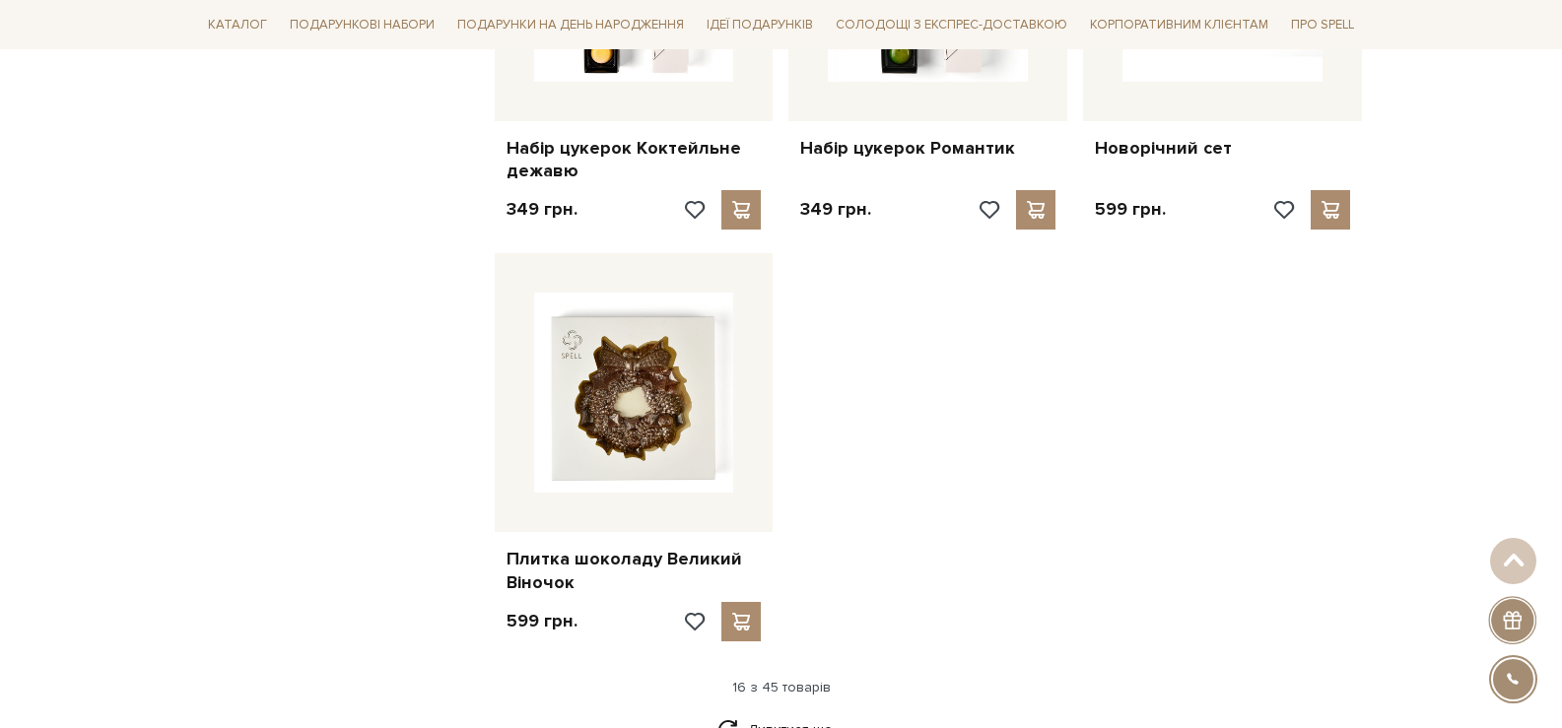
scroll to position [2464, 0]
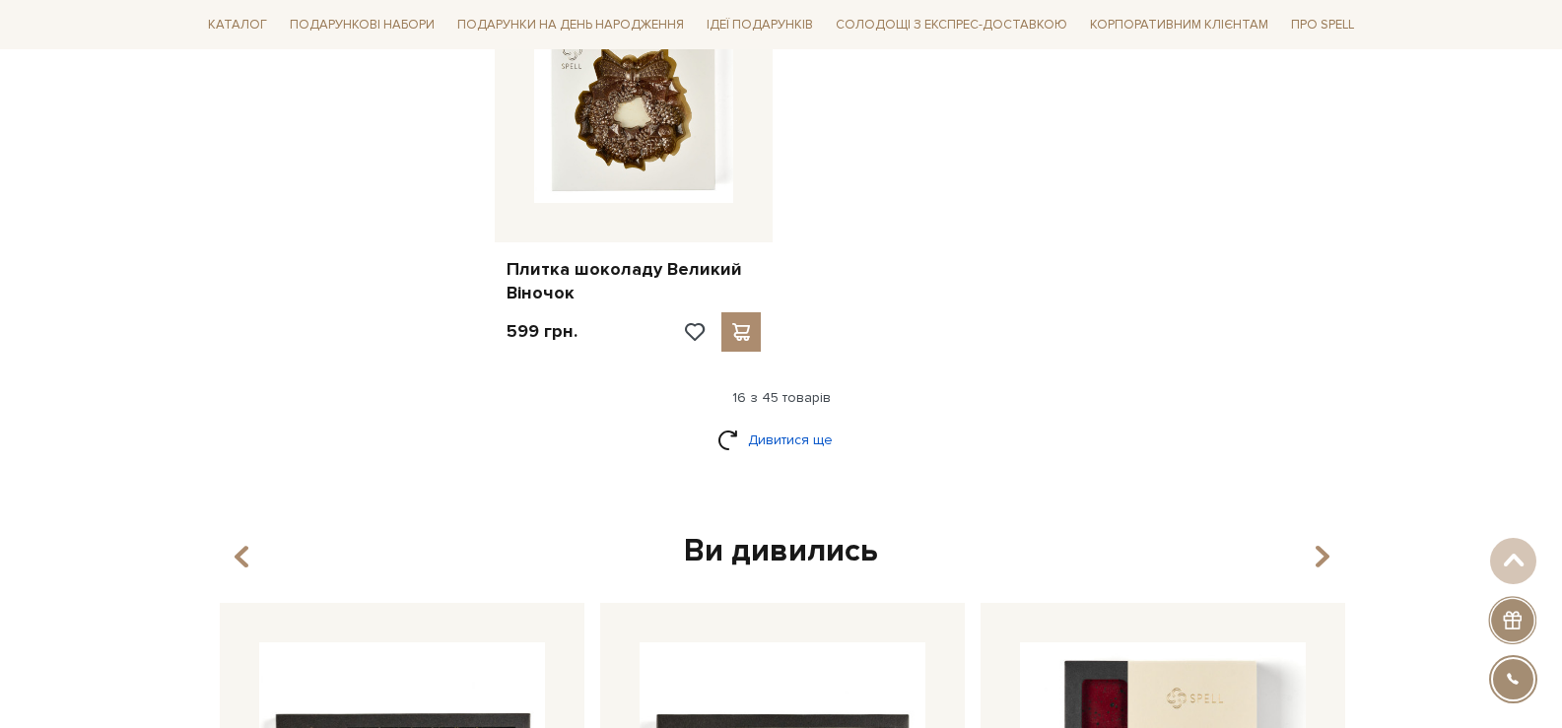
click at [812, 440] on link "Дивитися ще" at bounding box center [782, 440] width 128 height 34
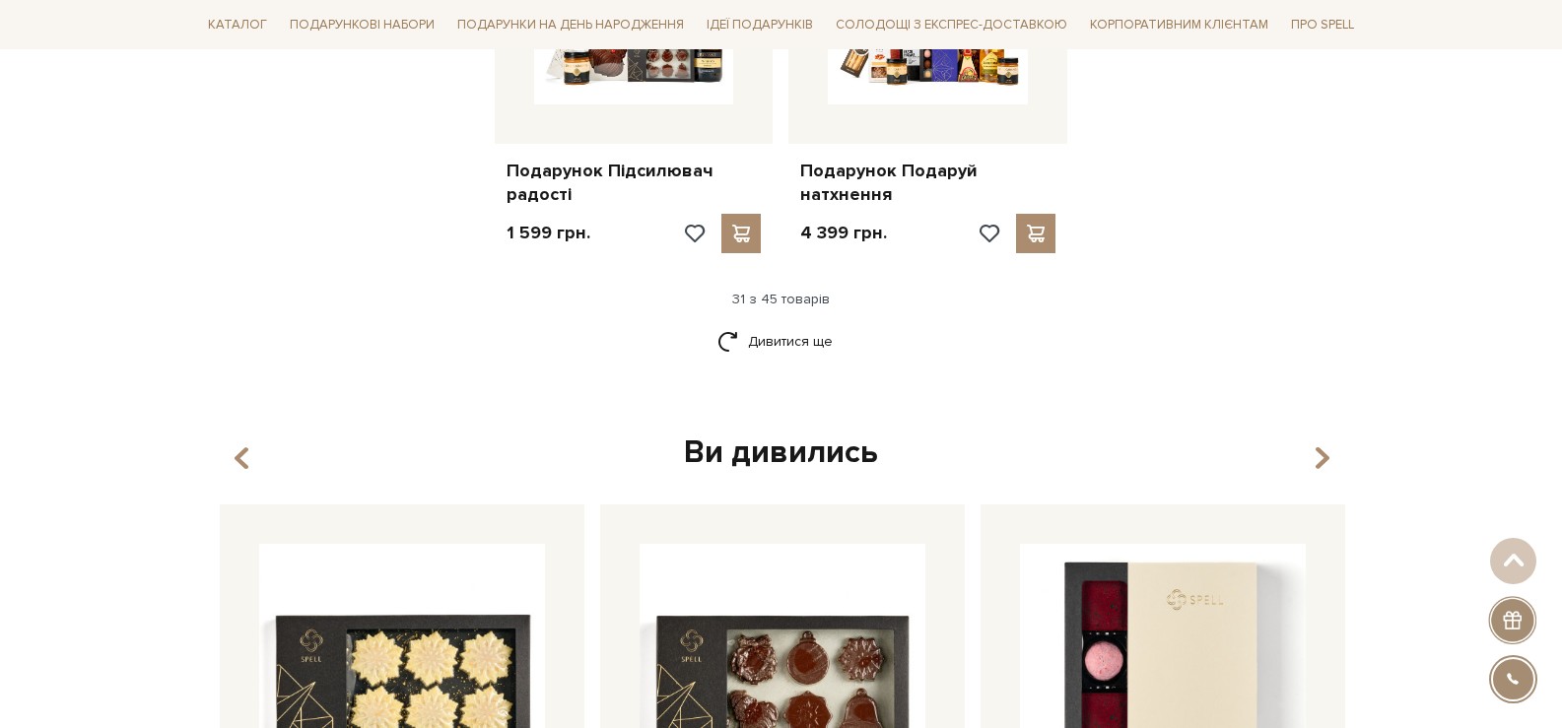
scroll to position [4633, 0]
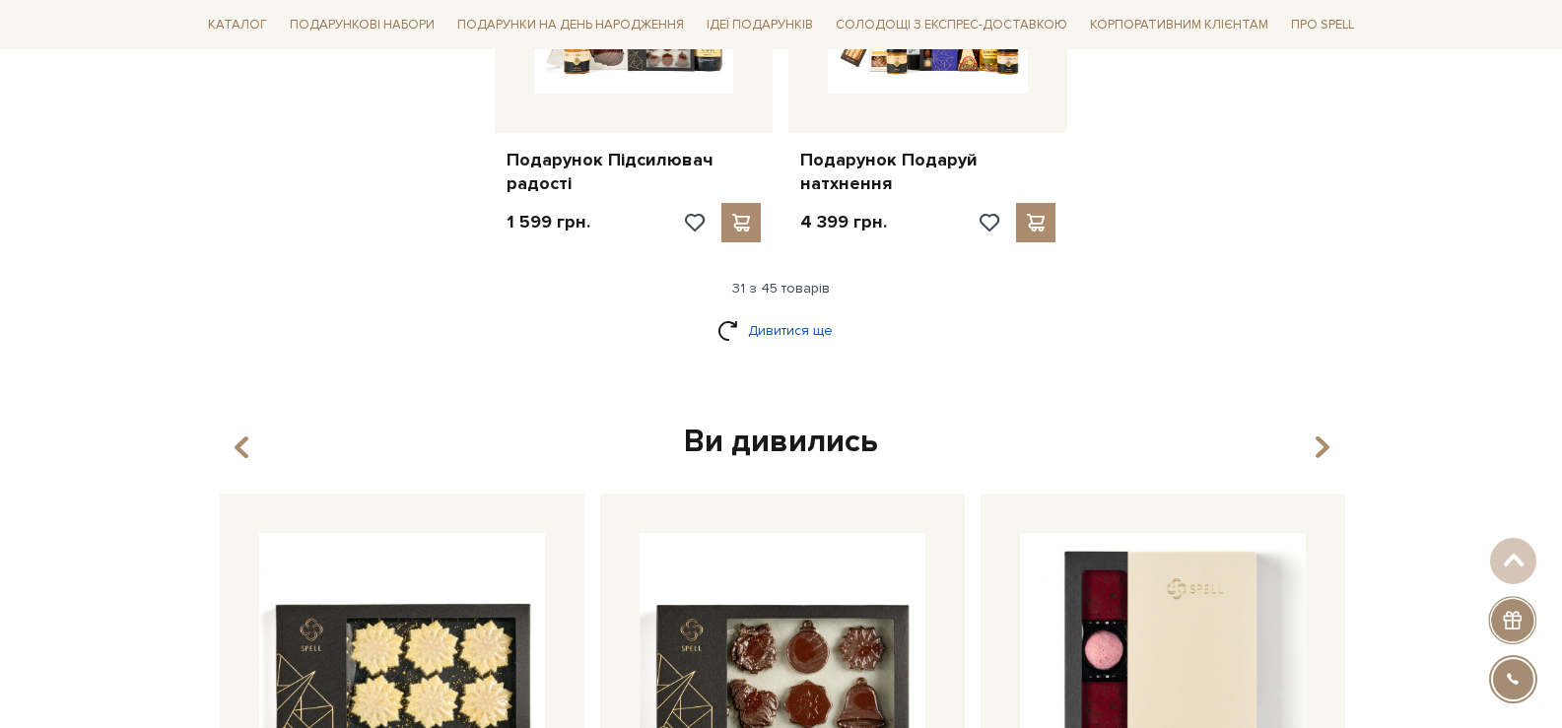
click at [816, 334] on link "Дивитися ще" at bounding box center [782, 330] width 128 height 34
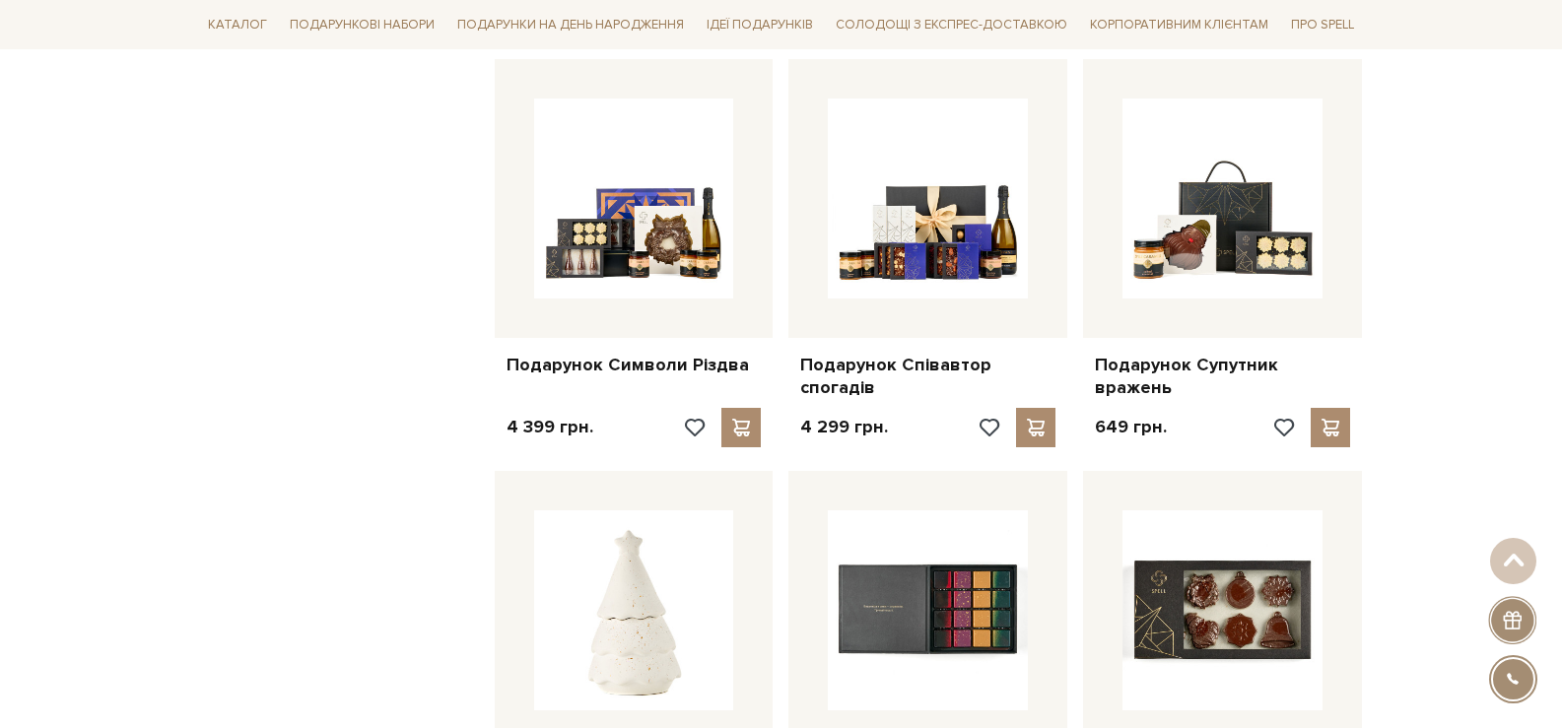
scroll to position [5520, 0]
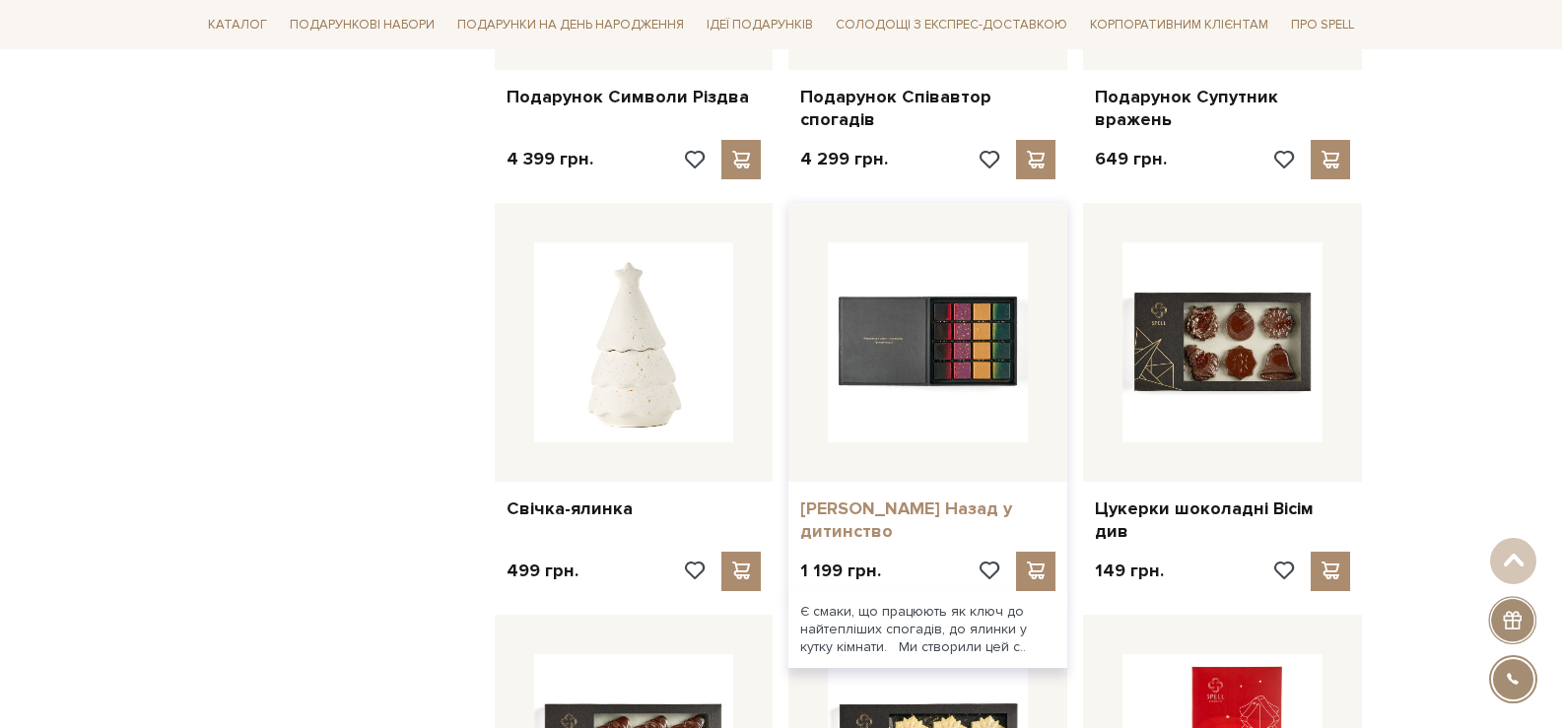
click at [892, 515] on link "[PERSON_NAME] Назад у дитинство" at bounding box center [927, 521] width 255 height 46
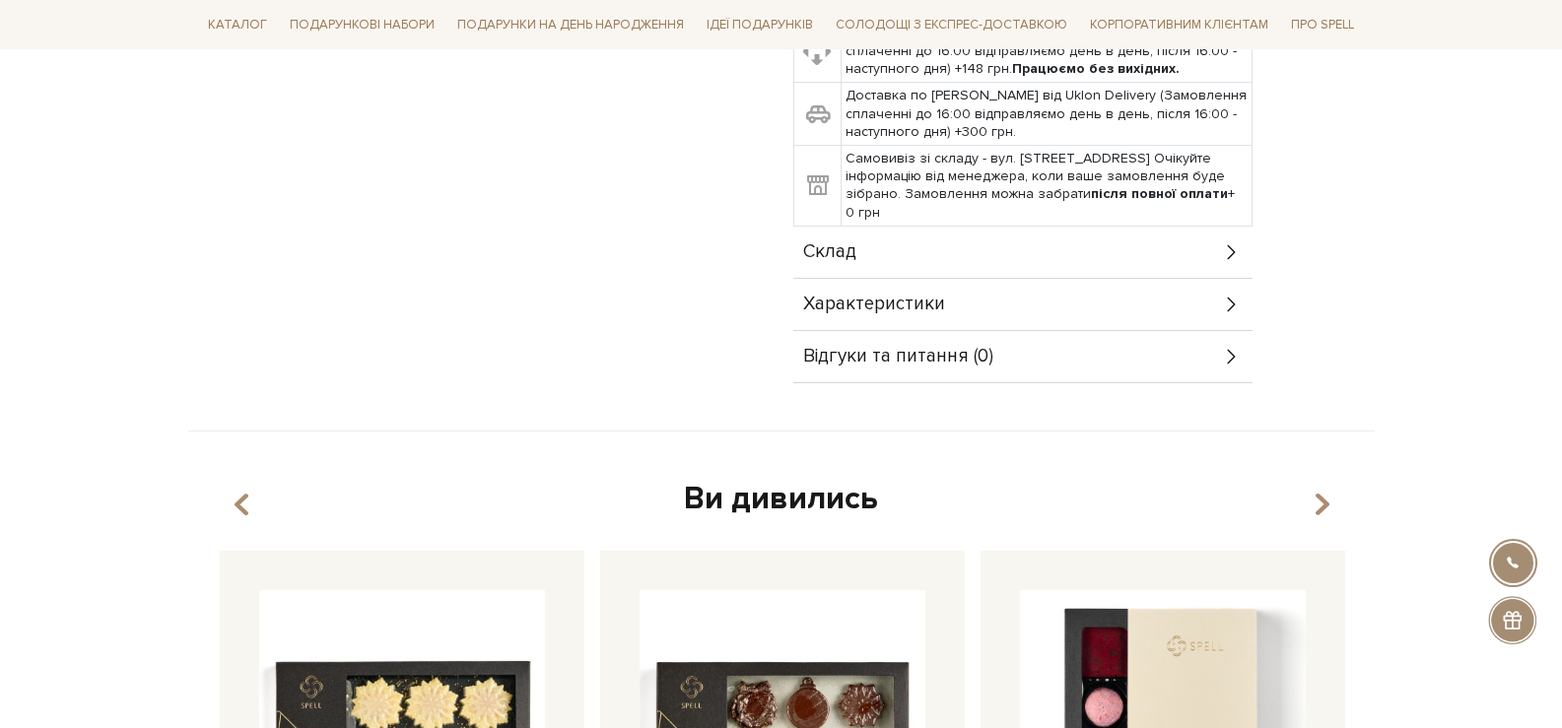
scroll to position [789, 0]
click at [948, 228] on div "Склад" at bounding box center [1022, 253] width 459 height 51
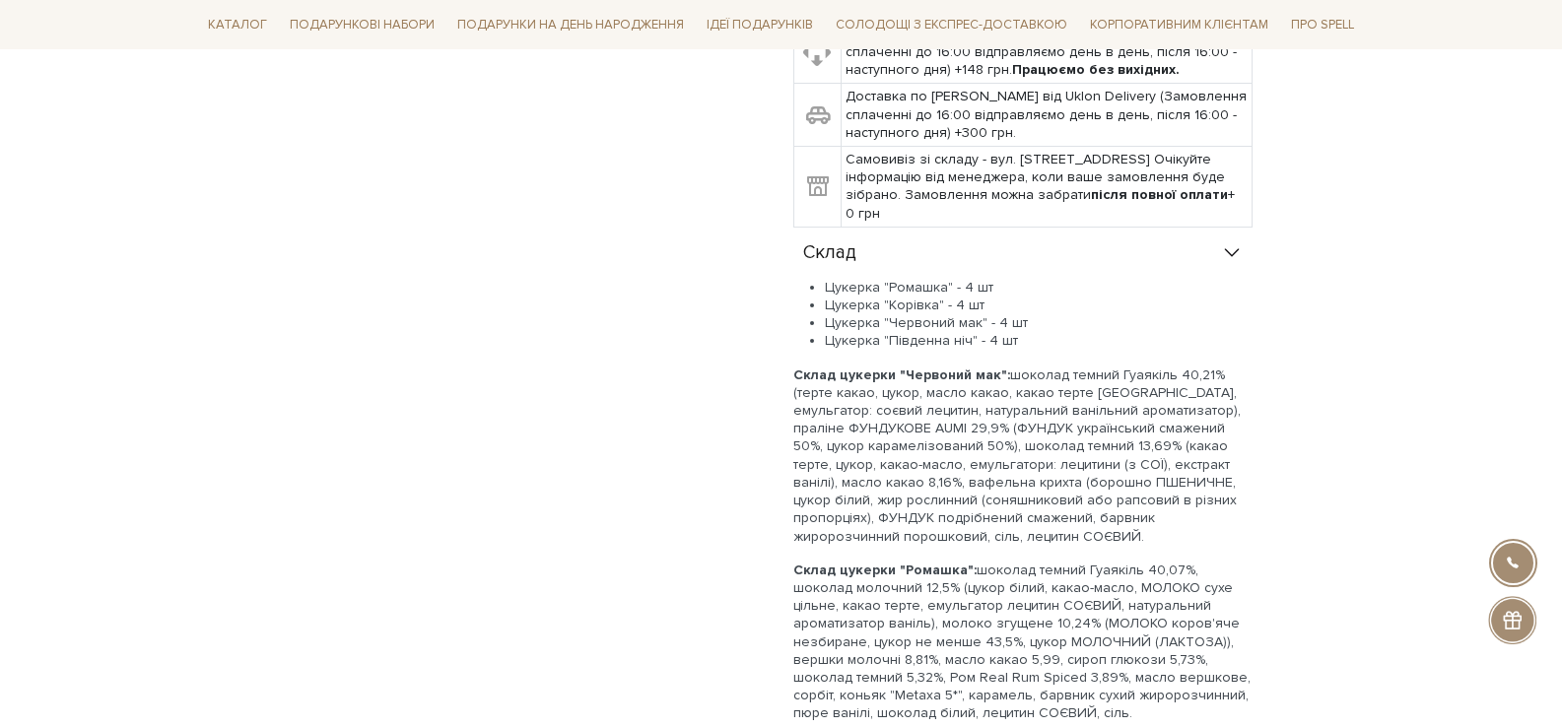
scroll to position [493, 0]
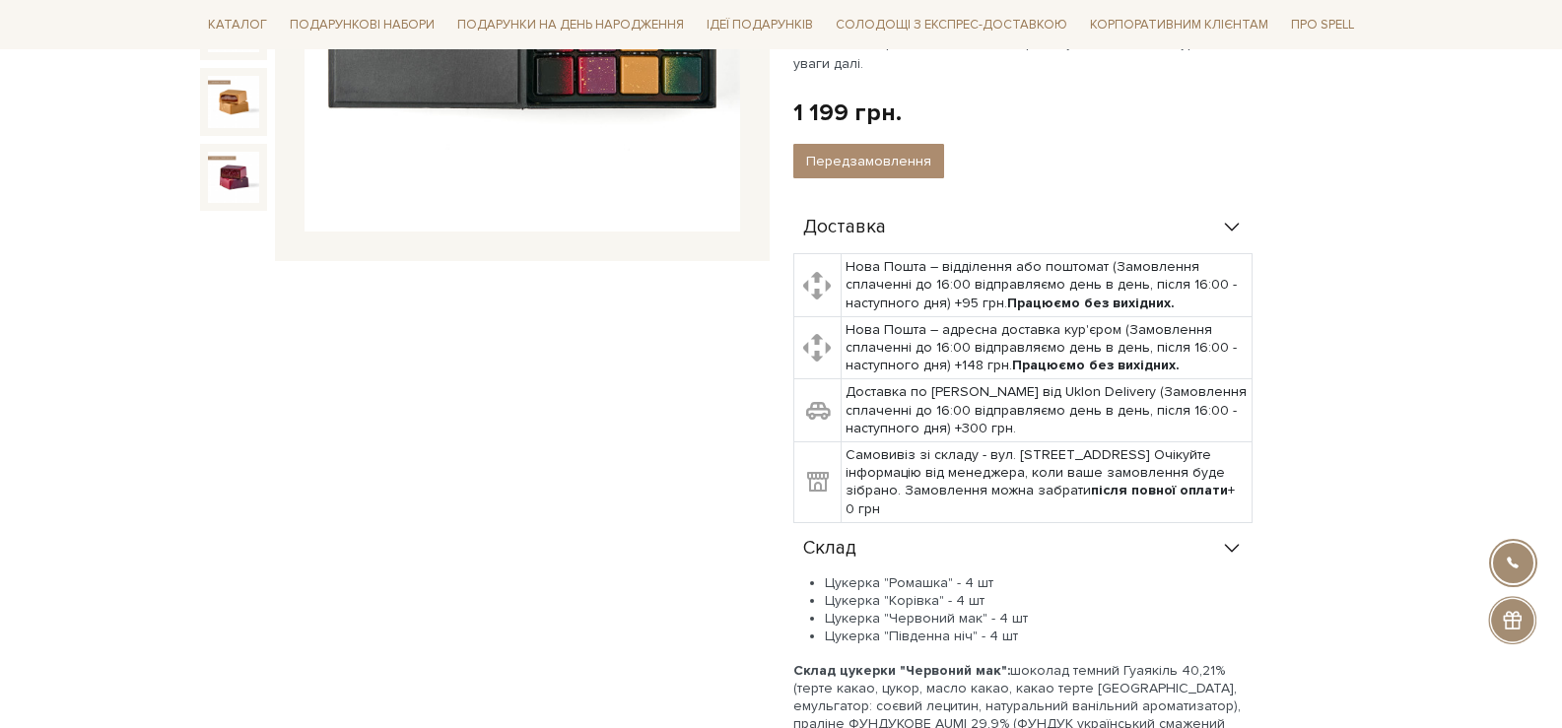
click at [1130, 523] on div "Склад" at bounding box center [1022, 548] width 459 height 51
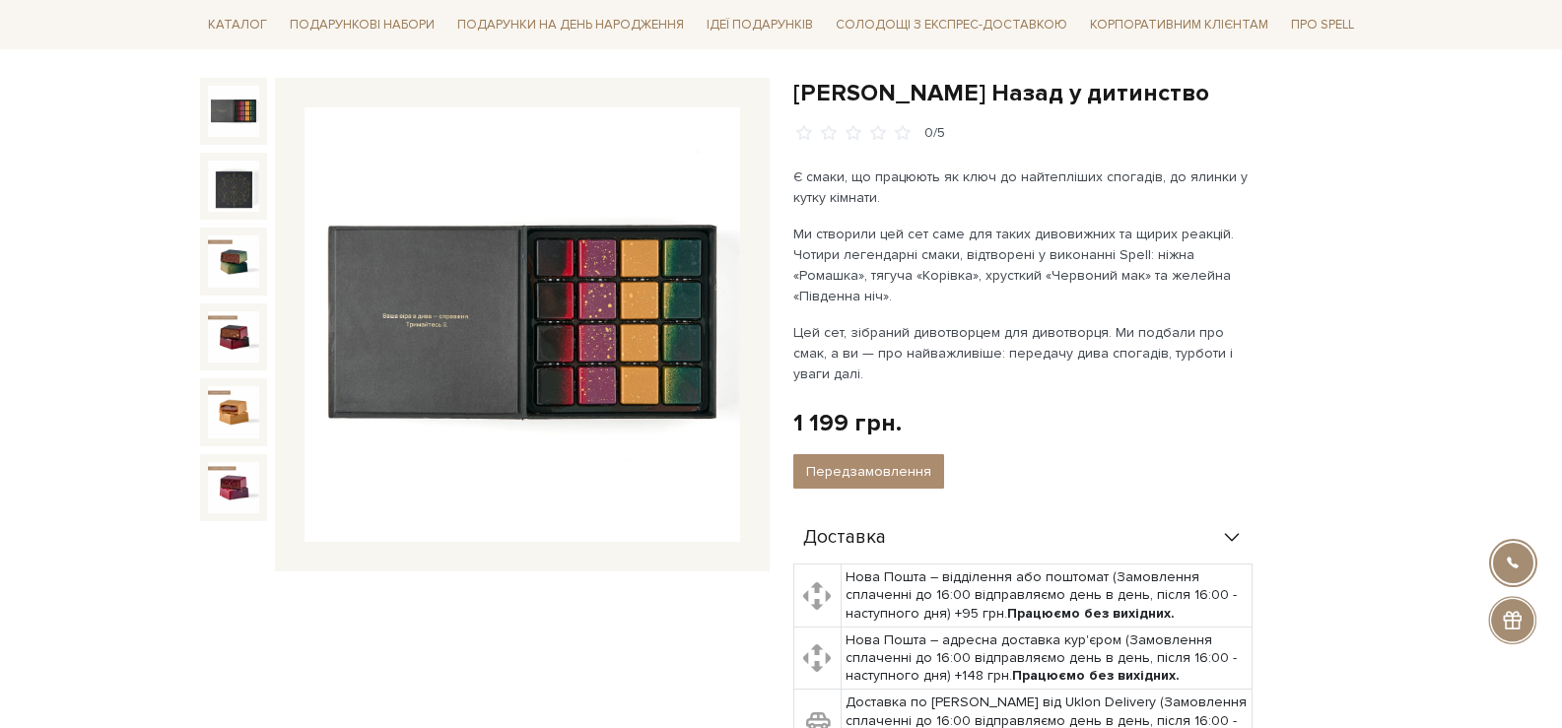
scroll to position [0, 0]
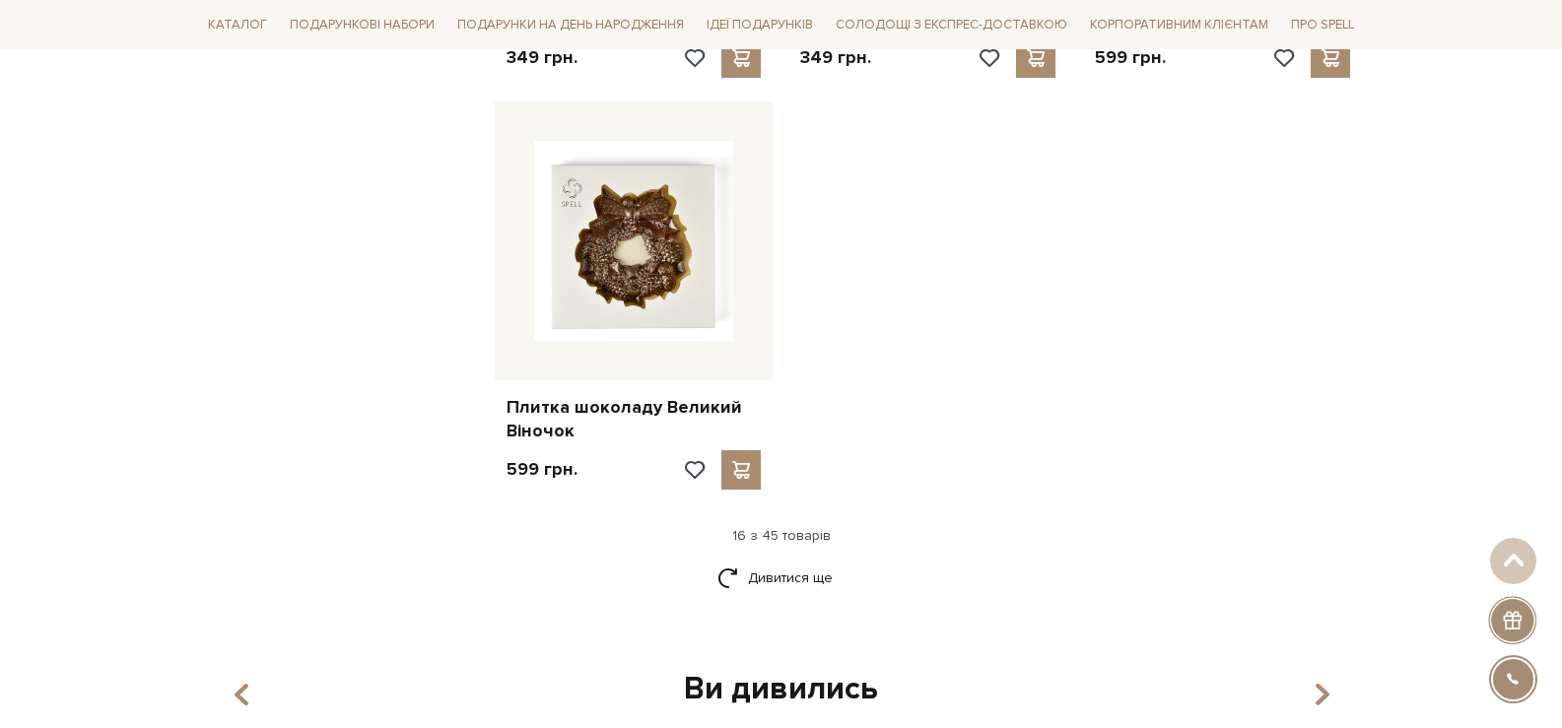
scroll to position [2563, 0]
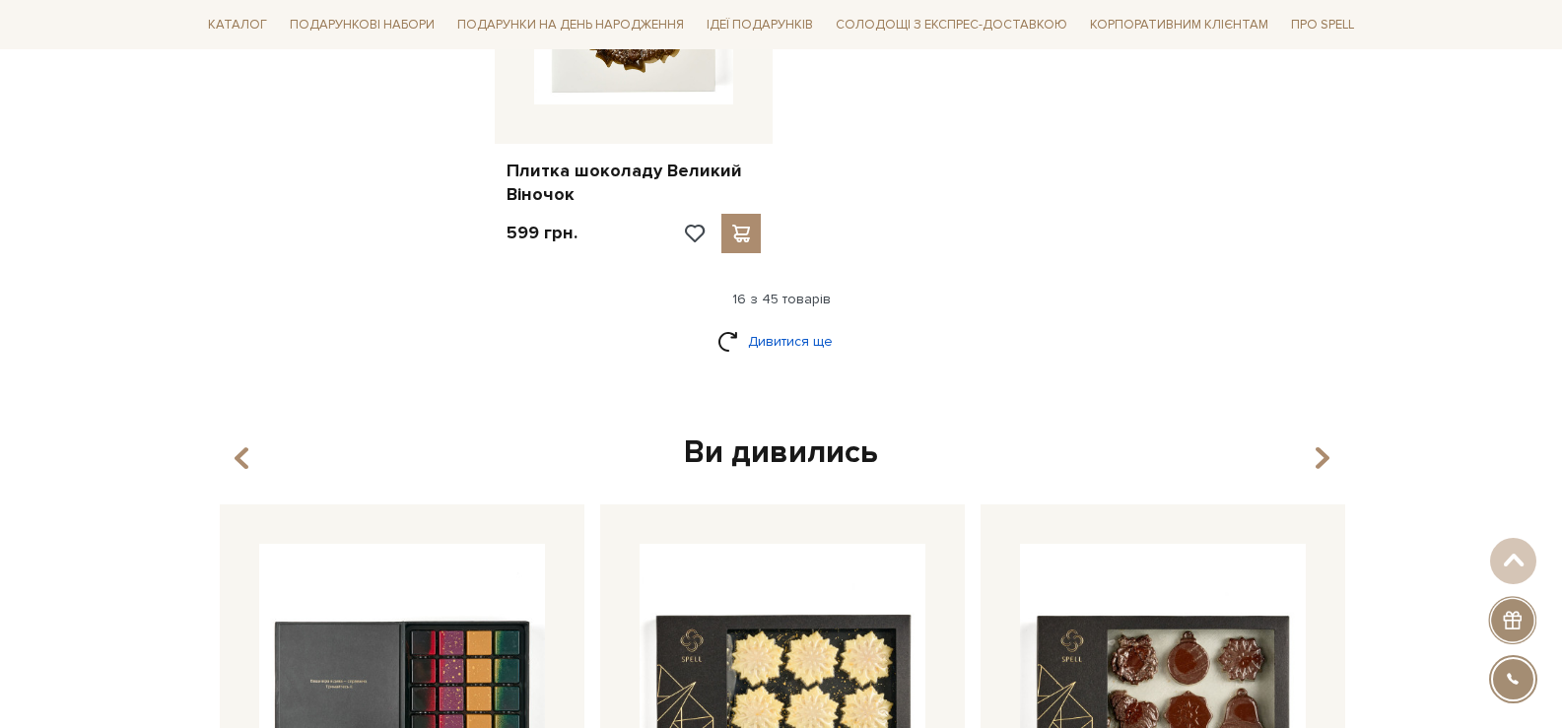
click at [795, 333] on link "Дивитися ще" at bounding box center [782, 341] width 128 height 34
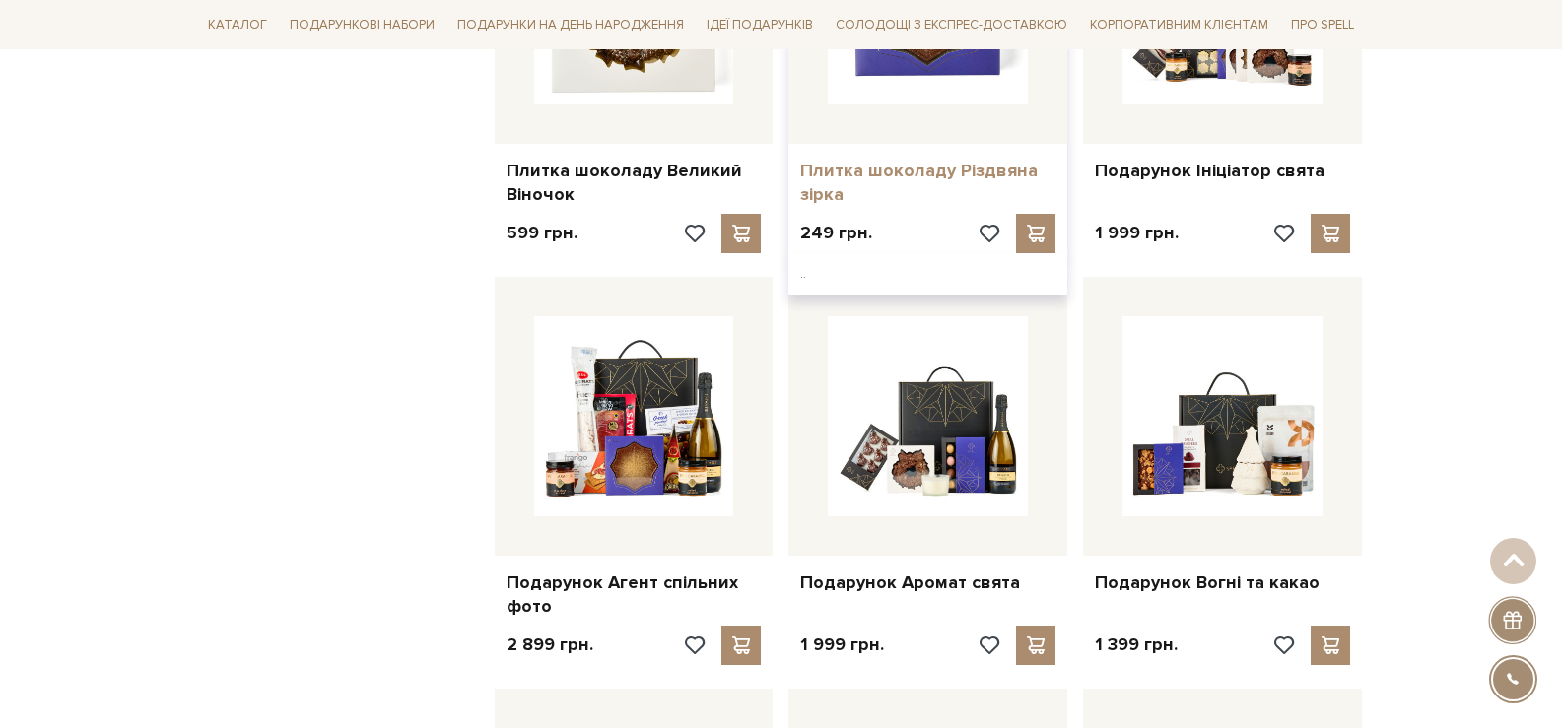
click at [906, 174] on link "Плитка шоколаду Різдвяна зірка" at bounding box center [927, 183] width 255 height 46
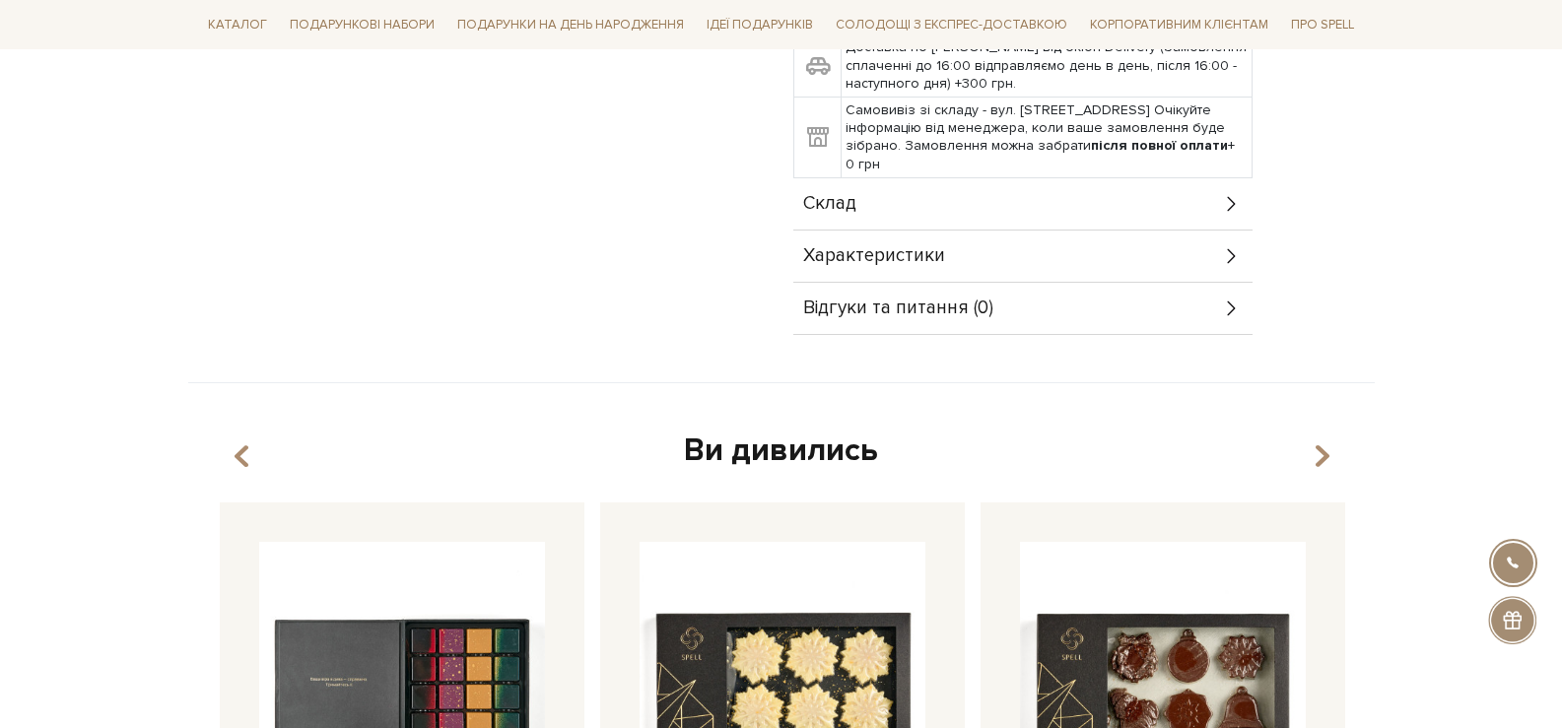
scroll to position [887, 0]
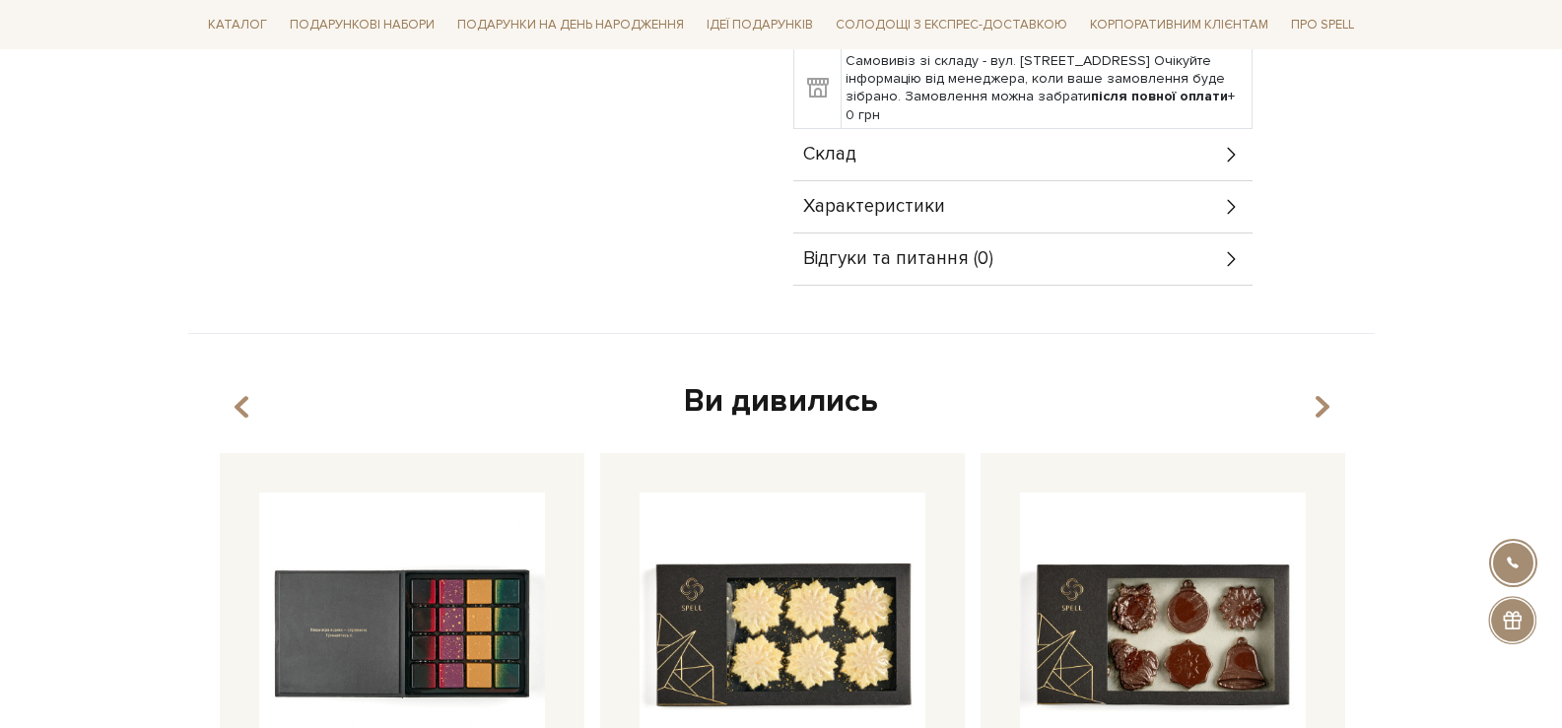
click at [1053, 182] on div "Характеристики" at bounding box center [1022, 206] width 459 height 51
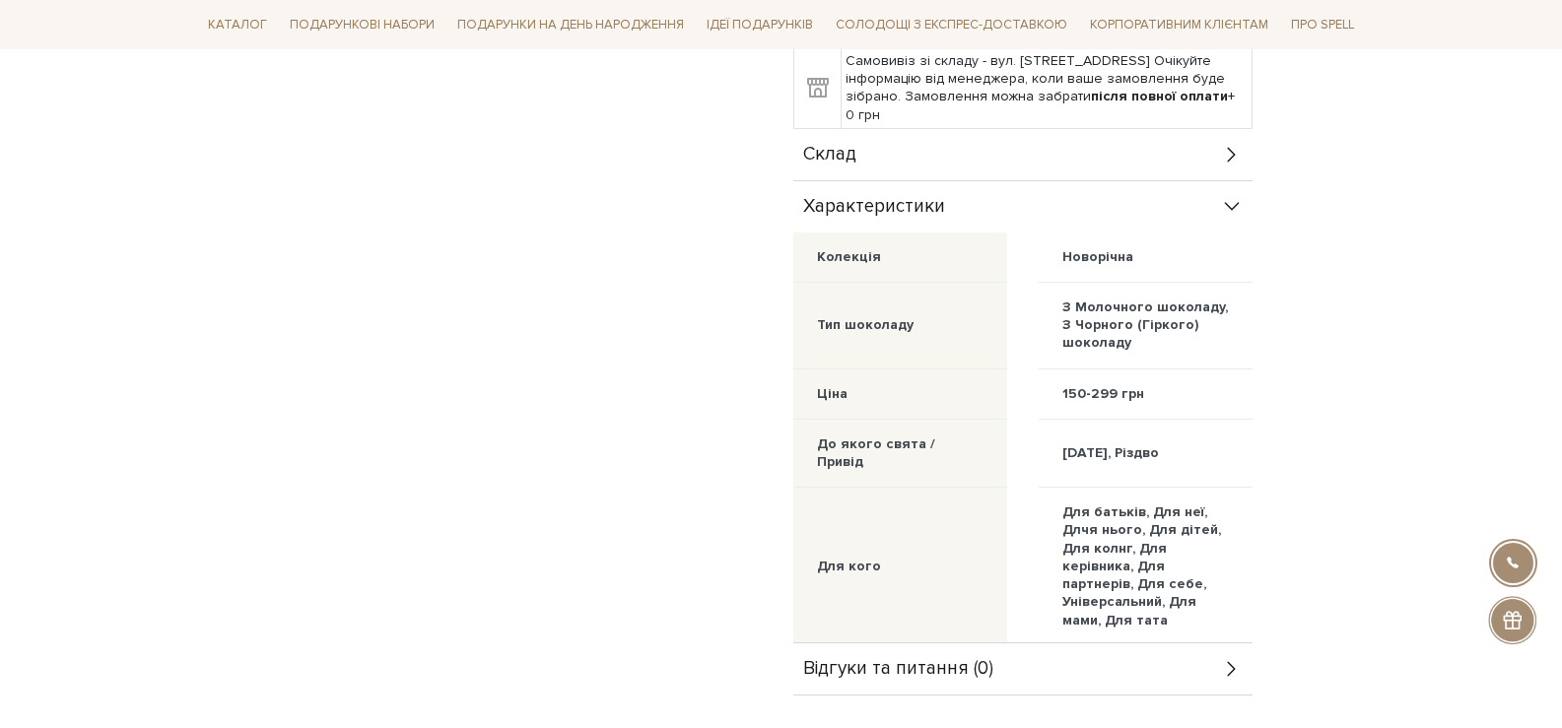
click at [1040, 139] on div "Склад" at bounding box center [1022, 154] width 459 height 51
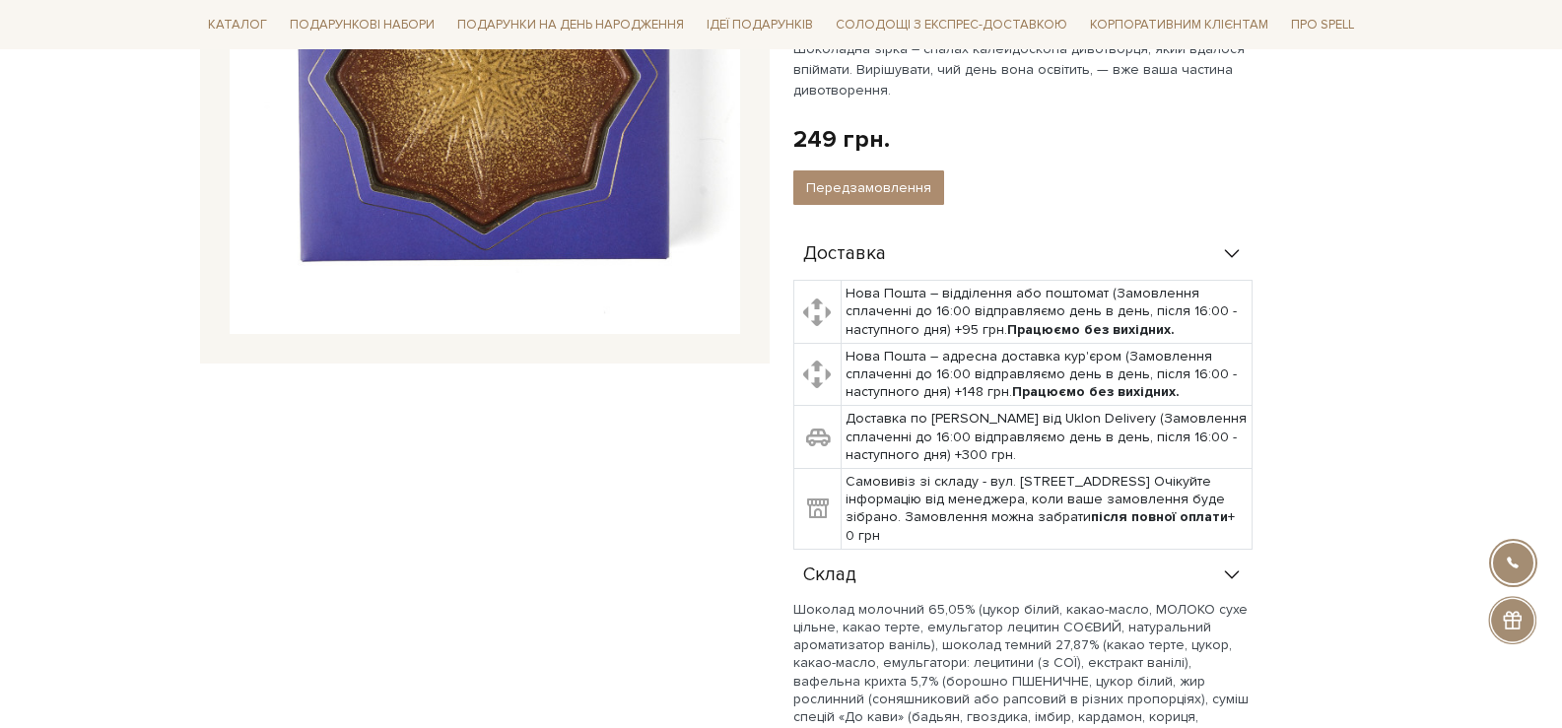
scroll to position [0, 0]
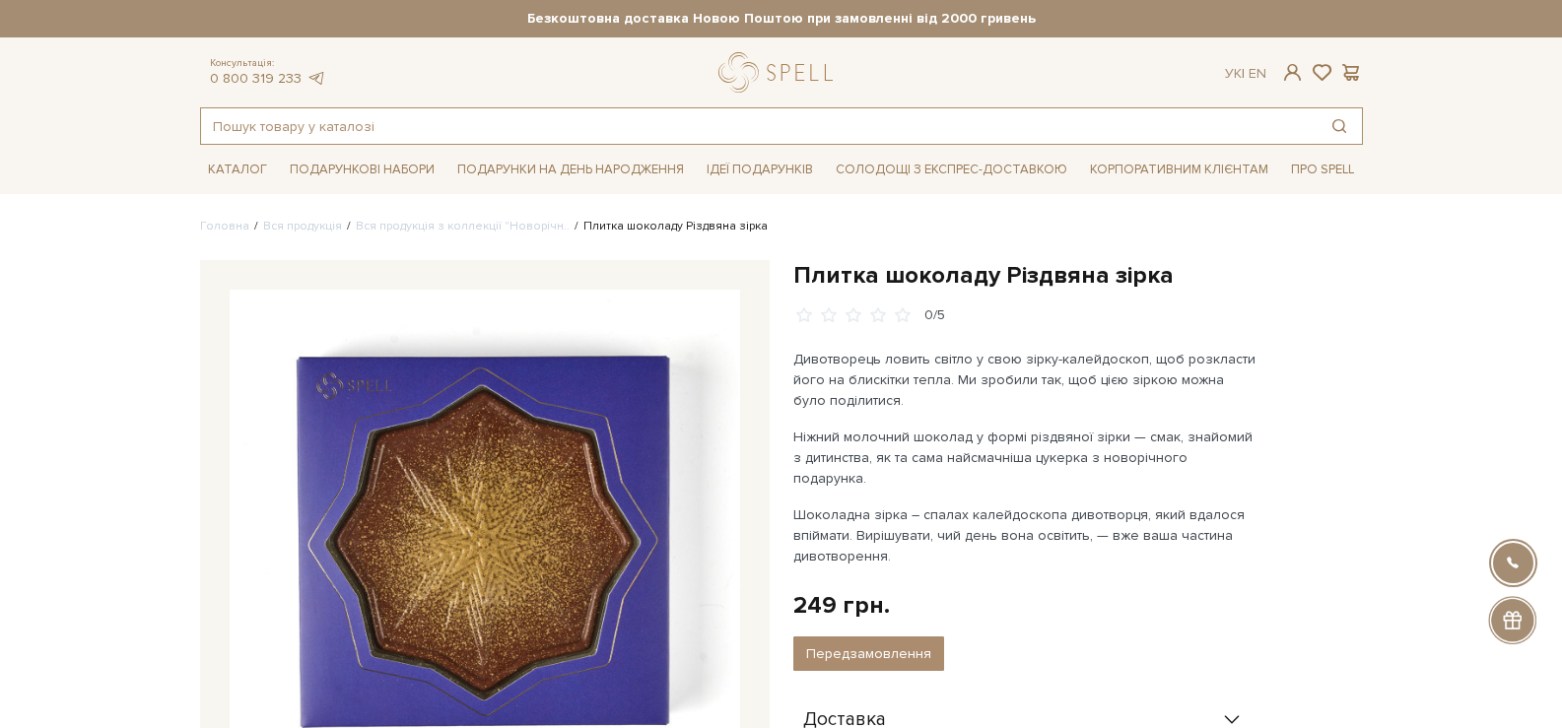
click at [285, 116] on input "text" at bounding box center [759, 125] width 1116 height 35
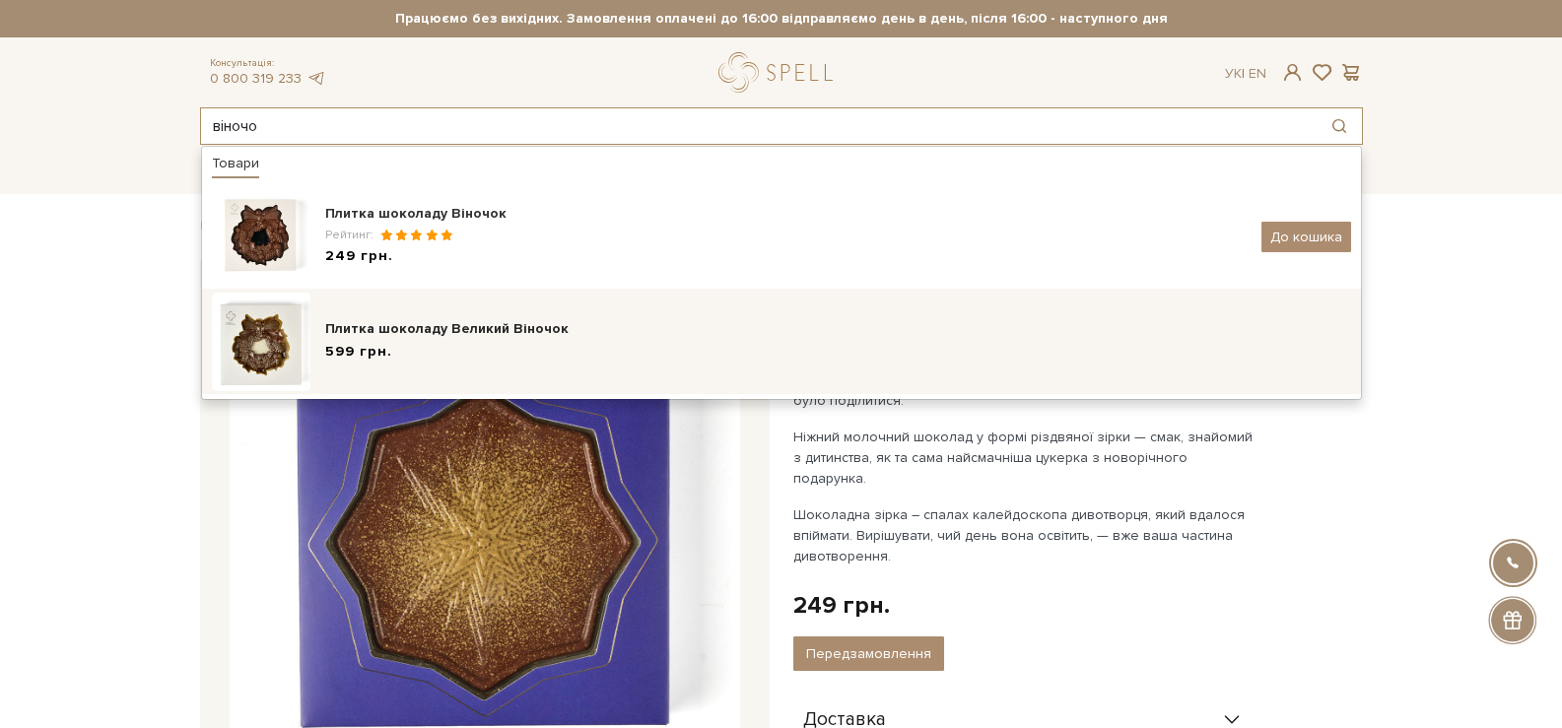
type input "віночо"
click at [402, 337] on div "Плитка шоколаду Великий Віночок" at bounding box center [838, 329] width 1026 height 20
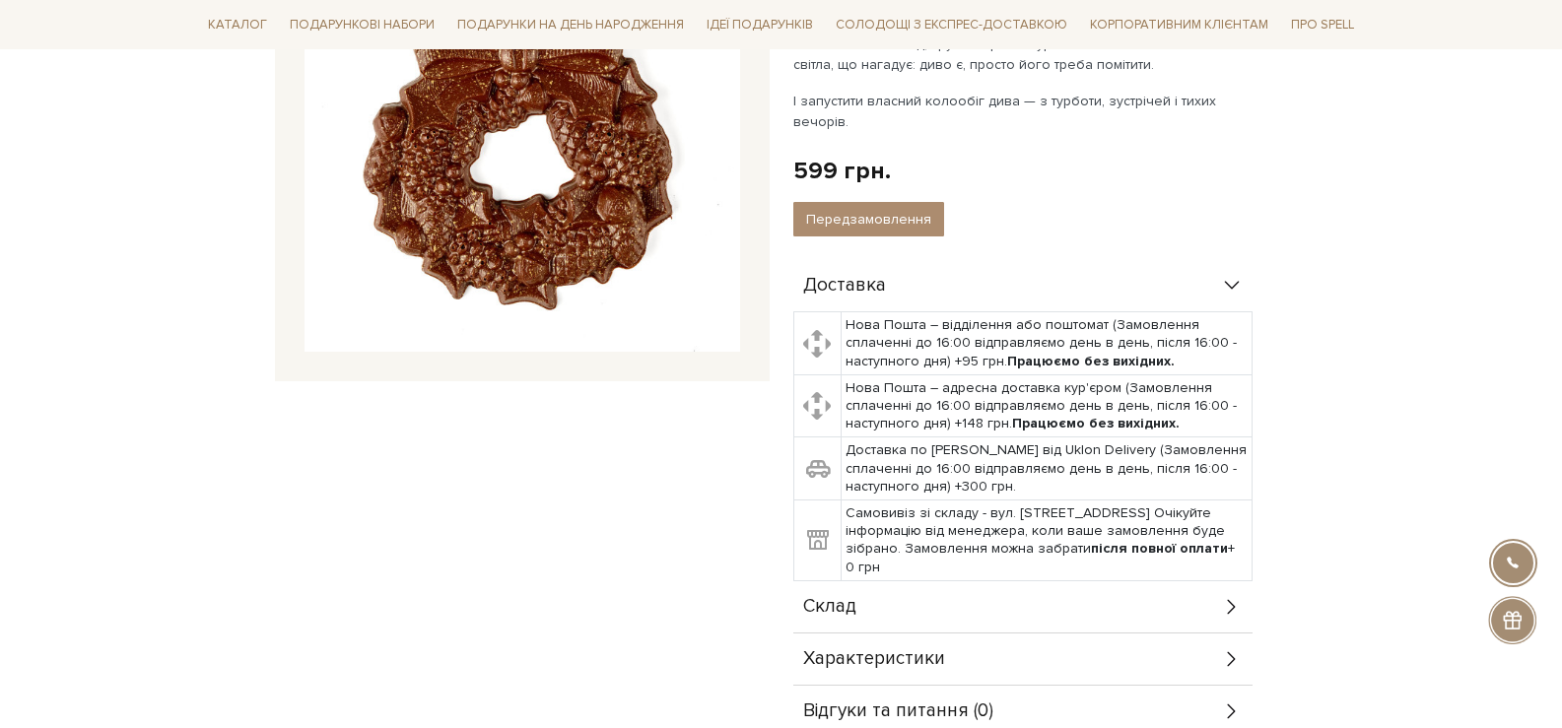
scroll to position [493, 0]
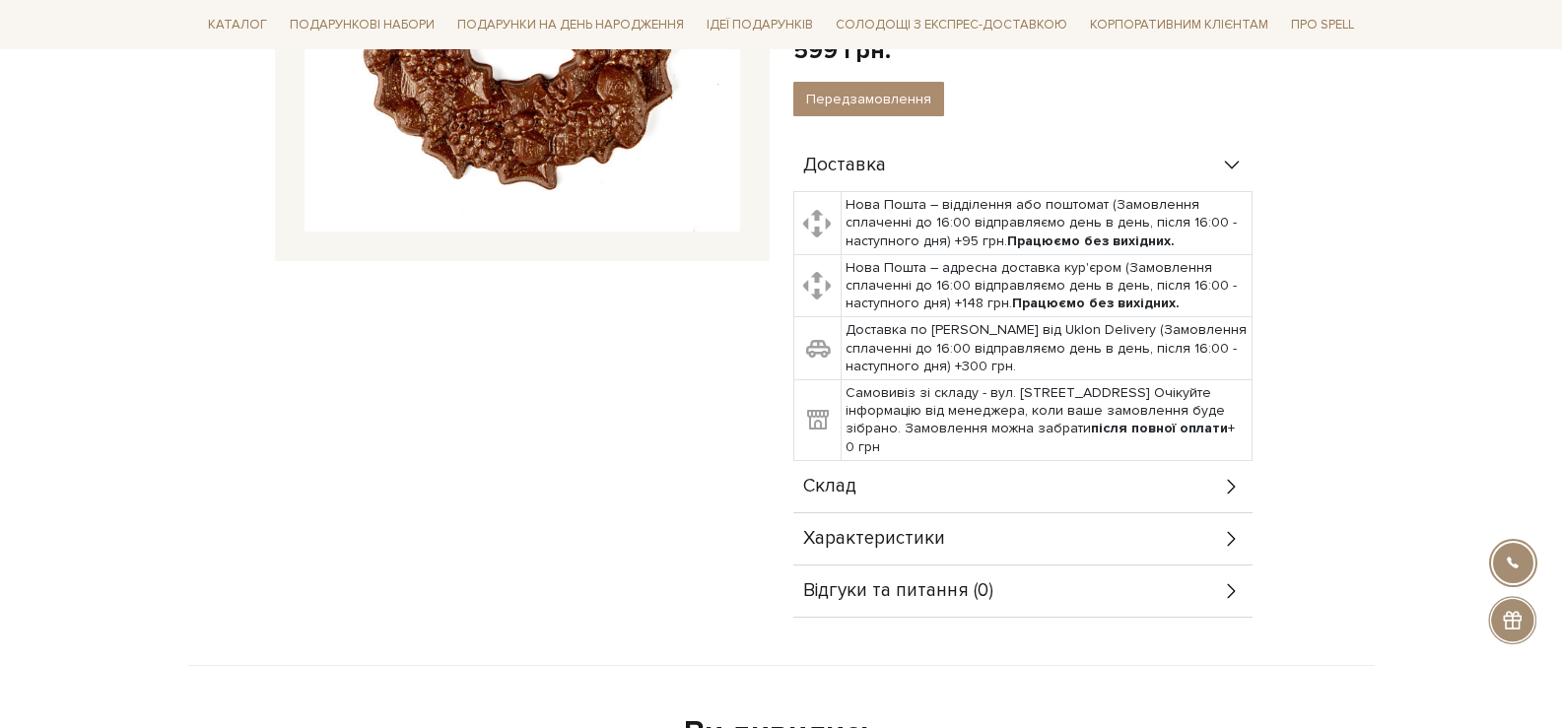
click at [1147, 496] on div "Склад" at bounding box center [1022, 486] width 459 height 51
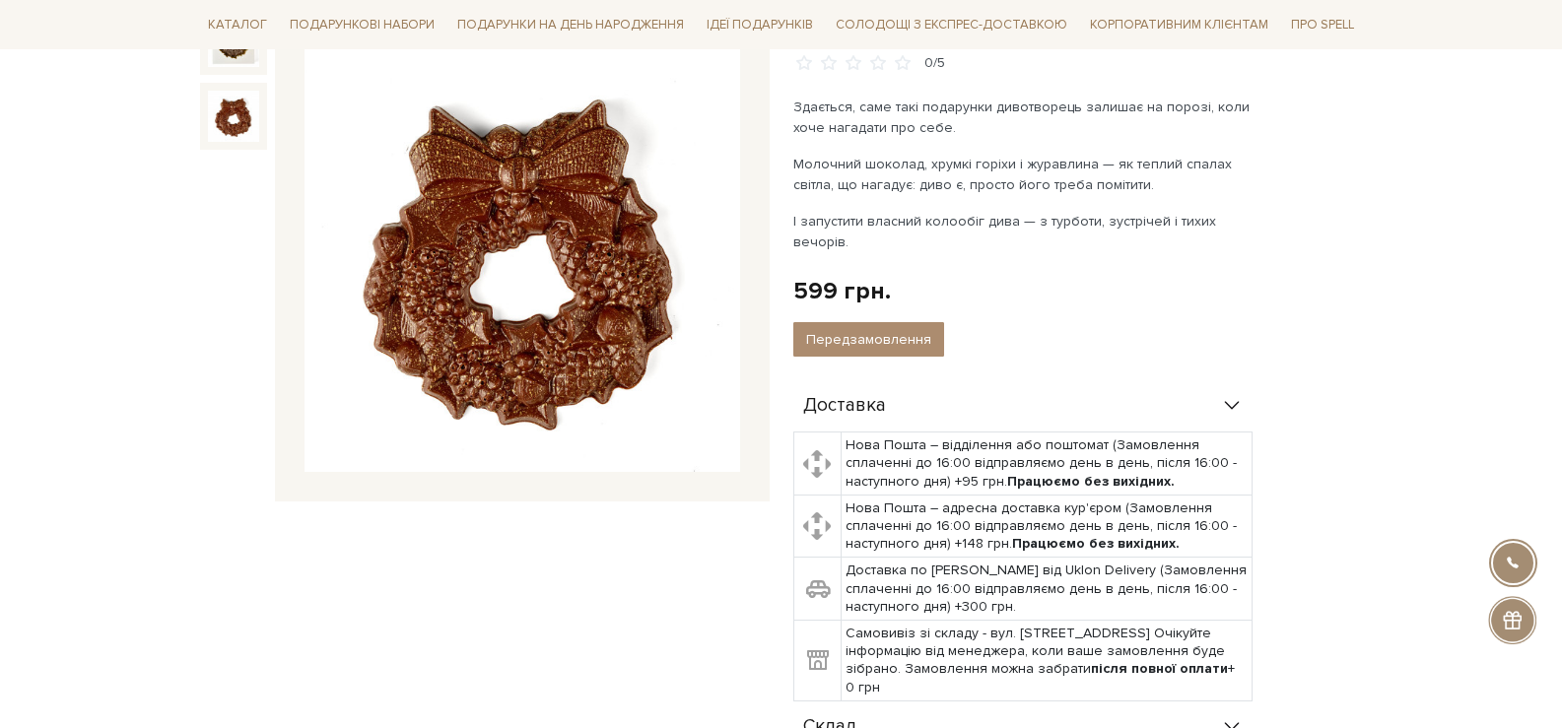
scroll to position [99, 0]
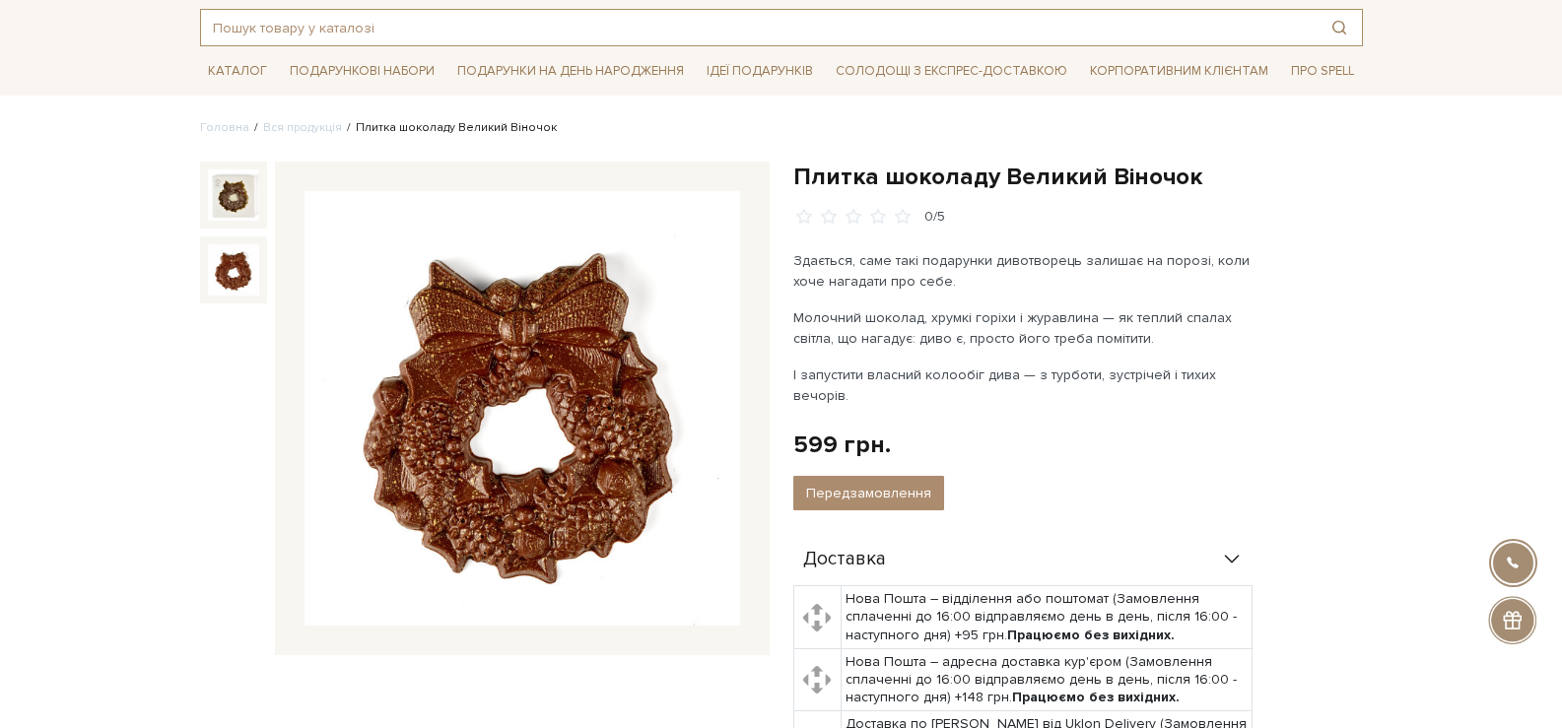
click at [488, 17] on input "text" at bounding box center [759, 27] width 1116 height 35
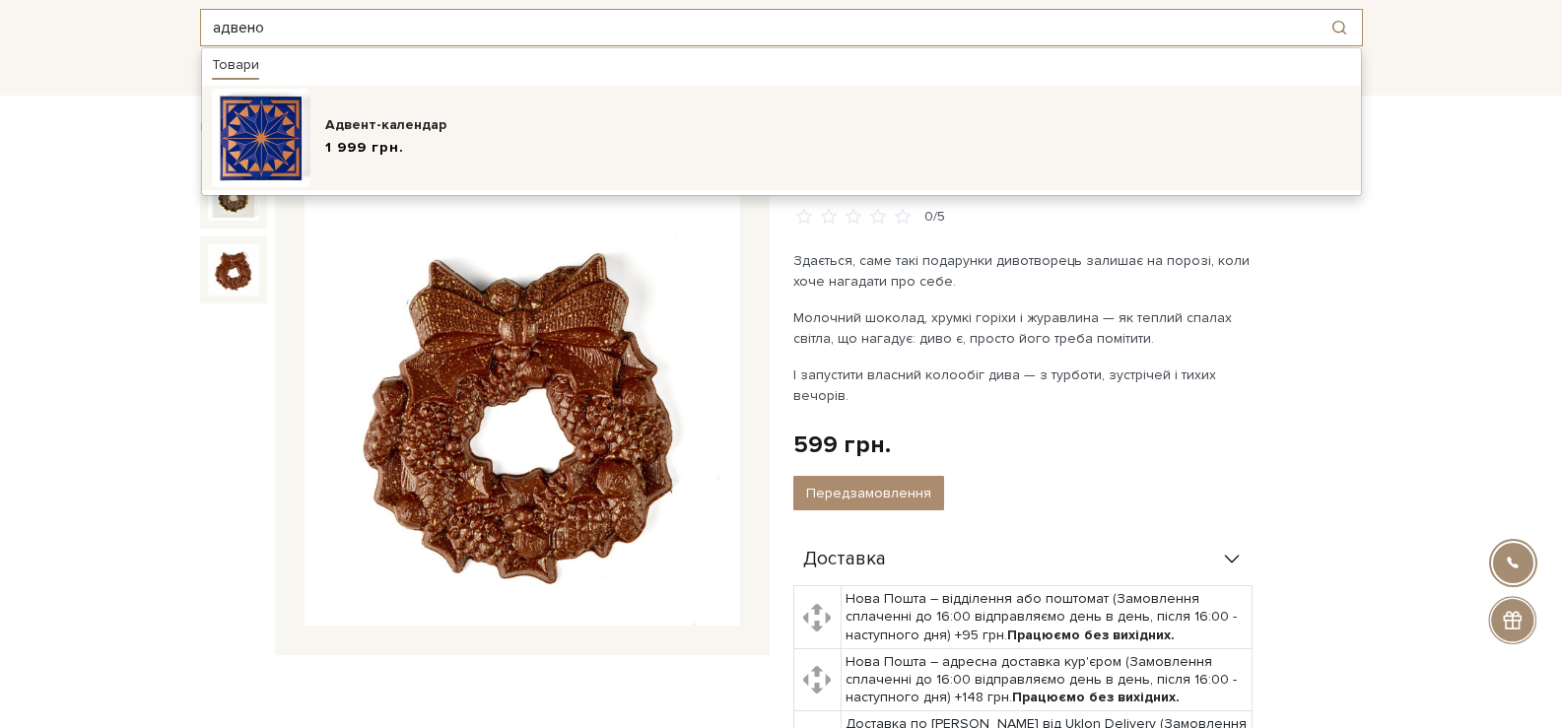
type input "адвено"
click at [468, 140] on div "1 999 грн." at bounding box center [838, 148] width 1026 height 21
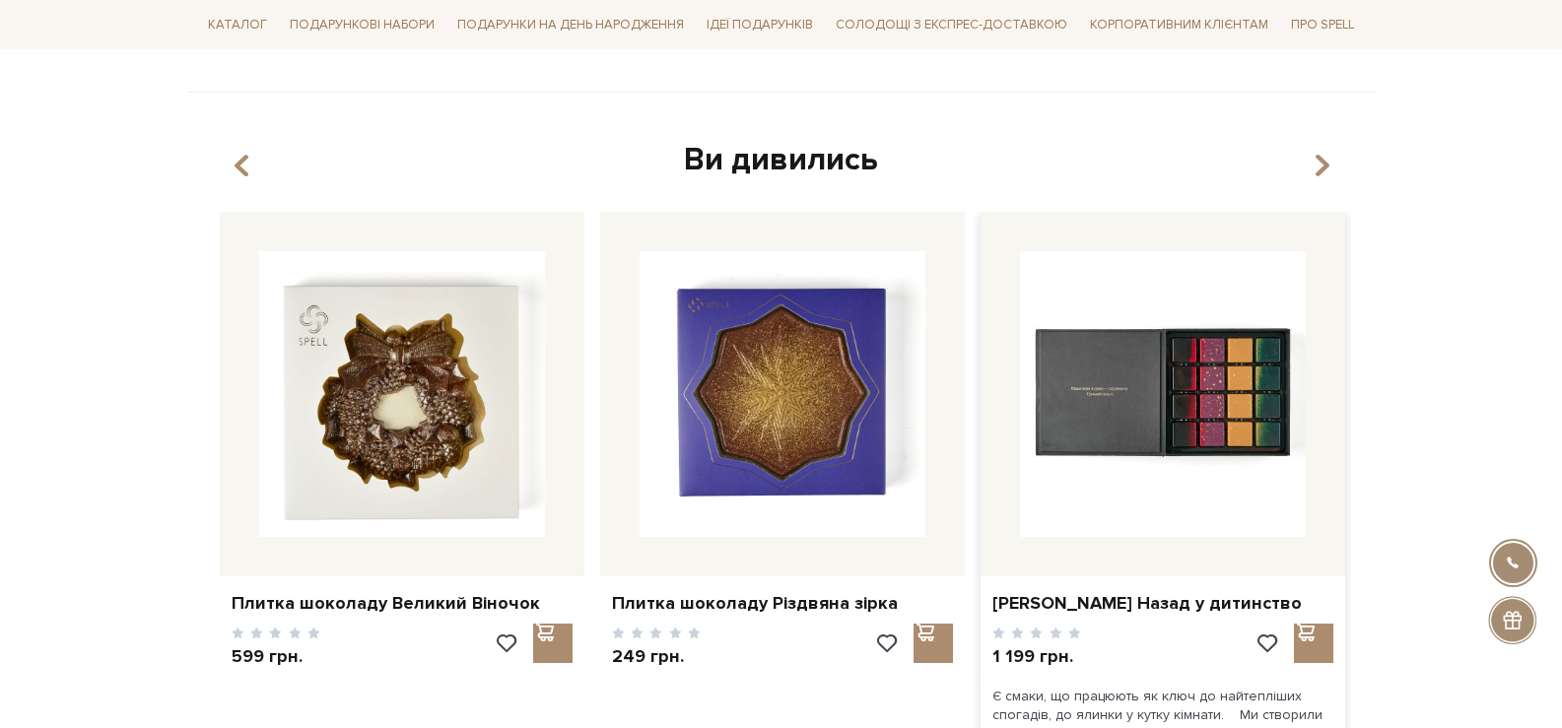
scroll to position [591, 0]
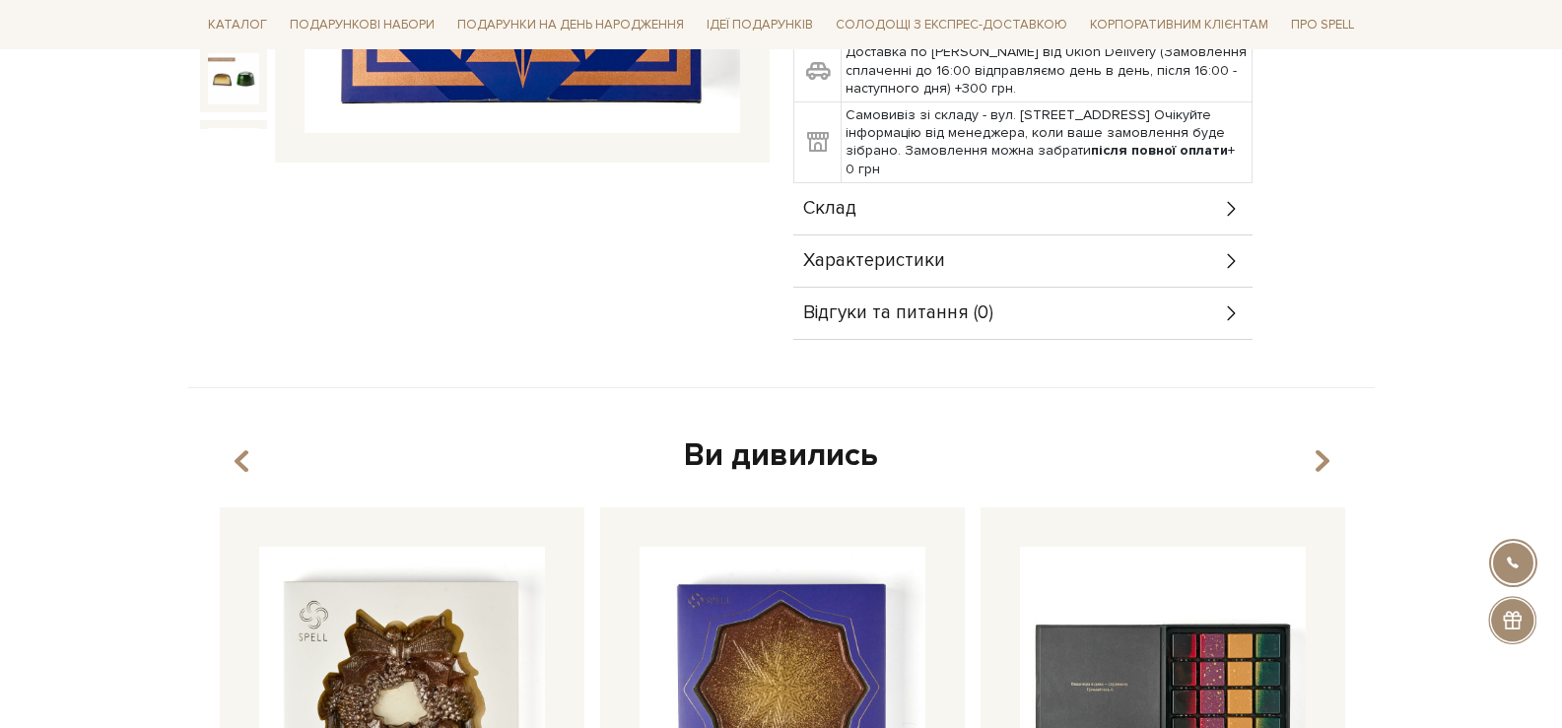
click at [1003, 236] on div "Характеристики" at bounding box center [1022, 261] width 459 height 51
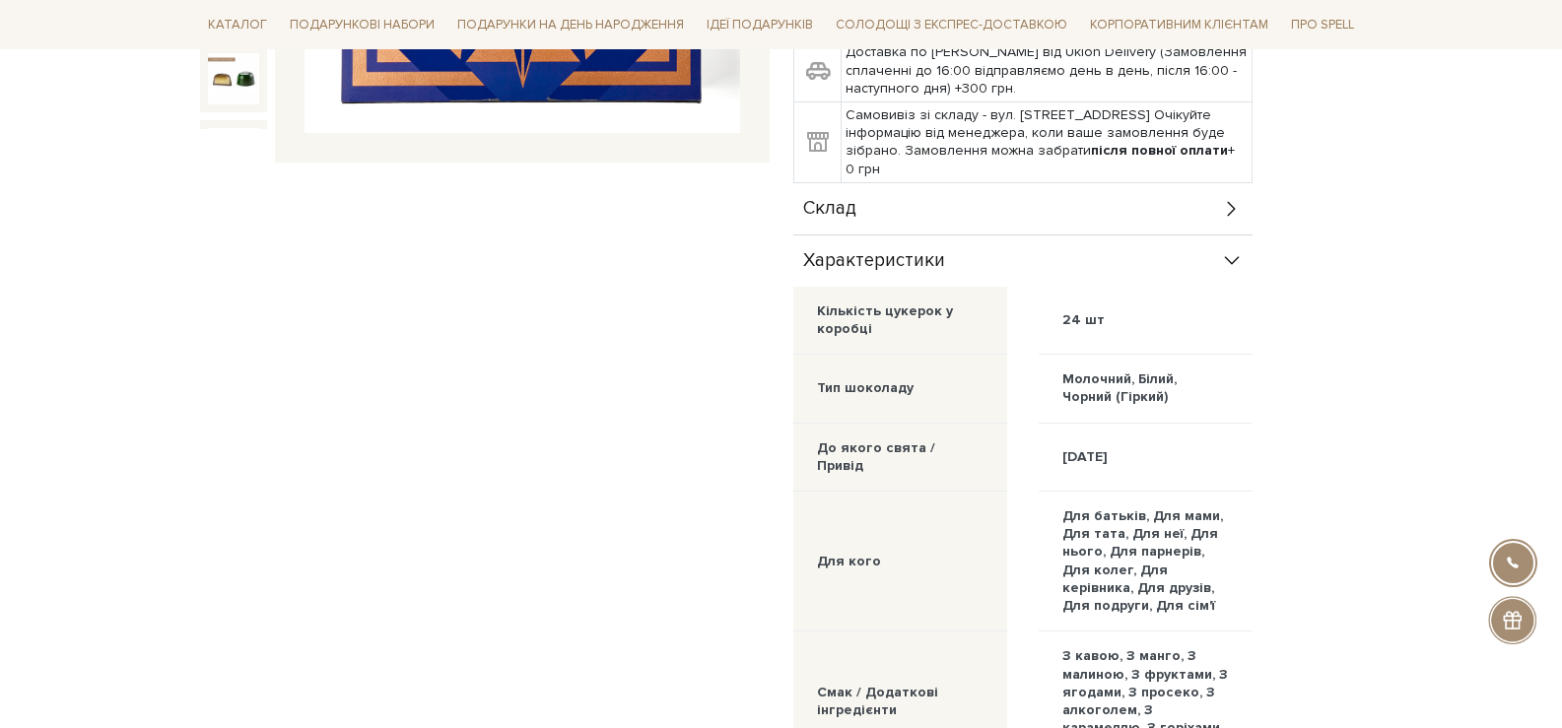
click at [1003, 199] on div "Склад" at bounding box center [1022, 208] width 459 height 51
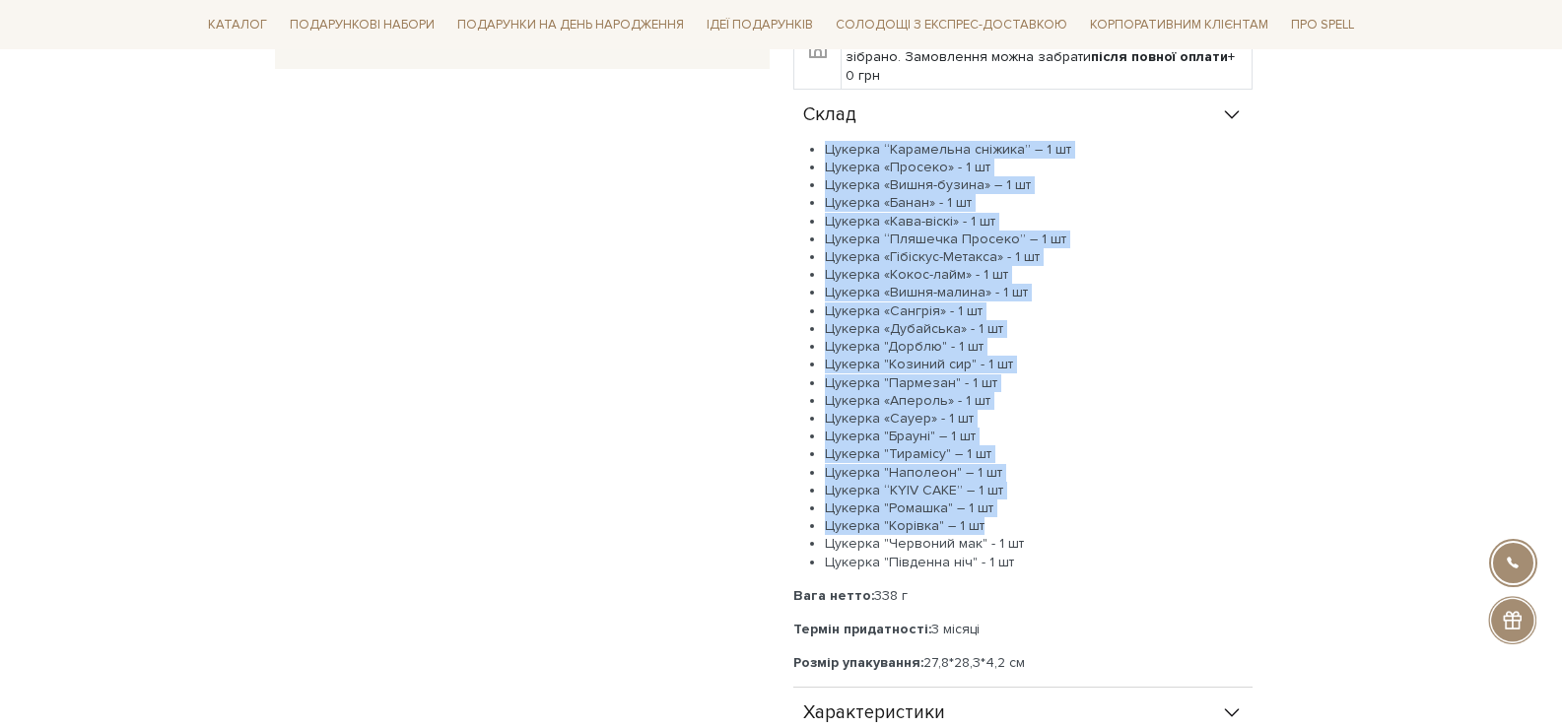
scroll to position [690, 0]
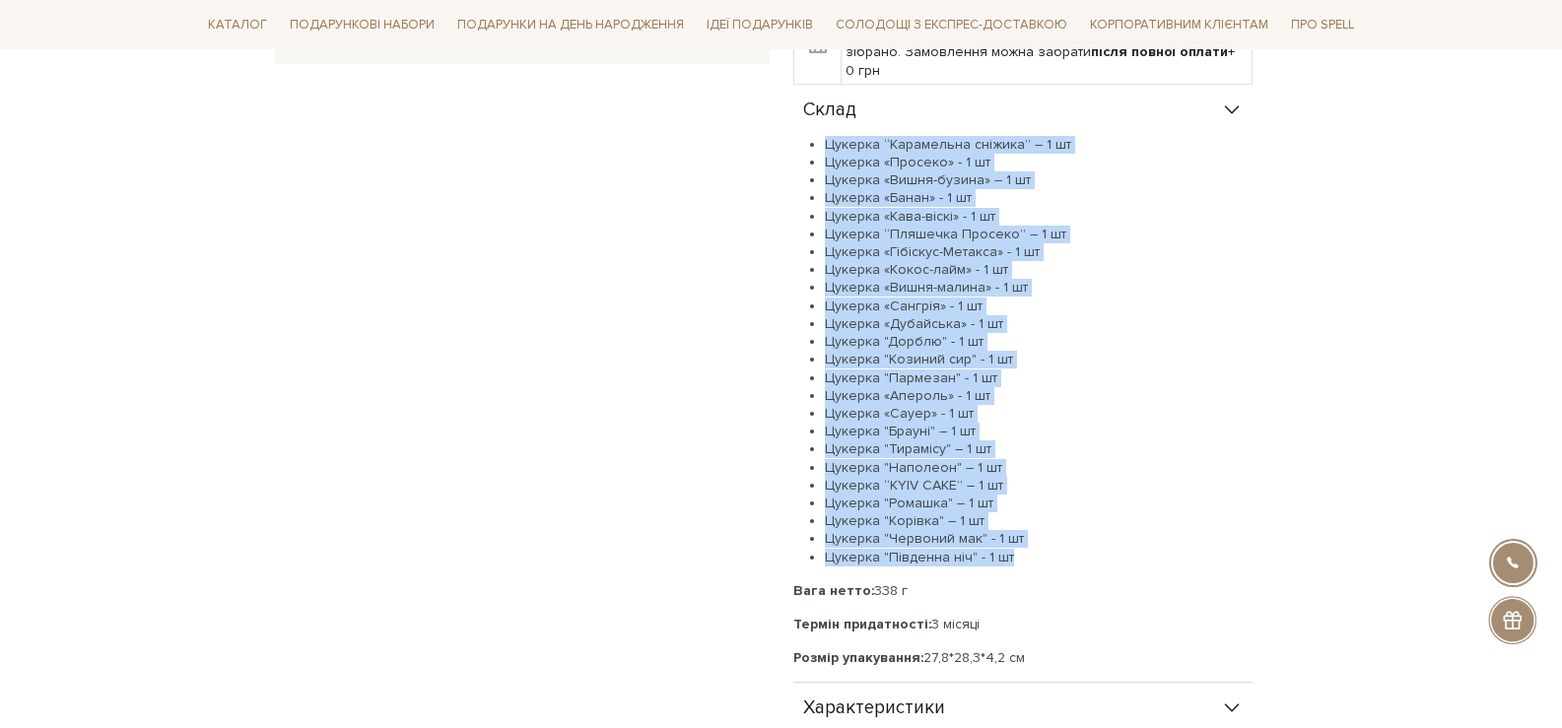
drag, startPoint x: 825, startPoint y: 241, endPoint x: 1026, endPoint y: 548, distance: 367.4
click at [1026, 549] on ul "Цукерка “Карамельна сніжика” – 1 шт Цукерка «Просеко» - 1 шт Цукерка «Вишня-буз…" at bounding box center [1022, 351] width 459 height 431
copy ul "Цукерка “Карамельна сніжика” – 1 шт Цукерка «Просеко» - 1 шт Цукерка «Вишня-буз…"
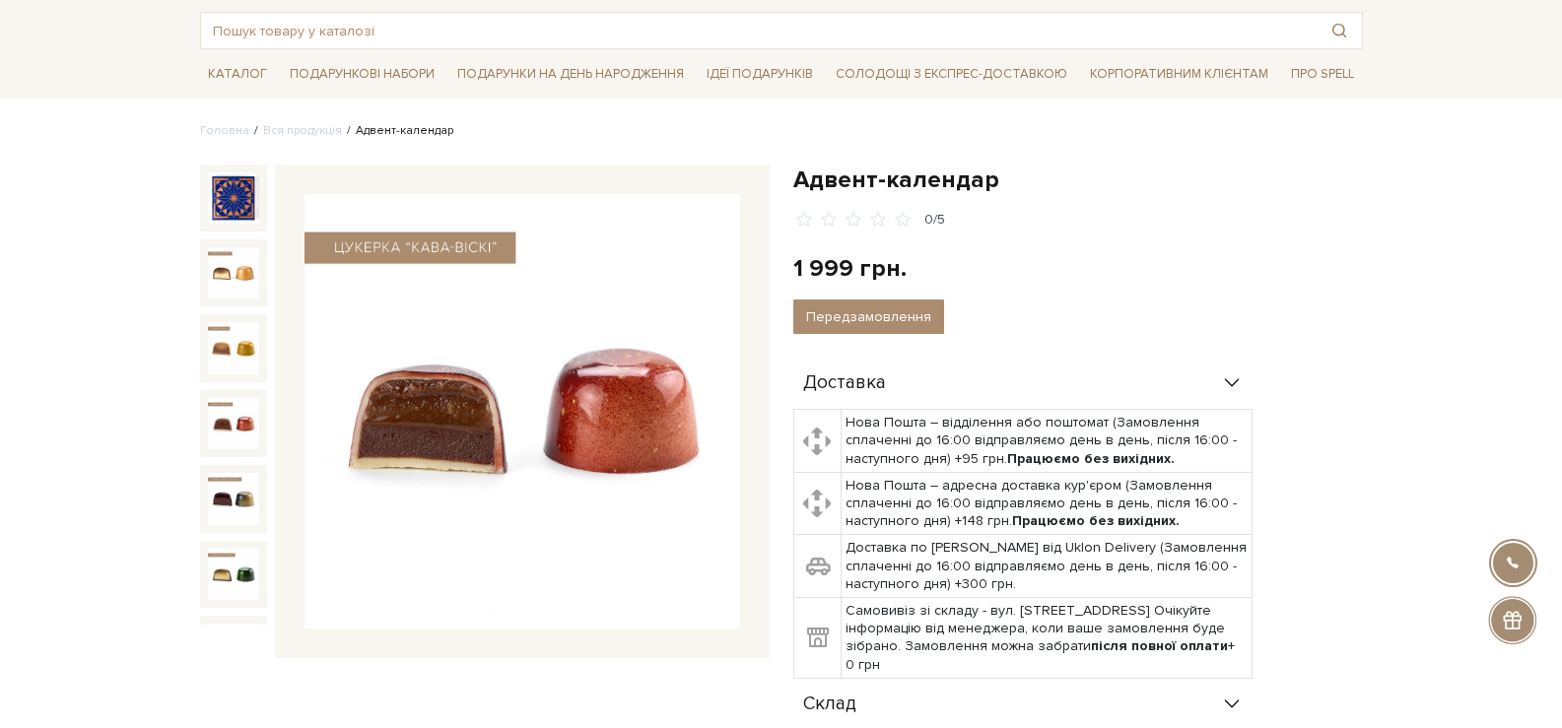
scroll to position [0, 0]
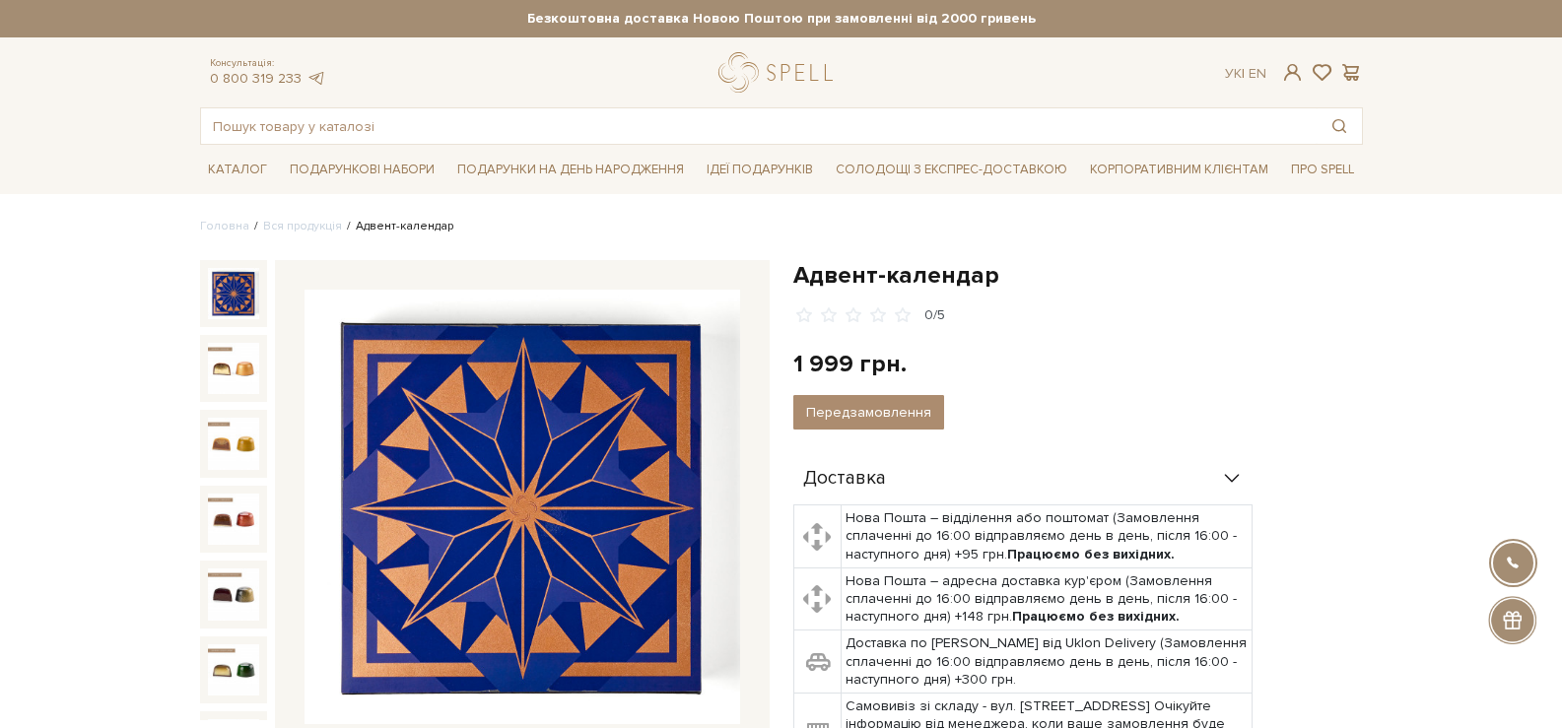
click at [245, 282] on img at bounding box center [233, 293] width 51 height 51
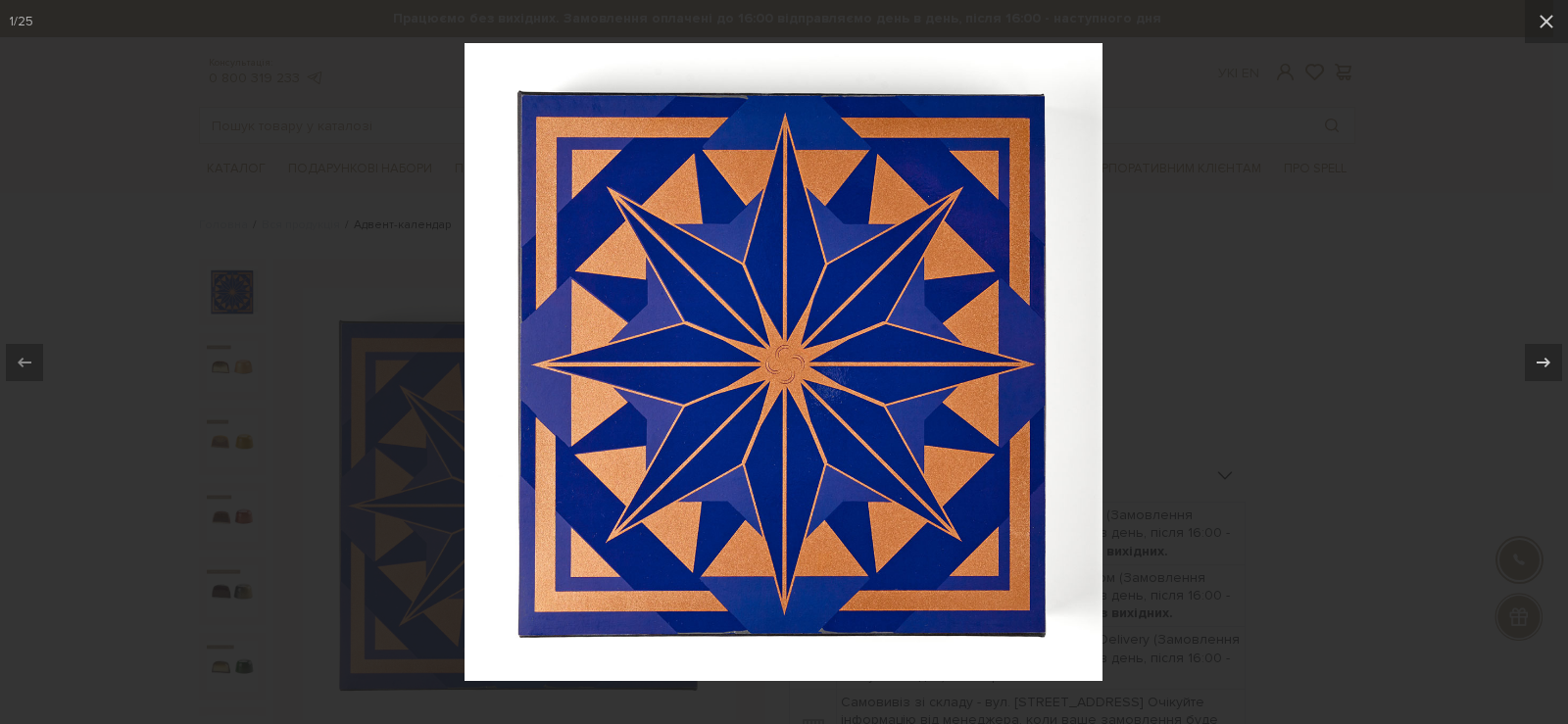
click at [1266, 360] on div at bounding box center [784, 362] width 1568 height 724
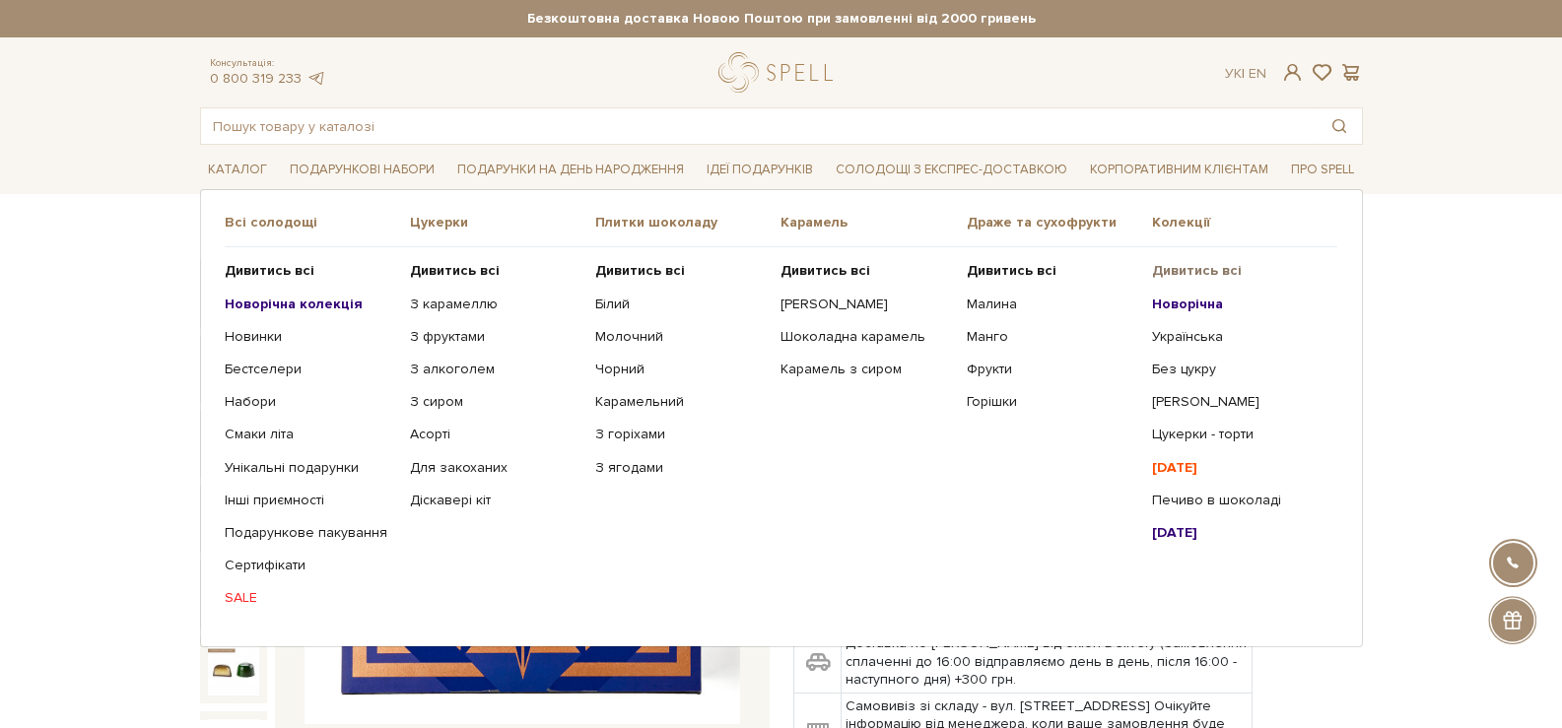
click at [1208, 273] on b "Дивитись всі" at bounding box center [1197, 270] width 90 height 17
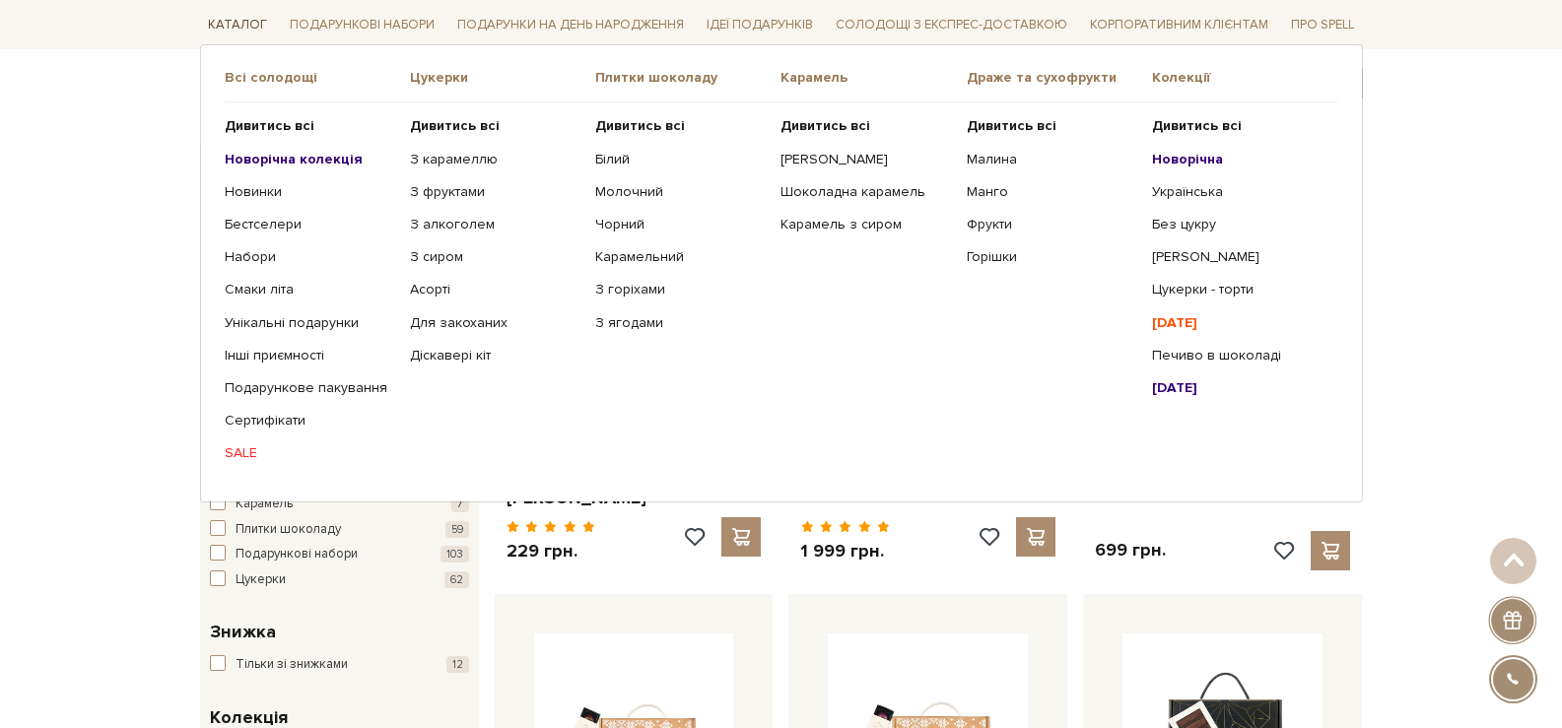
scroll to position [197, 0]
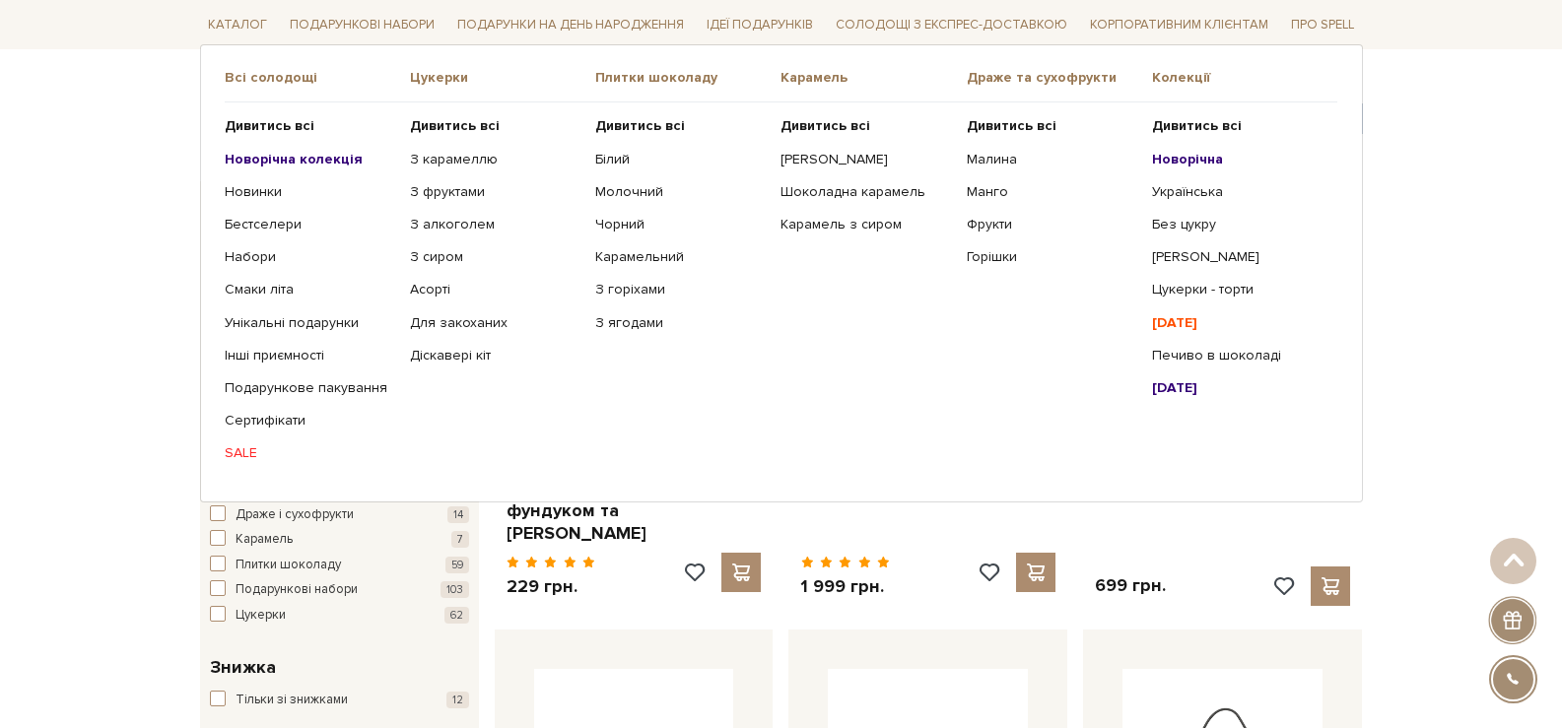
click at [1181, 157] on b "Новорічна" at bounding box center [1187, 158] width 71 height 17
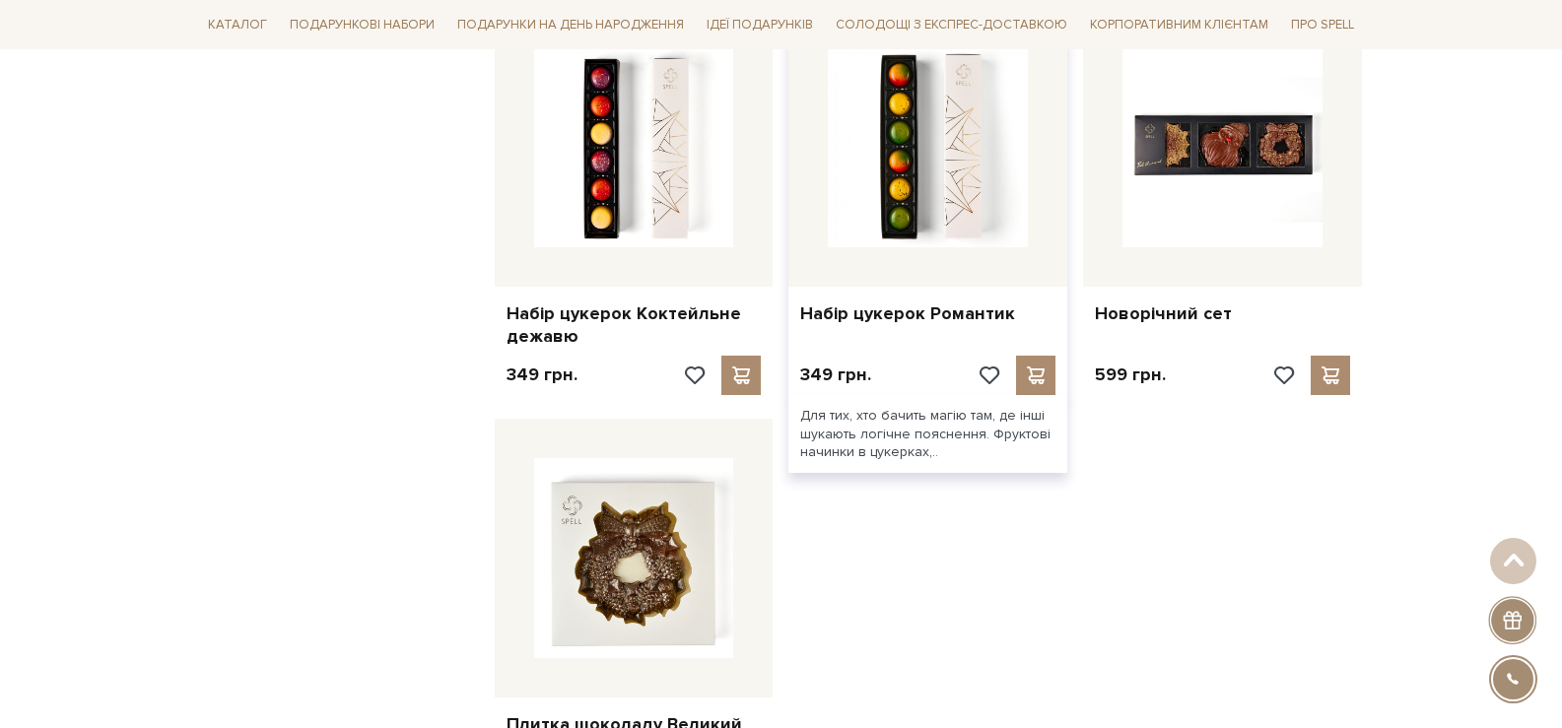
scroll to position [2661, 0]
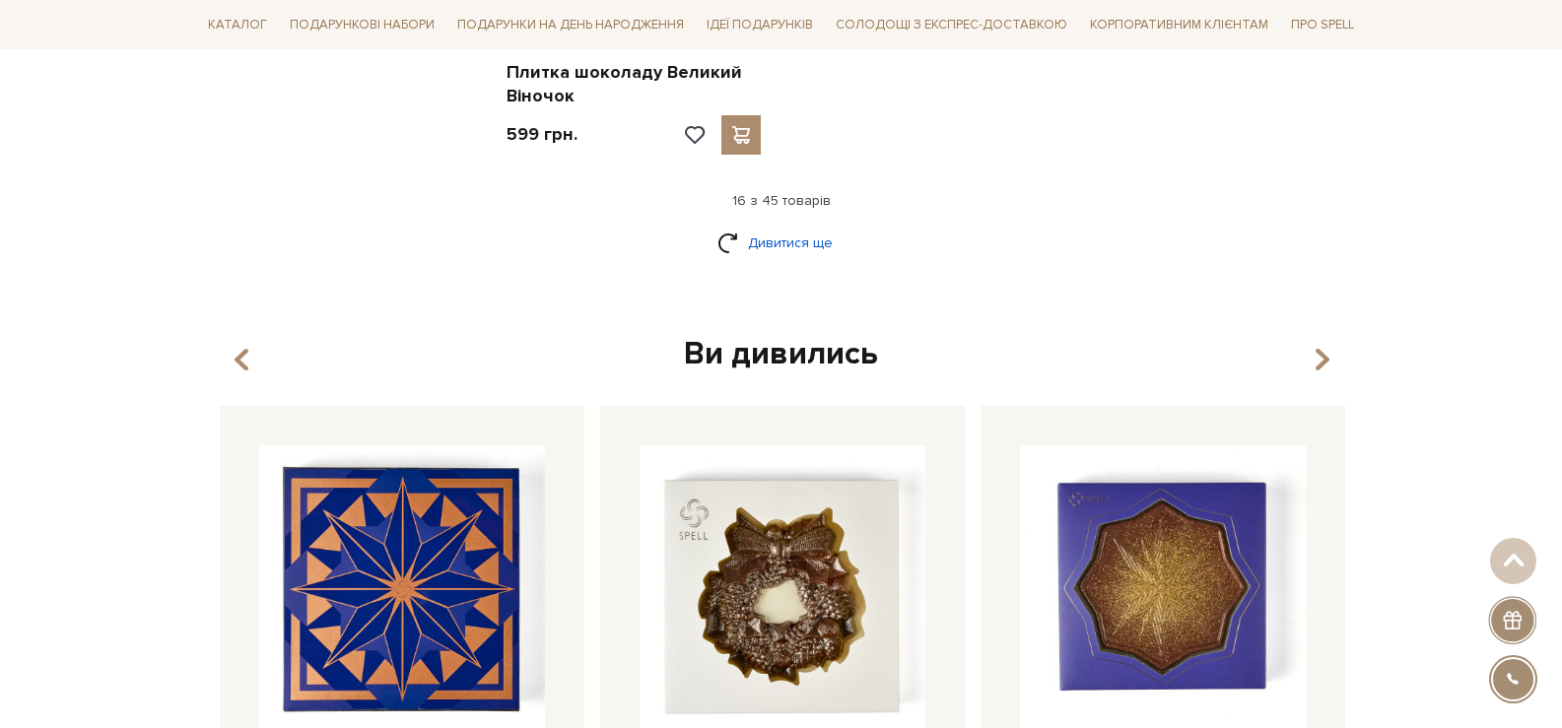
click at [810, 236] on link "Дивитися ще" at bounding box center [782, 243] width 128 height 34
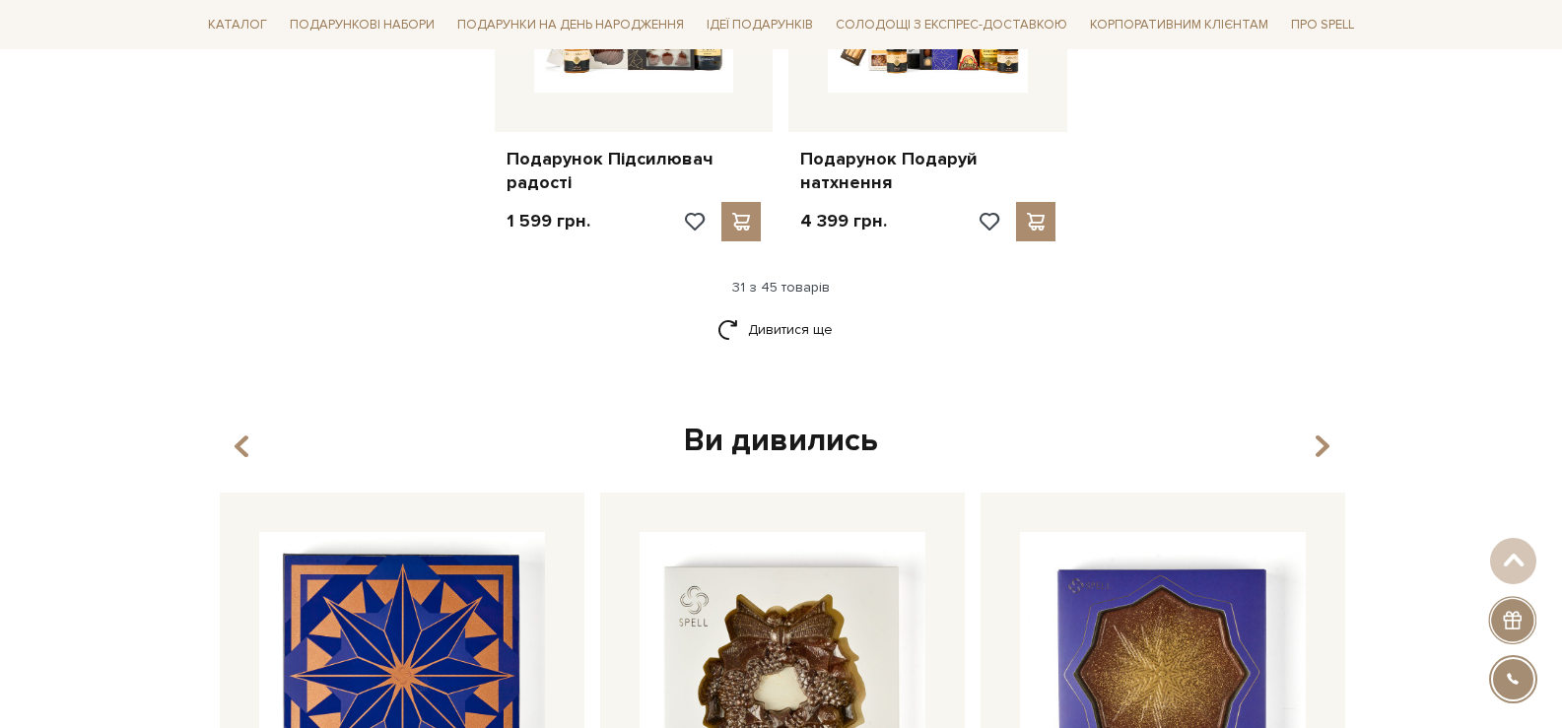
scroll to position [4633, 0]
click at [783, 328] on link "Дивитися ще" at bounding box center [782, 330] width 128 height 34
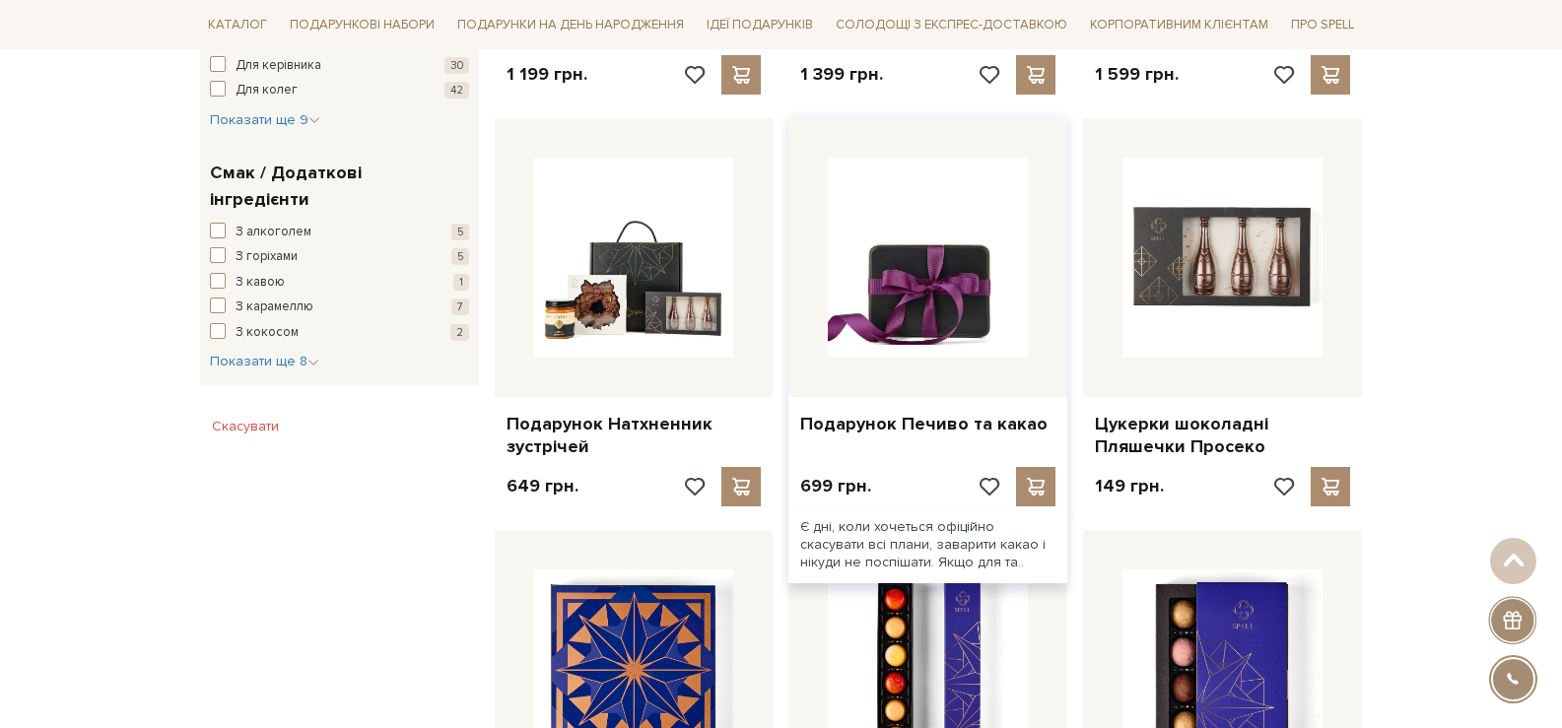
scroll to position [887, 0]
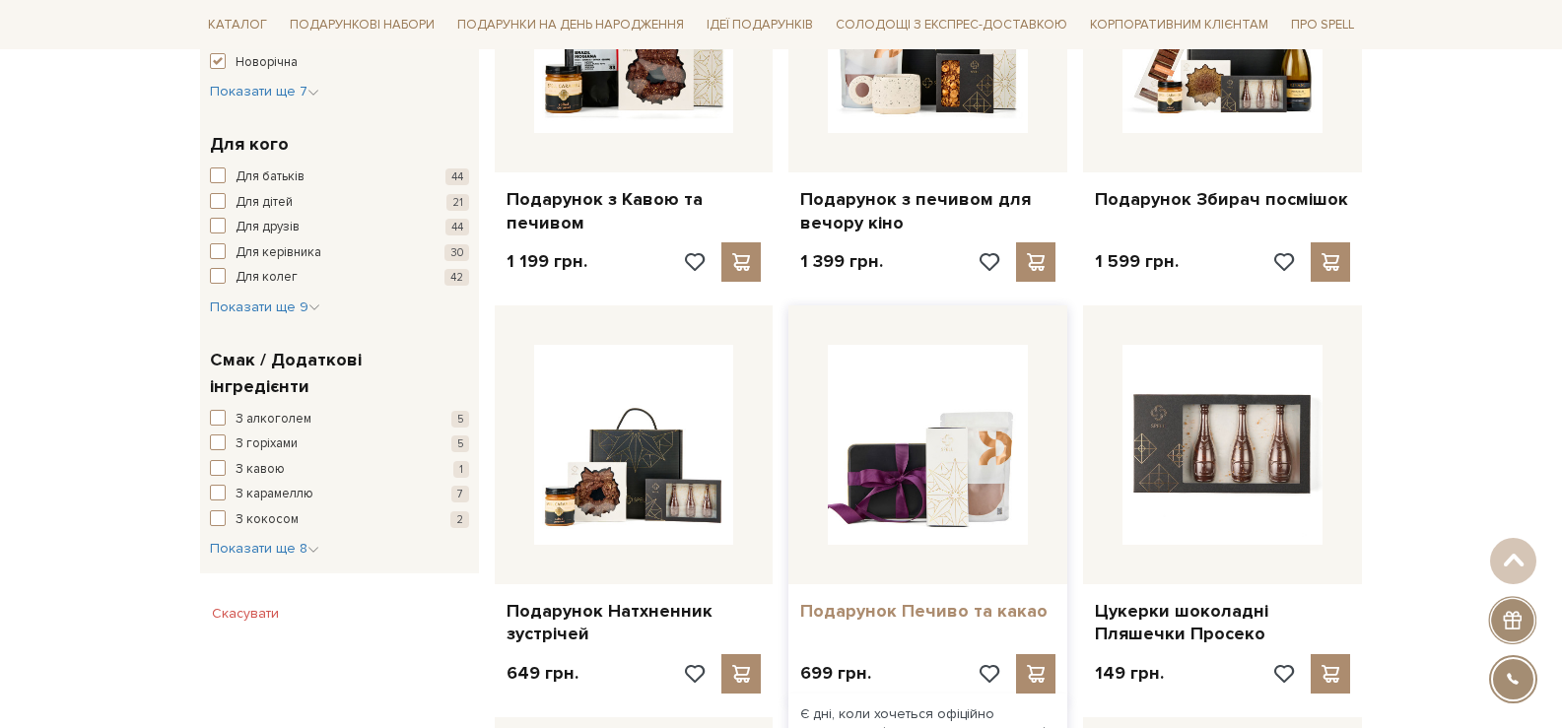
click at [926, 611] on link "Подарунок Печиво та какао" at bounding box center [927, 611] width 255 height 23
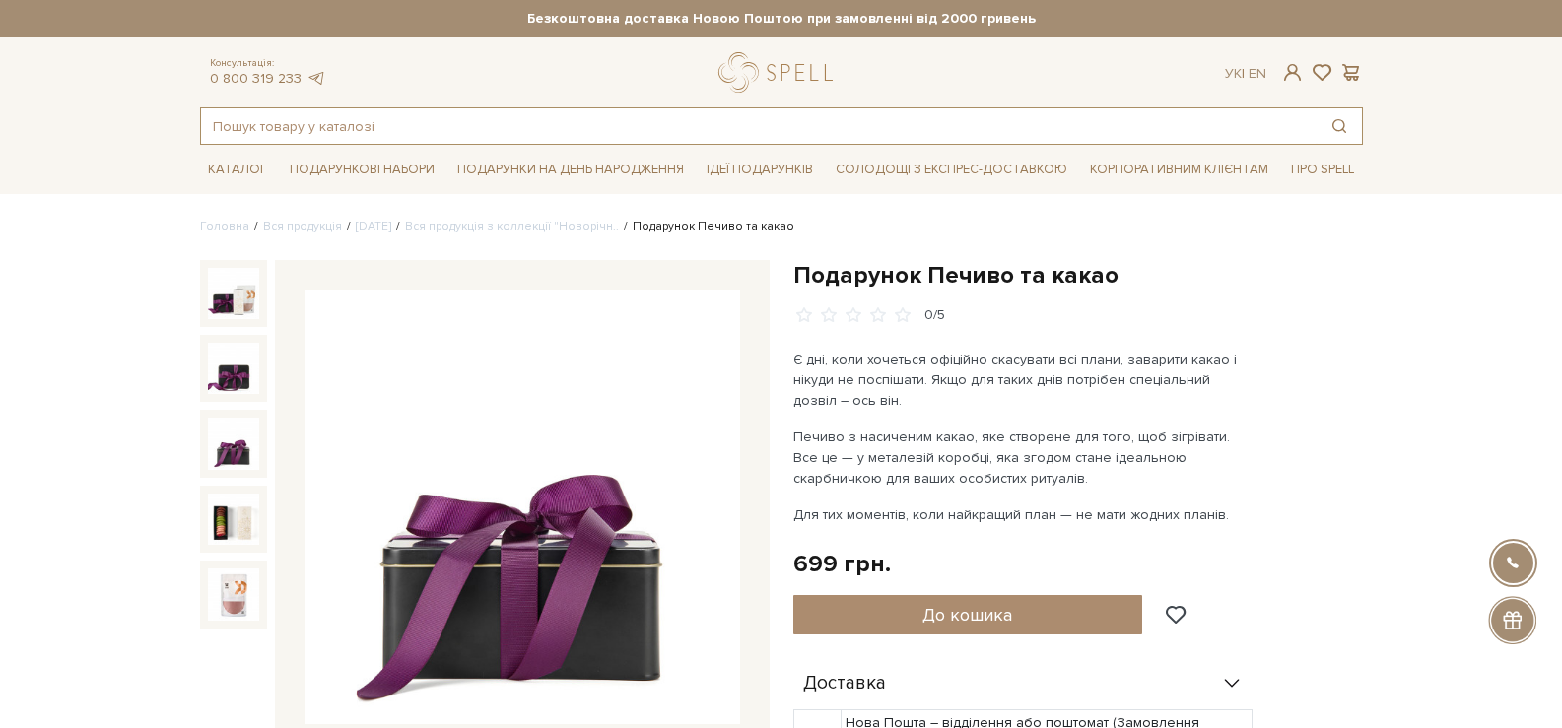
click at [647, 118] on input "text" at bounding box center [759, 125] width 1116 height 35
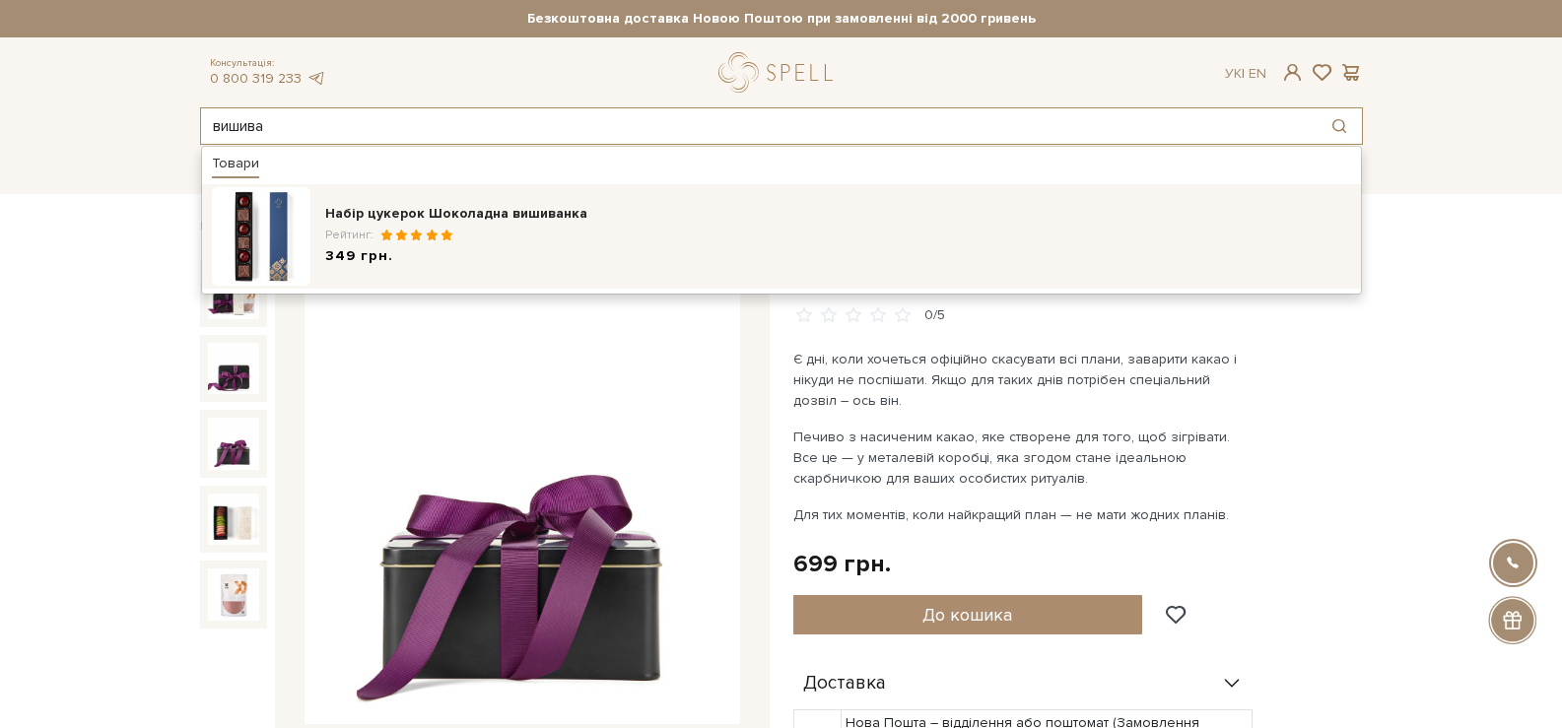
type input "вишива"
click at [615, 227] on div "Рейтинг:" at bounding box center [838, 235] width 1026 height 17
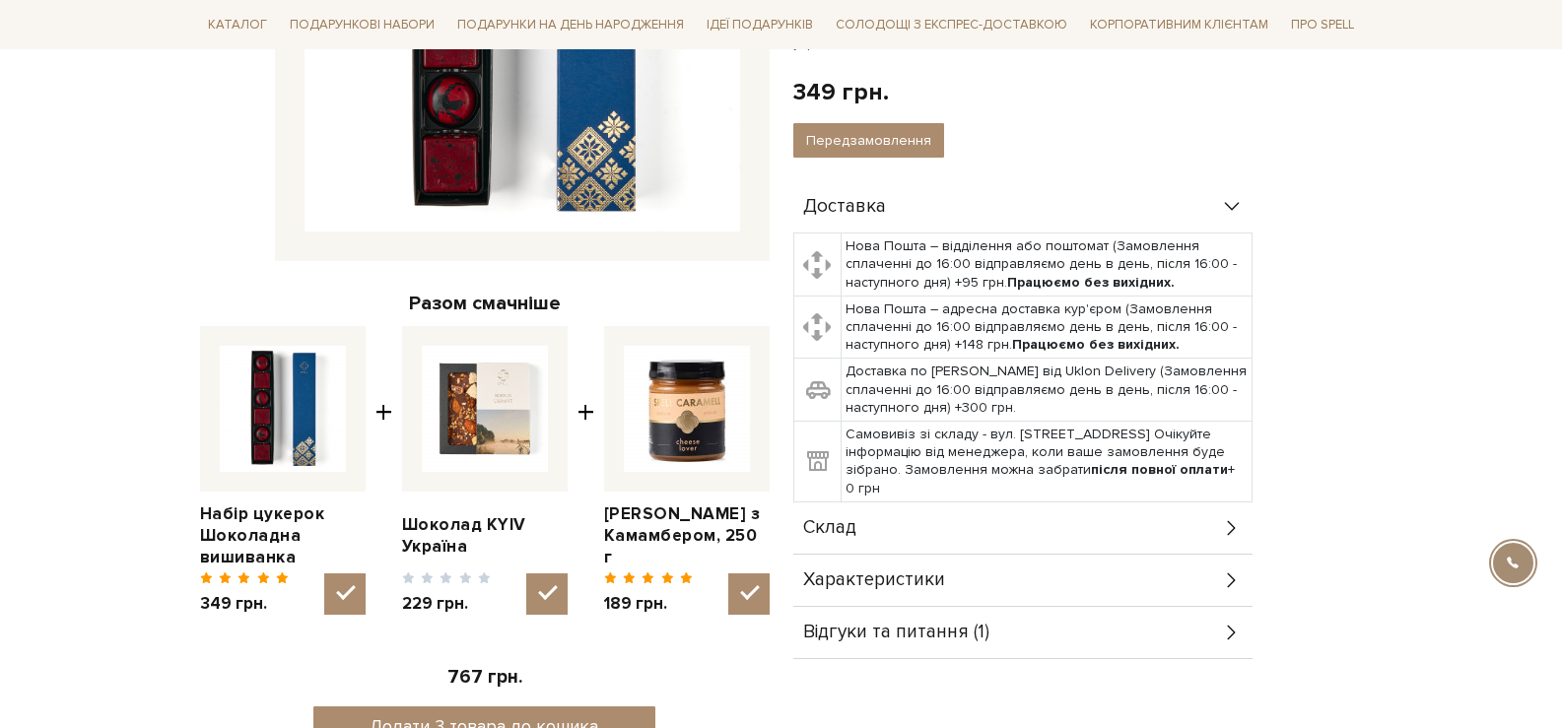
click at [999, 503] on div "Склад" at bounding box center [1022, 528] width 459 height 51
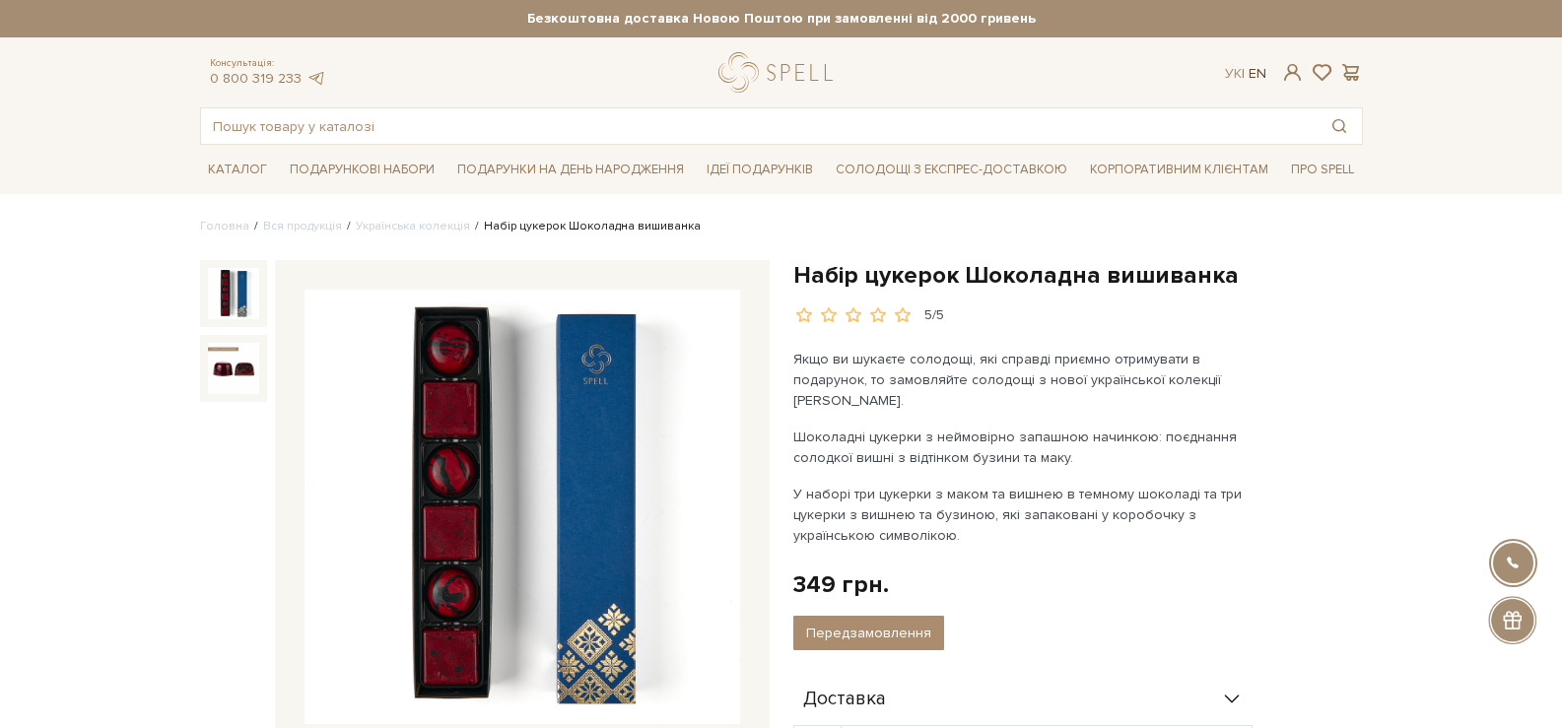
click at [1260, 73] on link "En" at bounding box center [1258, 73] width 18 height 17
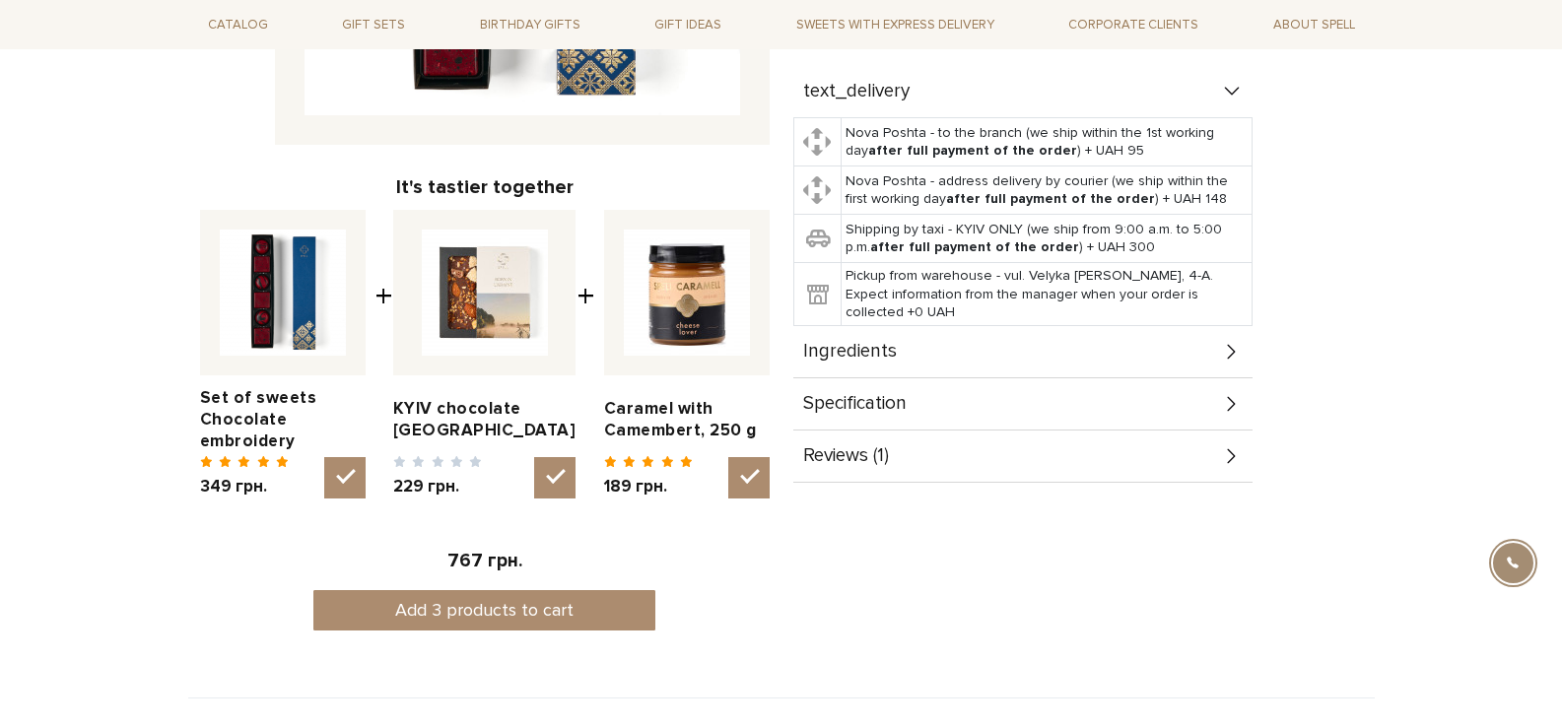
click at [1027, 341] on div "Ingredients" at bounding box center [1022, 351] width 459 height 51
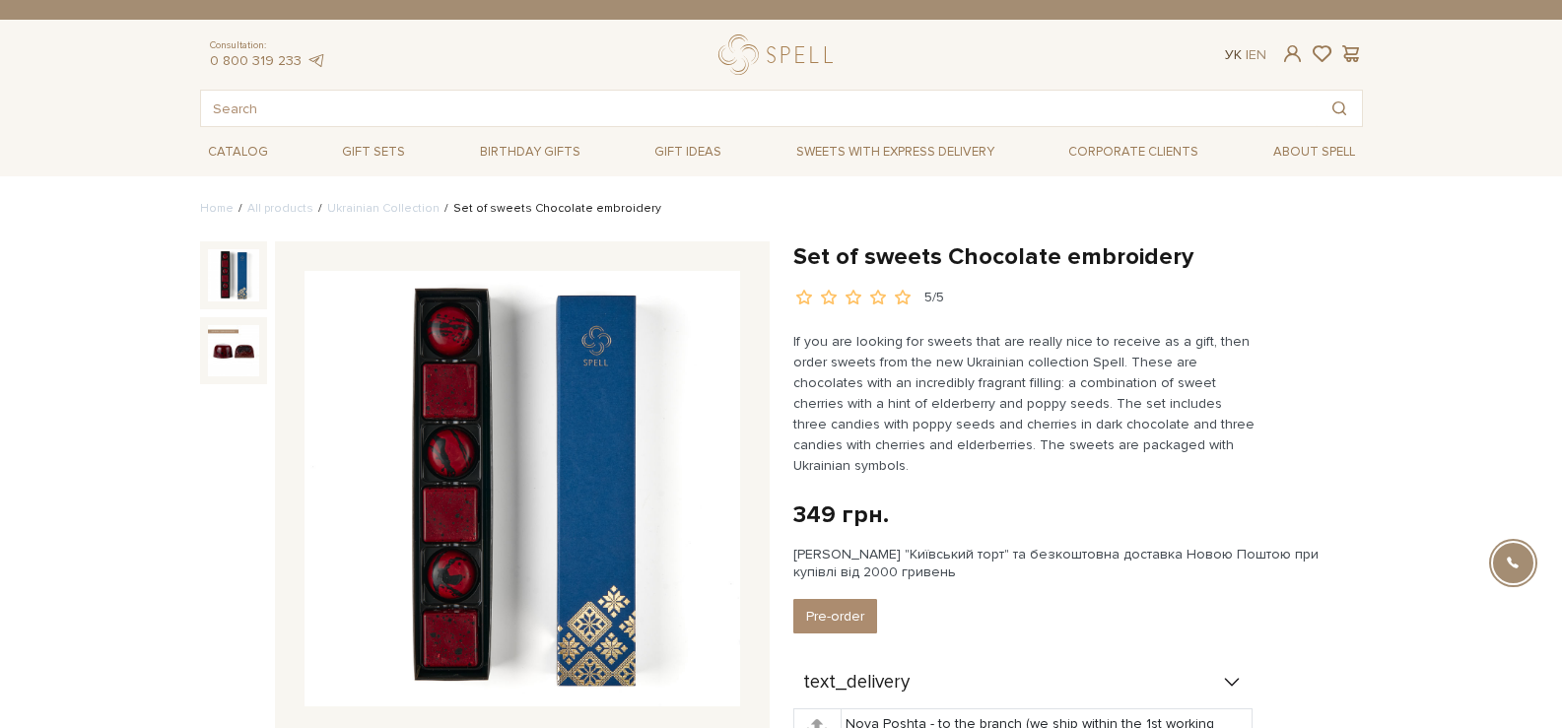
click at [1234, 54] on link "Ук" at bounding box center [1233, 54] width 17 height 17
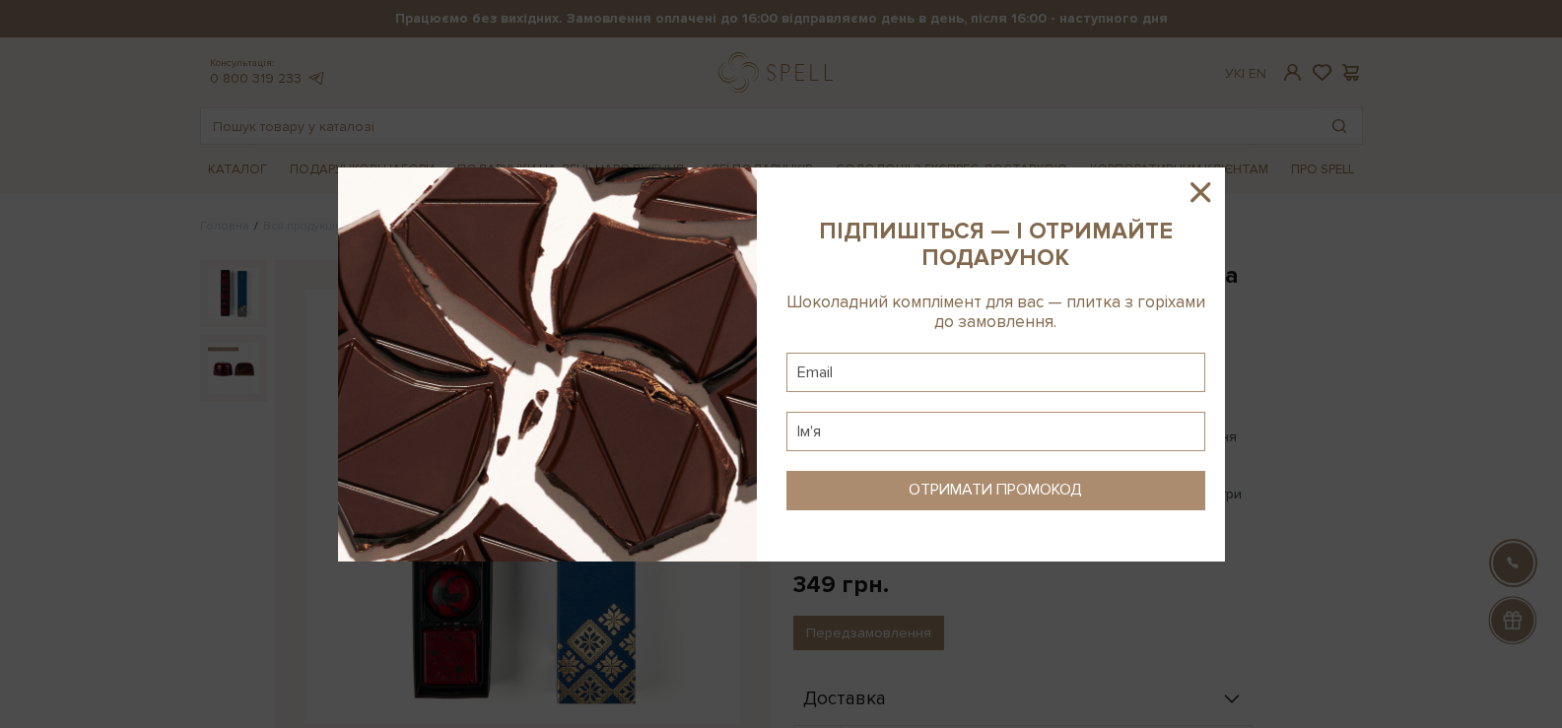
click at [1204, 201] on icon at bounding box center [1201, 192] width 34 height 34
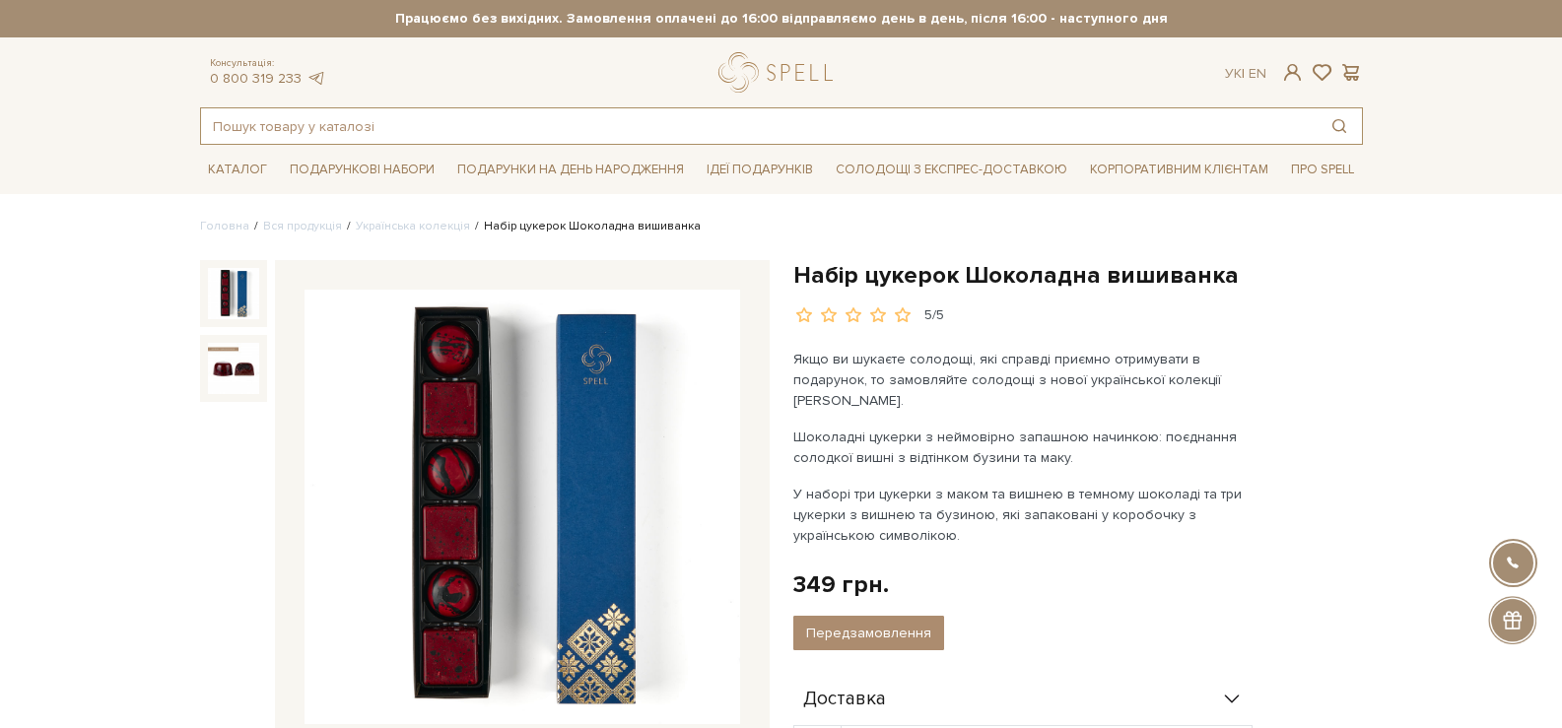
click at [701, 128] on input "text" at bounding box center [759, 125] width 1116 height 35
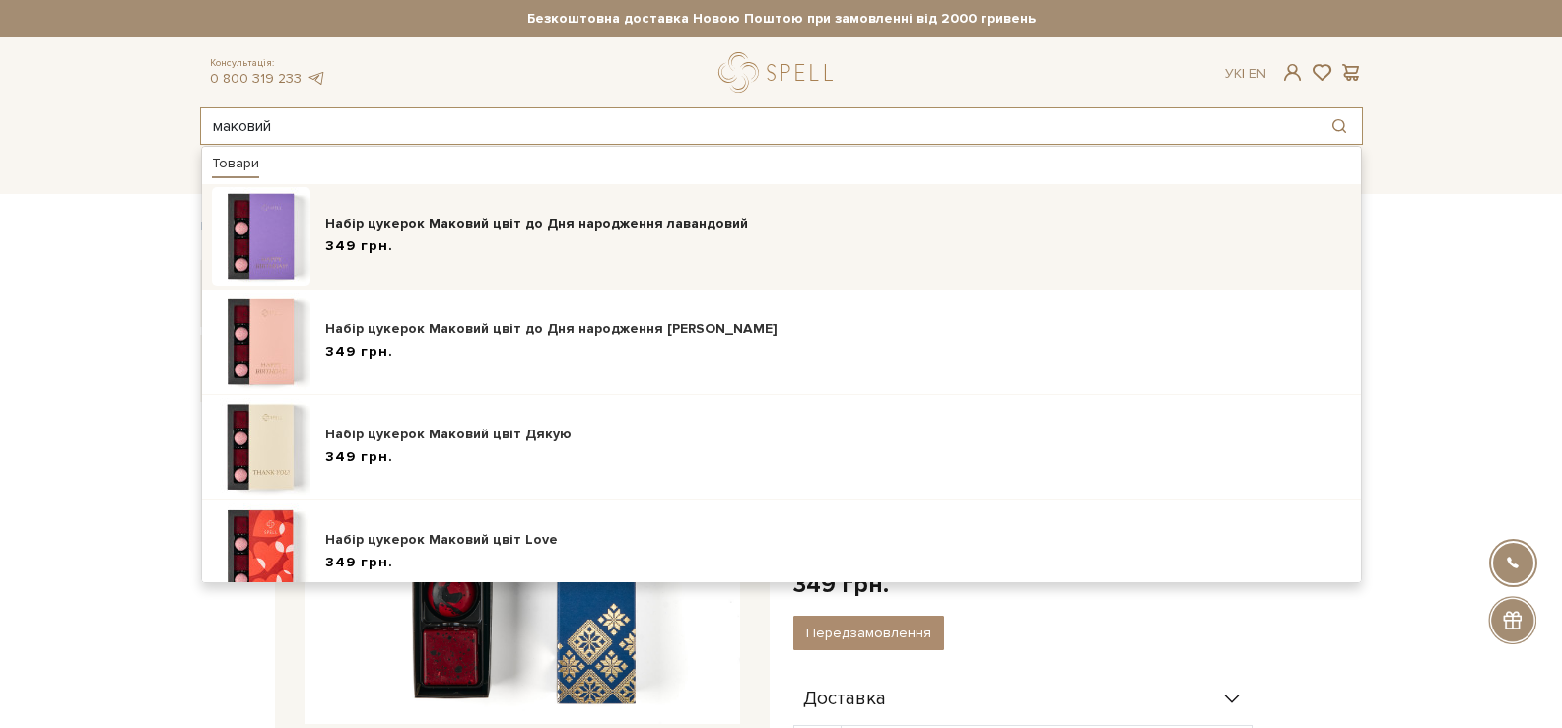
type input "маковий"
click at [690, 227] on div "Набір цукерок Маковий цвіт до Дня народження лавандовий" at bounding box center [838, 224] width 1026 height 20
